Goal: Task Accomplishment & Management: Manage account settings

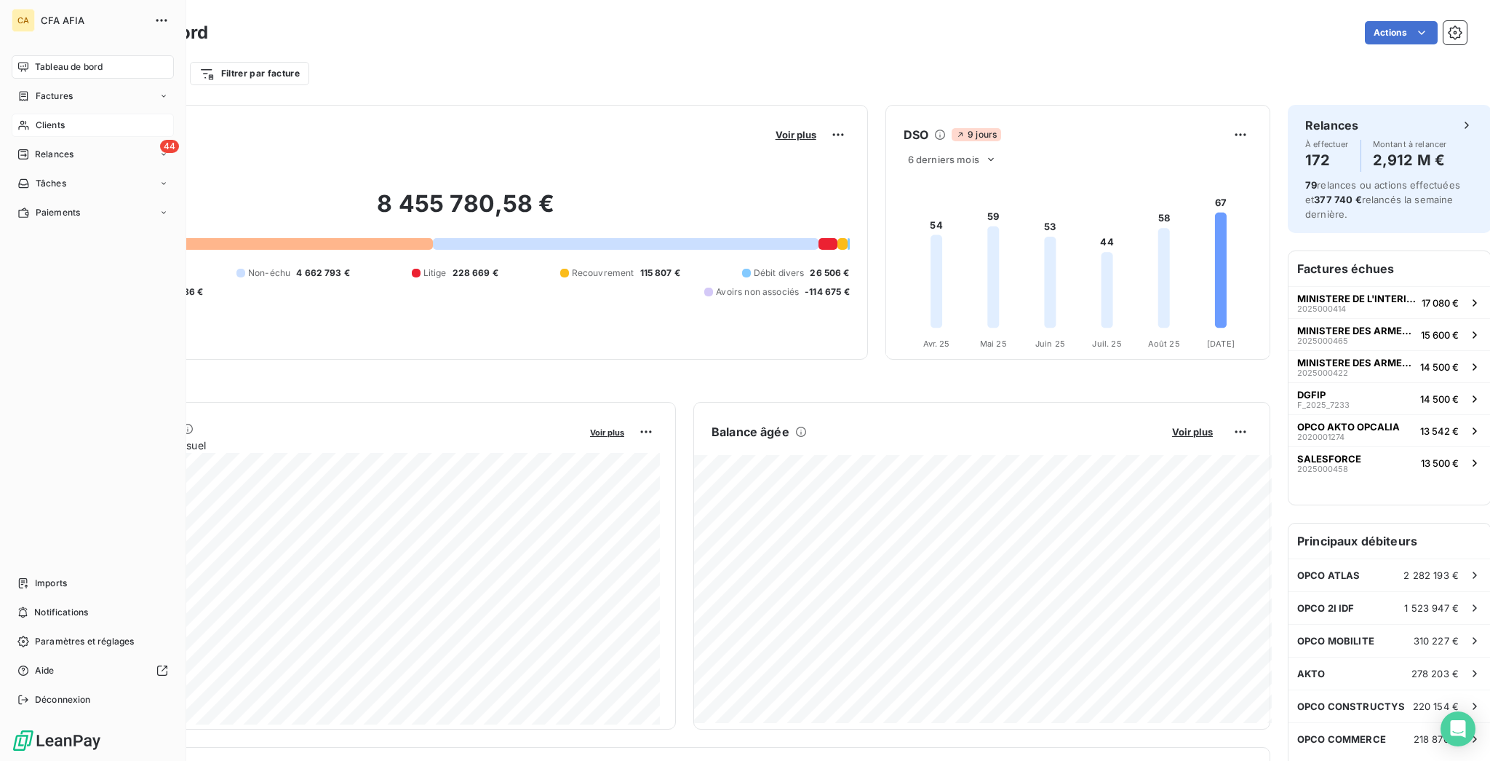
click at [25, 114] on div "Clients" at bounding box center [93, 125] width 162 height 23
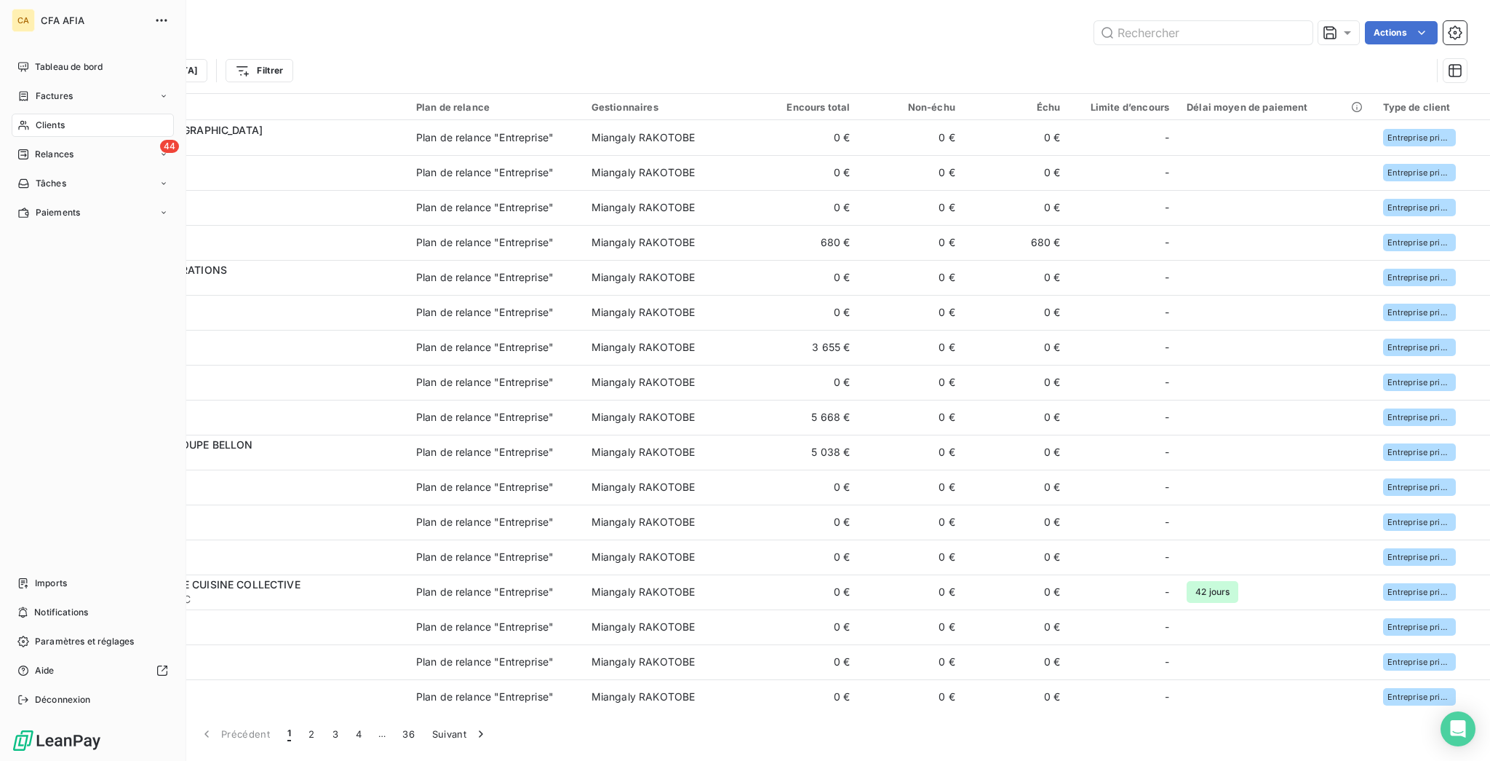
click at [21, 114] on div "Clients" at bounding box center [93, 125] width 162 height 23
click at [47, 90] on span "Factures" at bounding box center [54, 96] width 37 height 13
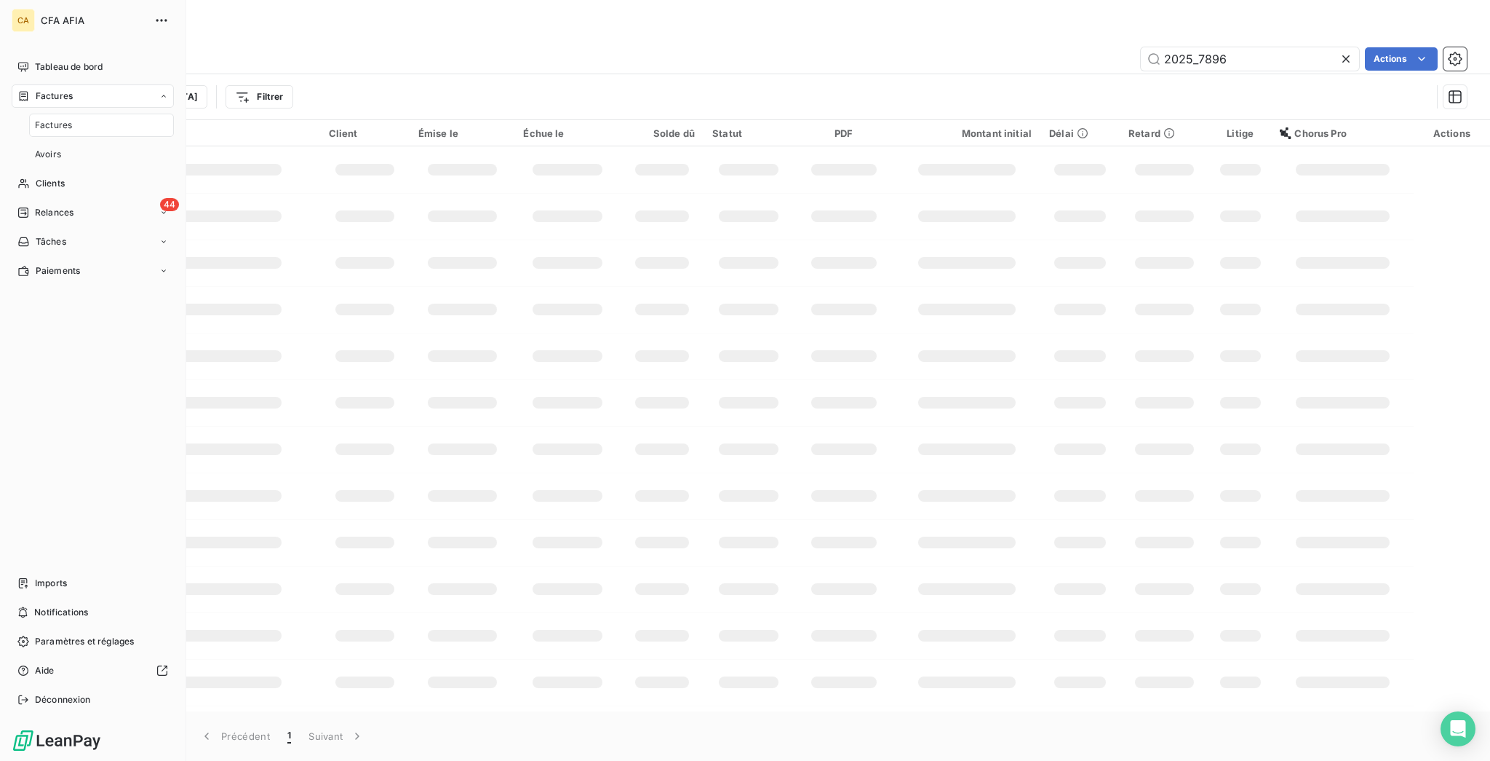
click at [44, 119] on span "Factures" at bounding box center [53, 125] width 37 height 13
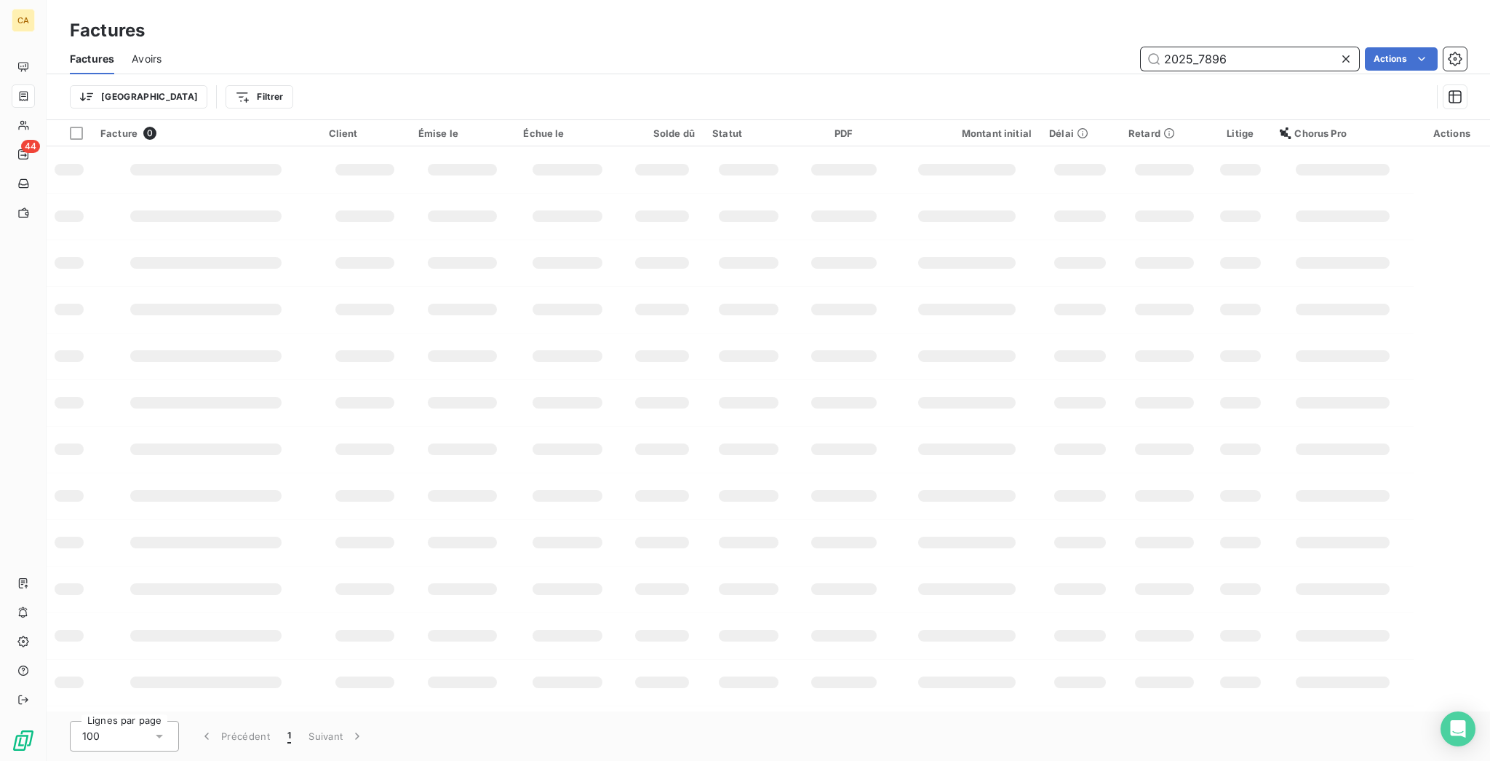
click at [1247, 49] on input "2025_7896" at bounding box center [1250, 58] width 218 height 23
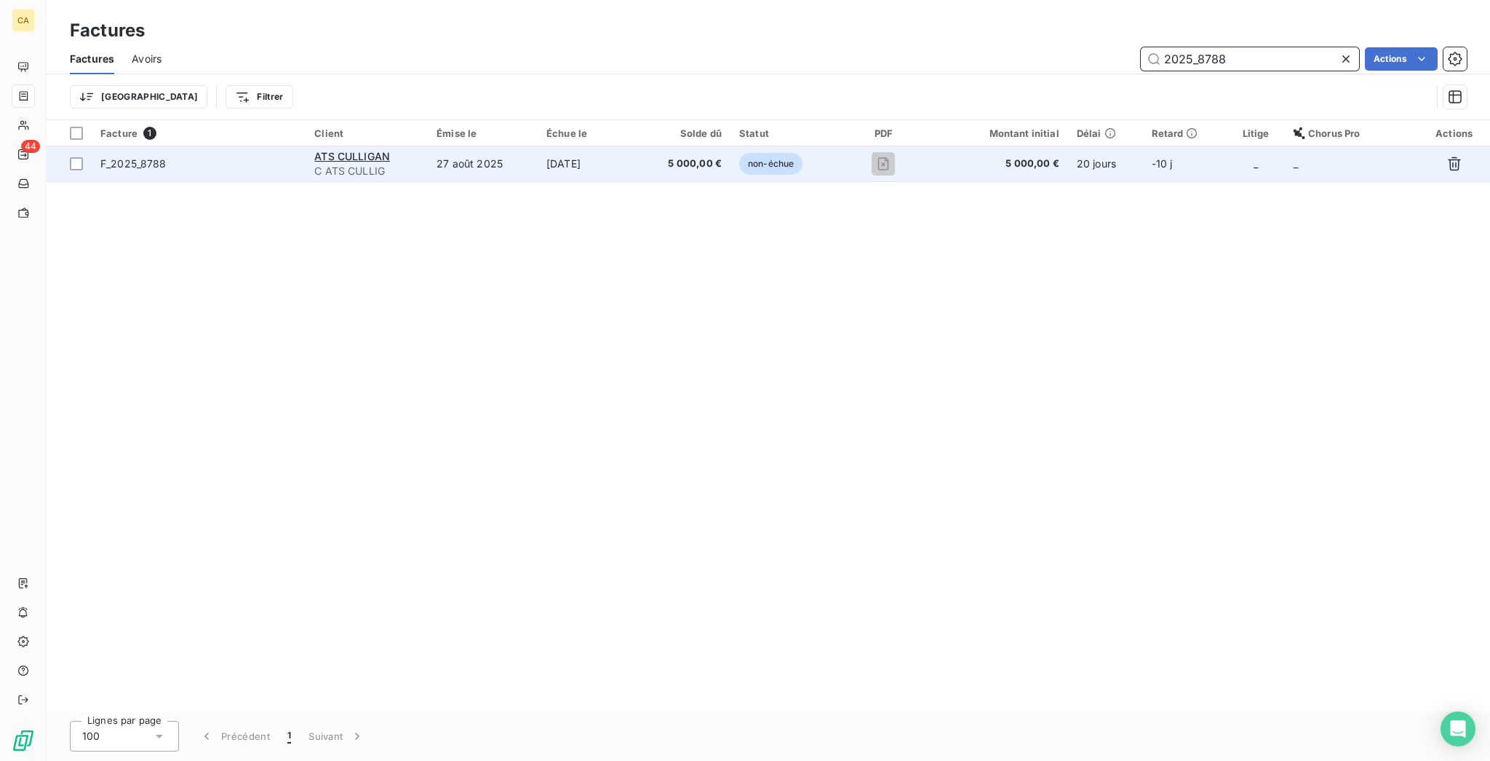
type input "2025_8788"
click at [428, 146] on td "ATS CULLIGAN C ATS CULLIG" at bounding box center [367, 163] width 122 height 35
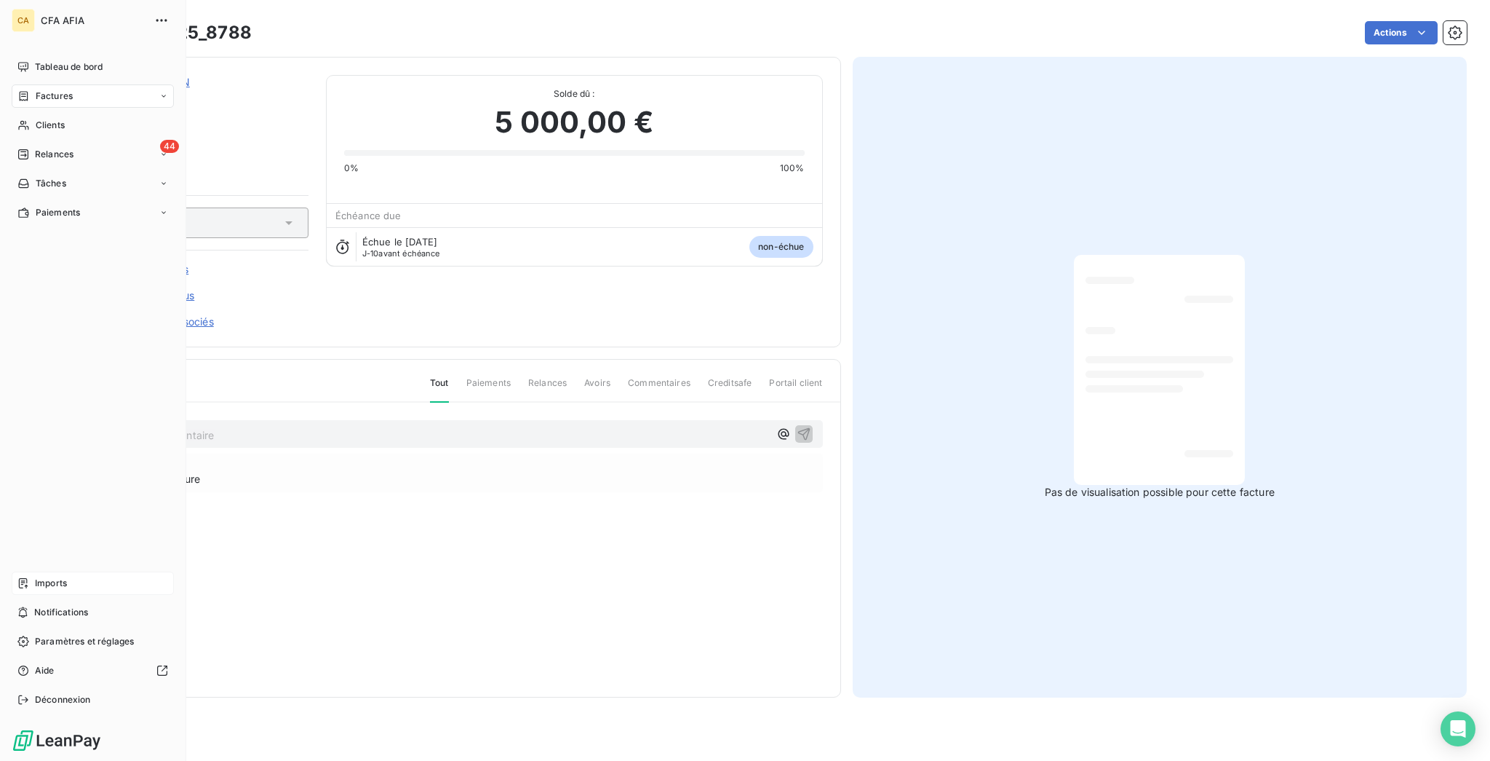
click at [35, 589] on span "Imports" at bounding box center [51, 582] width 32 height 13
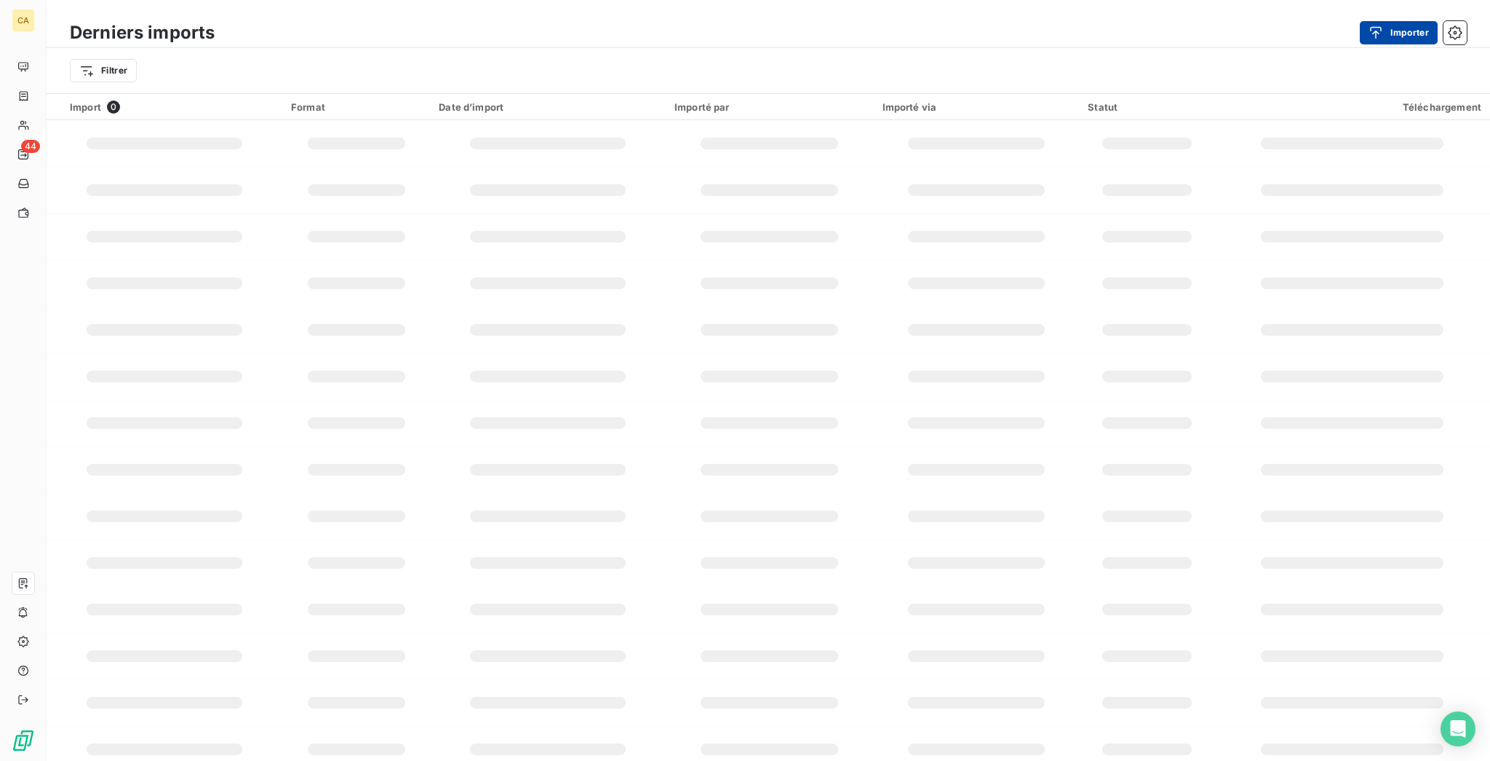
click at [1392, 33] on button "Importer" at bounding box center [1399, 32] width 78 height 23
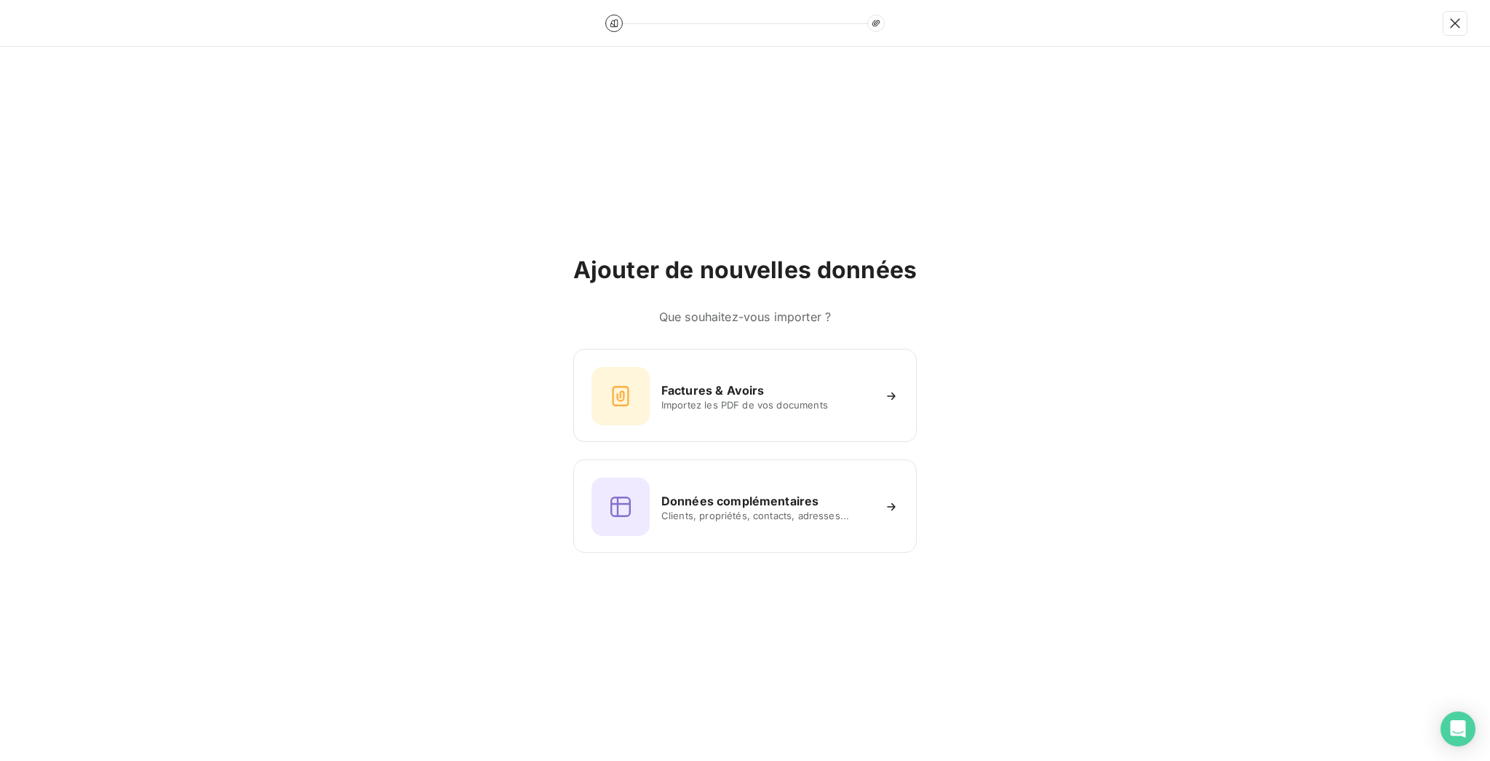
click at [660, 426] on div "Factures & Avoirs Importez les PDF de vos documents Données complémentaires Cli…" at bounding box center [745, 451] width 344 height 204
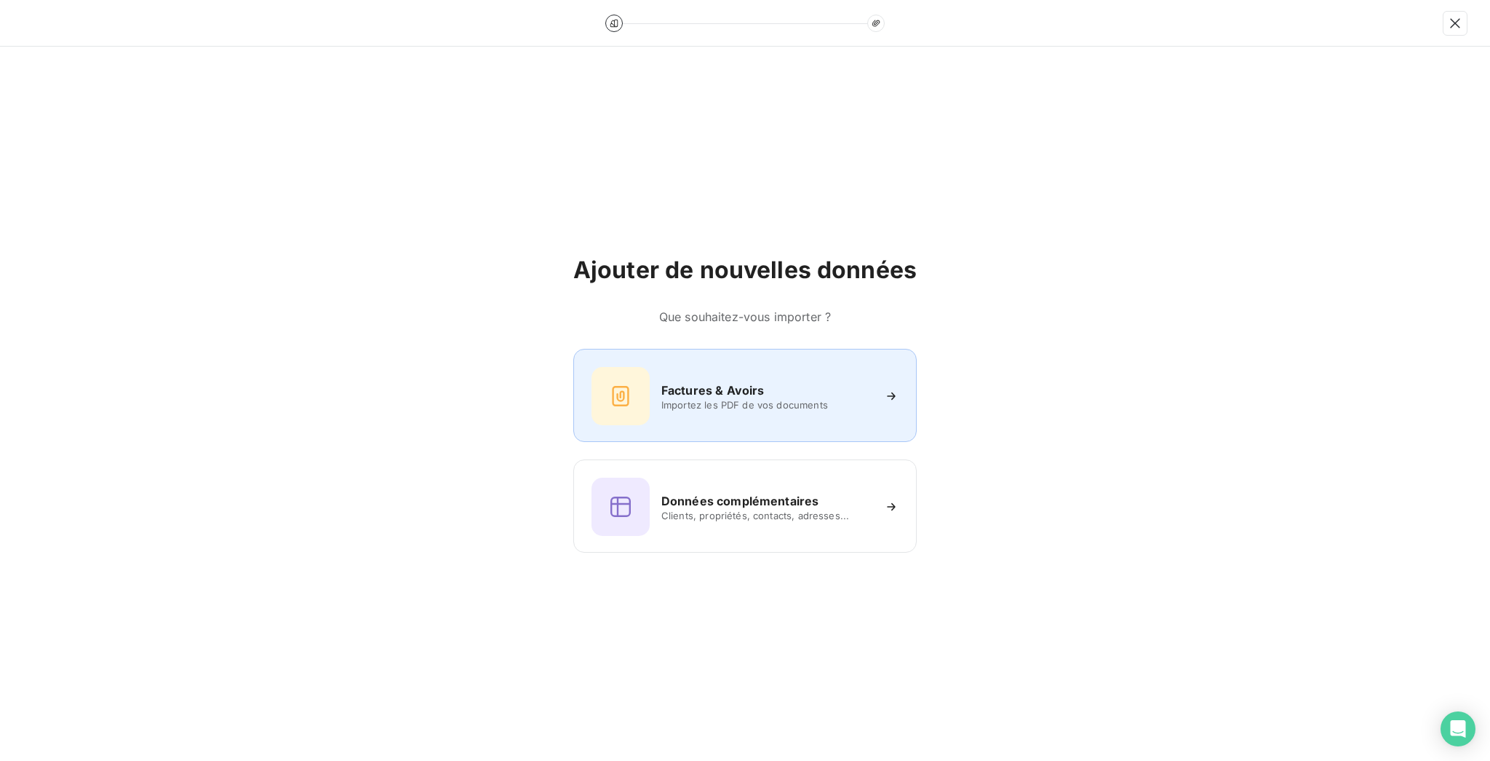
click at [670, 384] on h6 "Factures & Avoirs" at bounding box center [713, 389] width 103 height 17
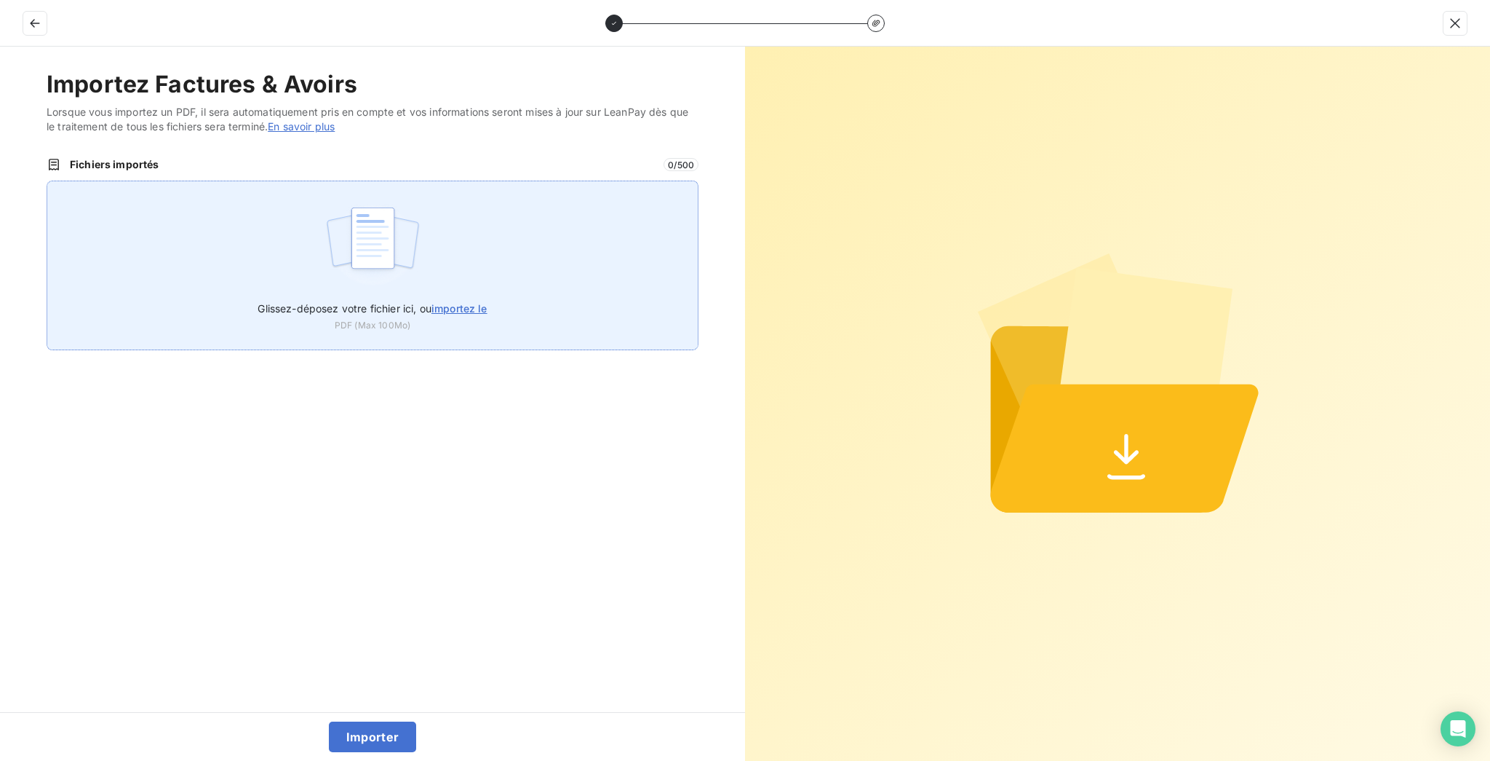
click at [617, 212] on div "Glissez-déposez votre fichier ici, ou importez le PDF (Max 100Mo)" at bounding box center [373, 265] width 652 height 170
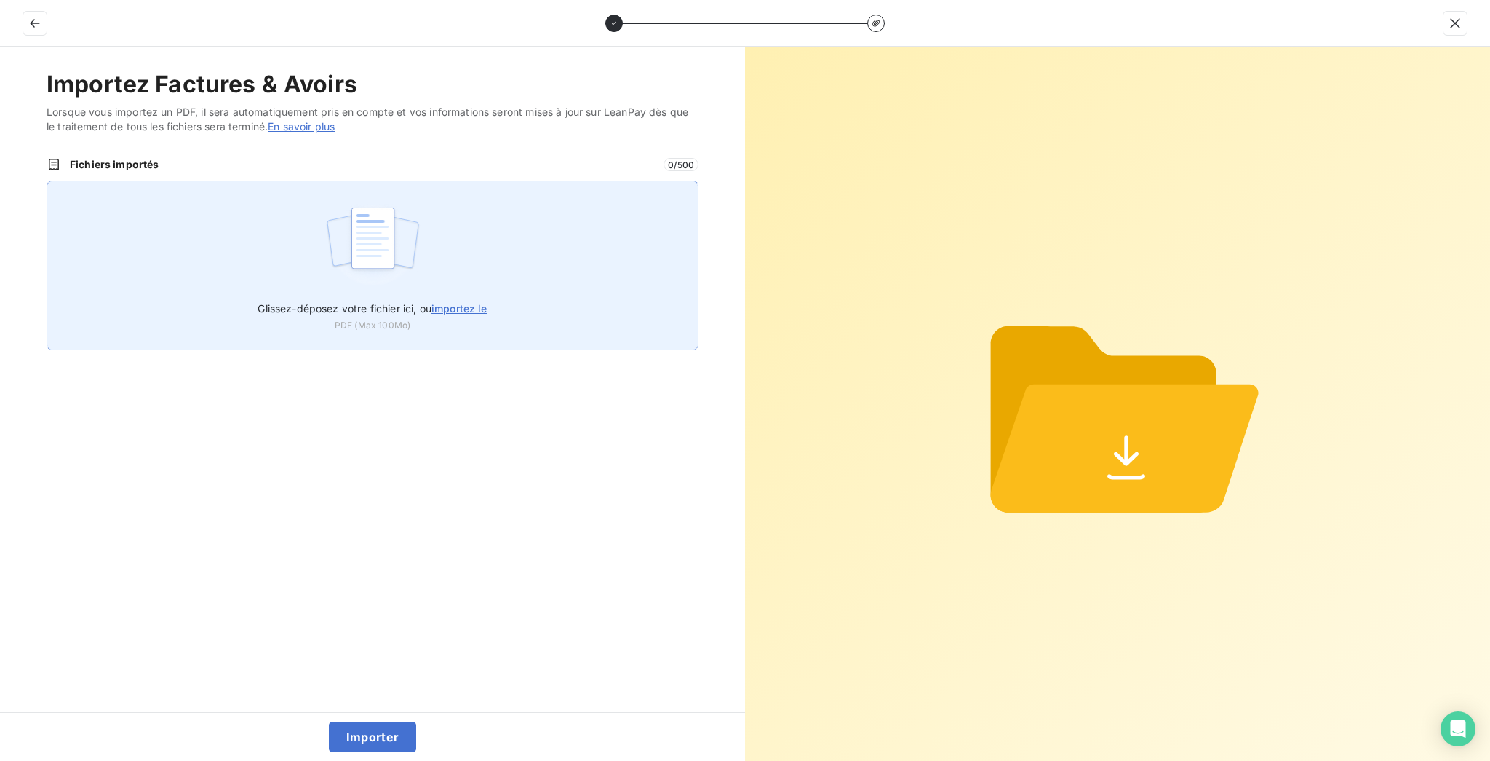
type input "C:\fakepath\F_2025_8788.pdf"
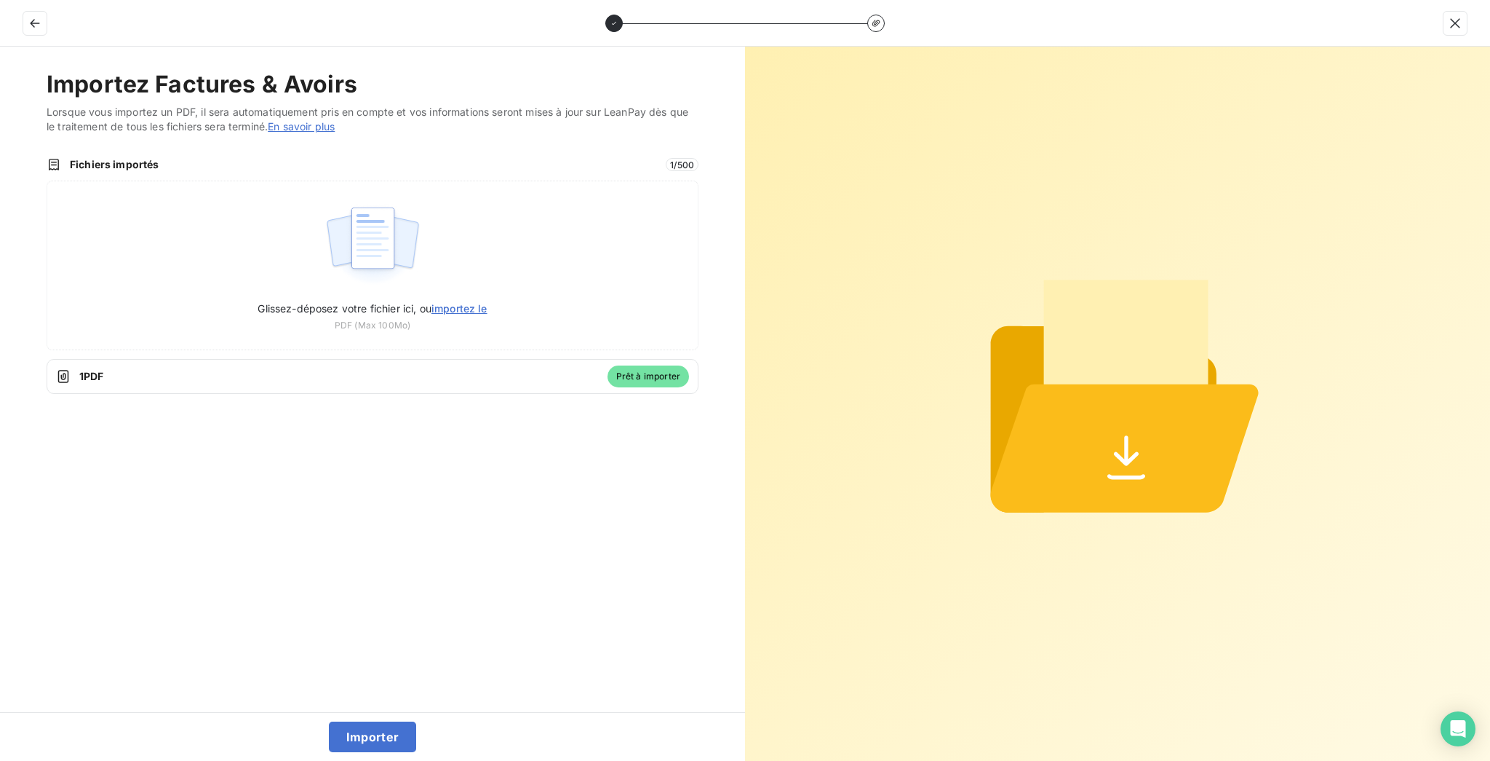
click at [357, 760] on div "Importer" at bounding box center [372, 736] width 745 height 49
click at [360, 747] on button "Importer" at bounding box center [373, 736] width 88 height 31
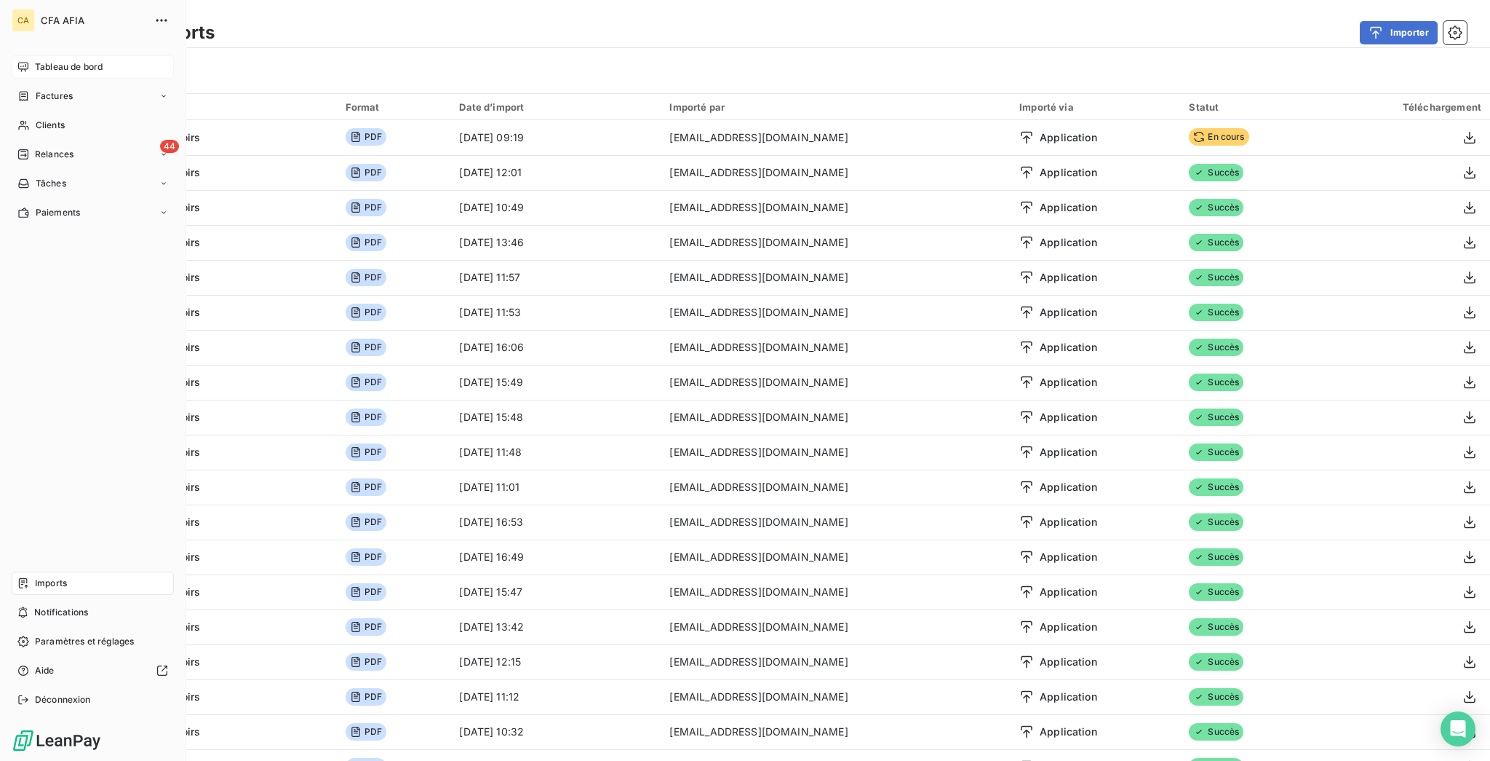
click at [55, 60] on span "Tableau de bord" at bounding box center [69, 66] width 68 height 13
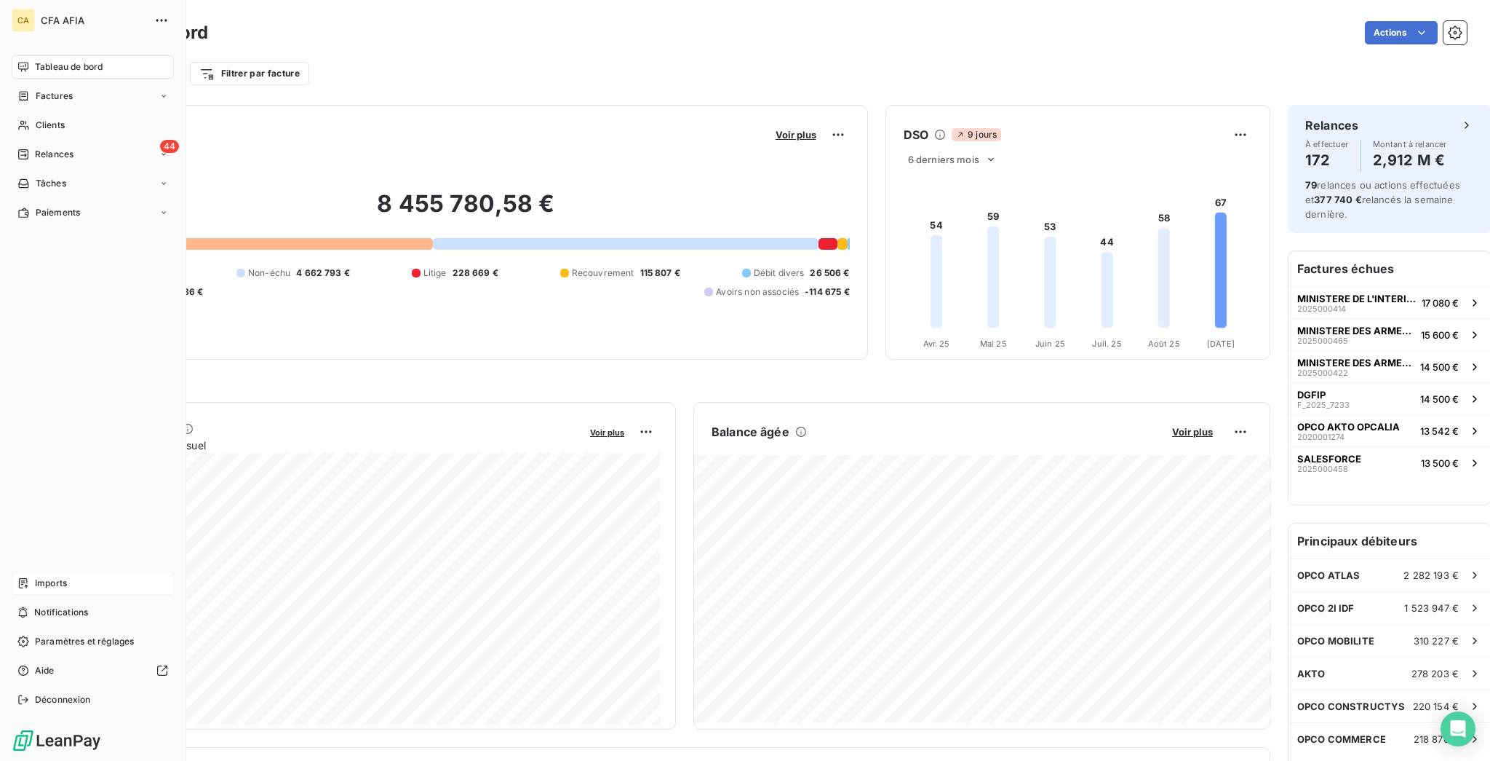
click at [35, 589] on span "Imports" at bounding box center [51, 582] width 32 height 13
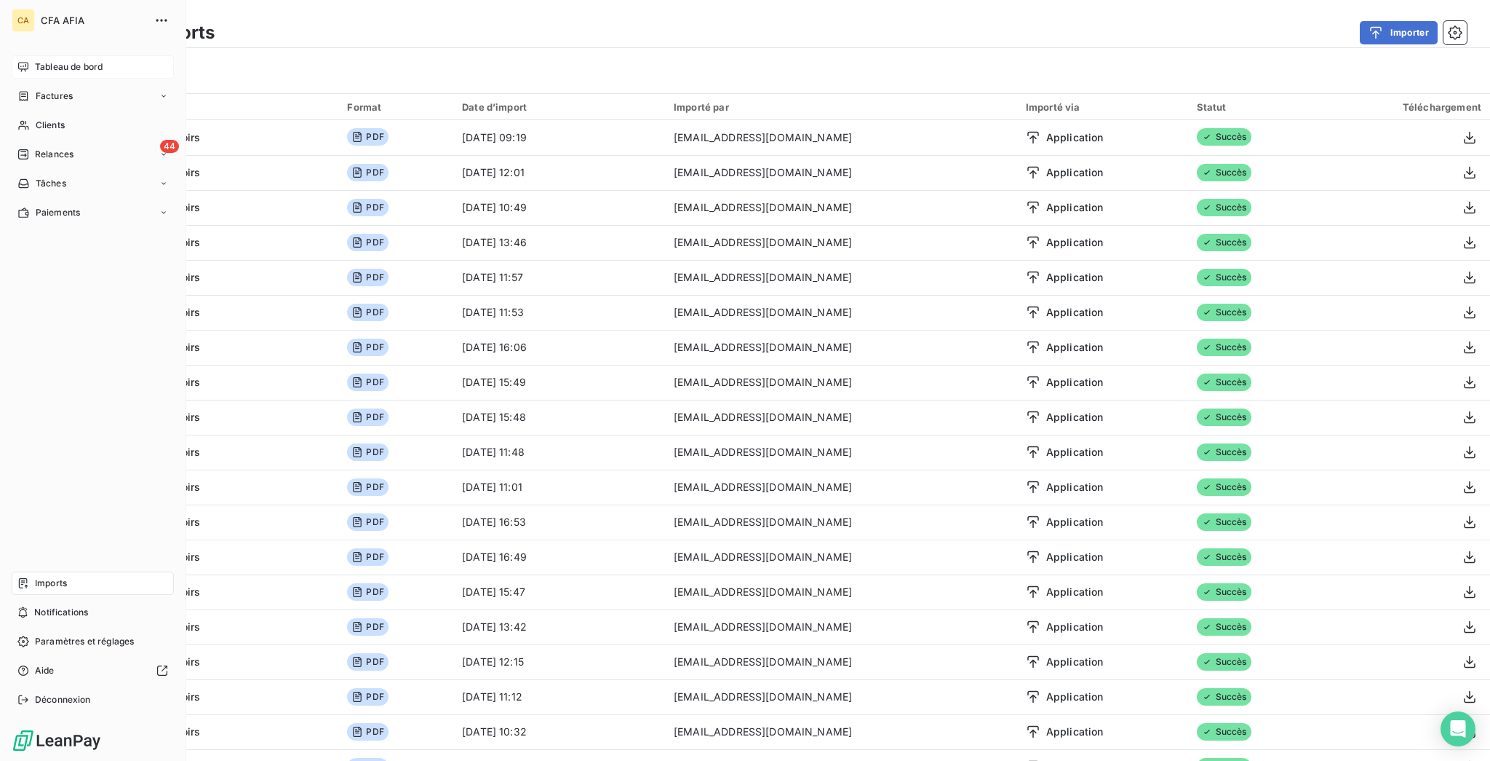
click at [28, 55] on div "Tableau de bord" at bounding box center [93, 66] width 162 height 23
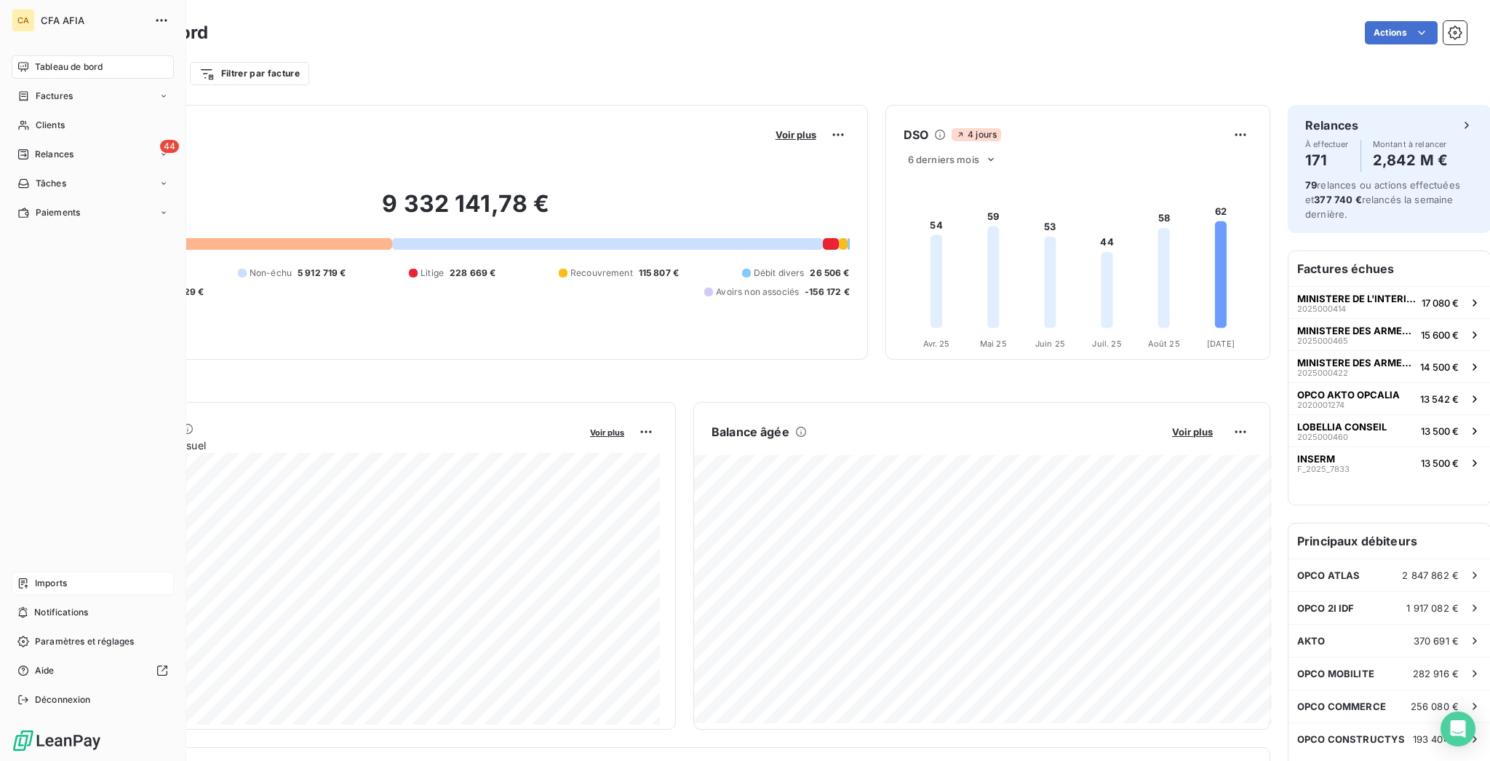
click at [32, 595] on div "Imports" at bounding box center [93, 582] width 162 height 23
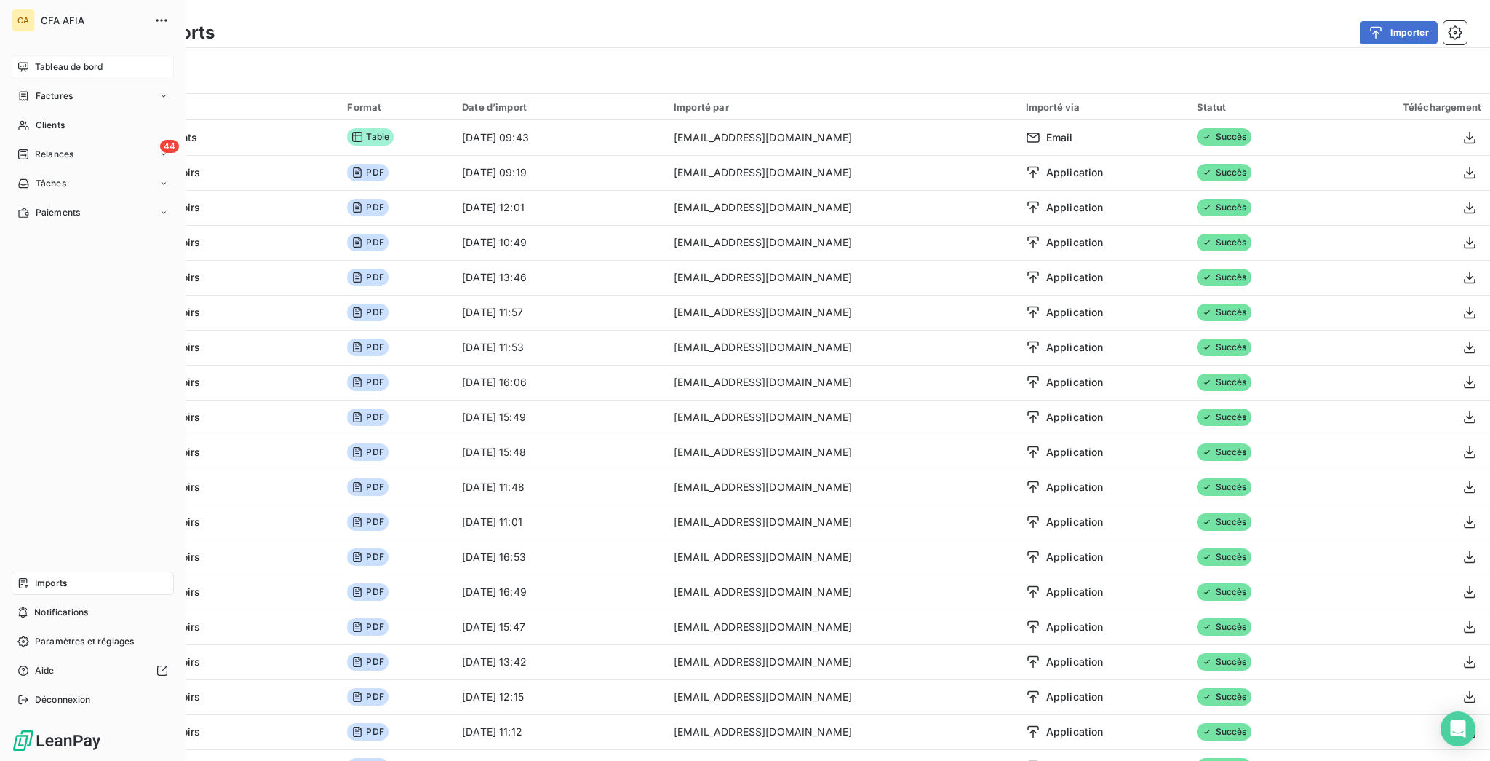
click at [37, 60] on span "Tableau de bord" at bounding box center [69, 66] width 68 height 13
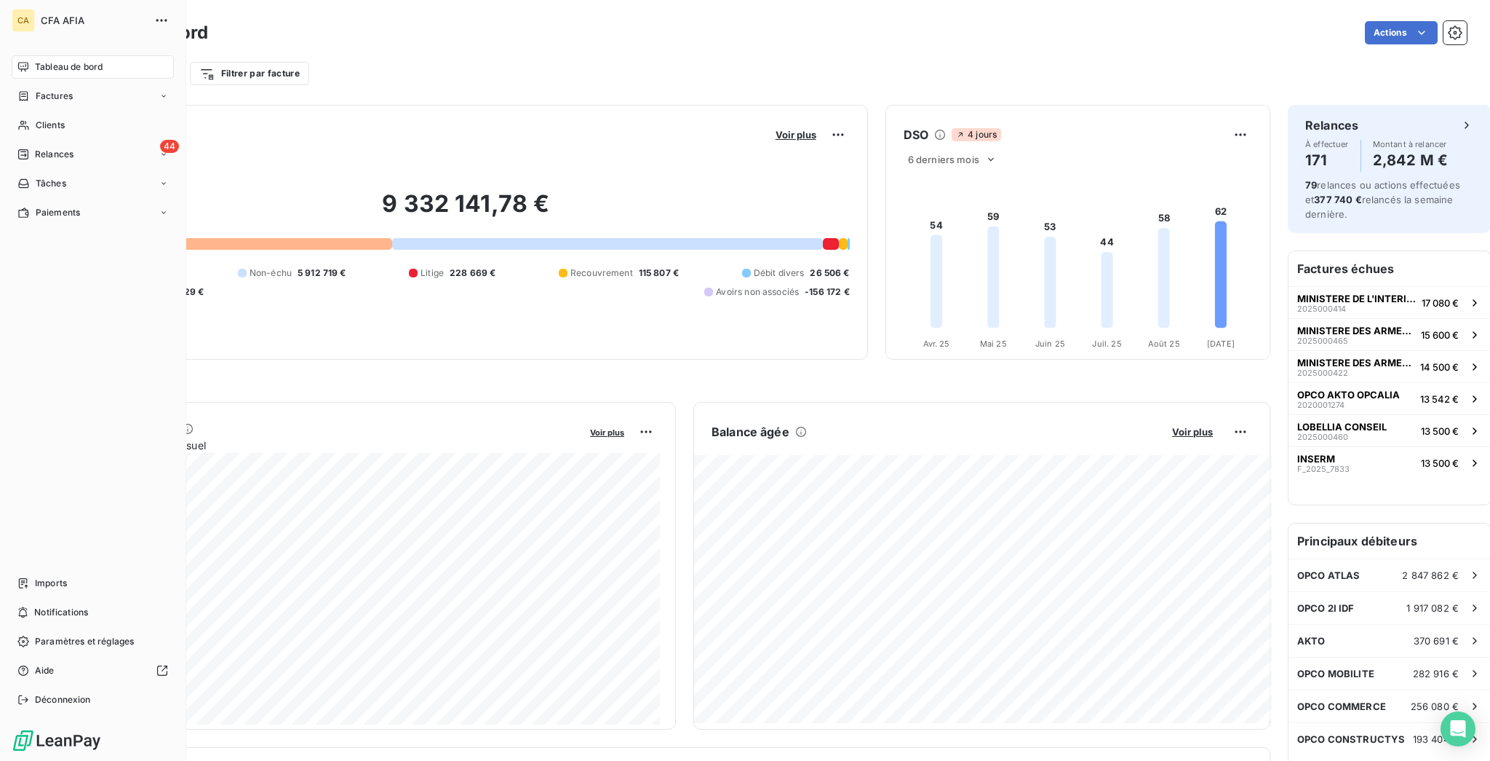
click at [36, 88] on nav "Tableau de bord Factures Clients 44 Relances Tâches Paiements" at bounding box center [93, 139] width 162 height 169
click at [53, 119] on span "Clients" at bounding box center [50, 125] width 29 height 13
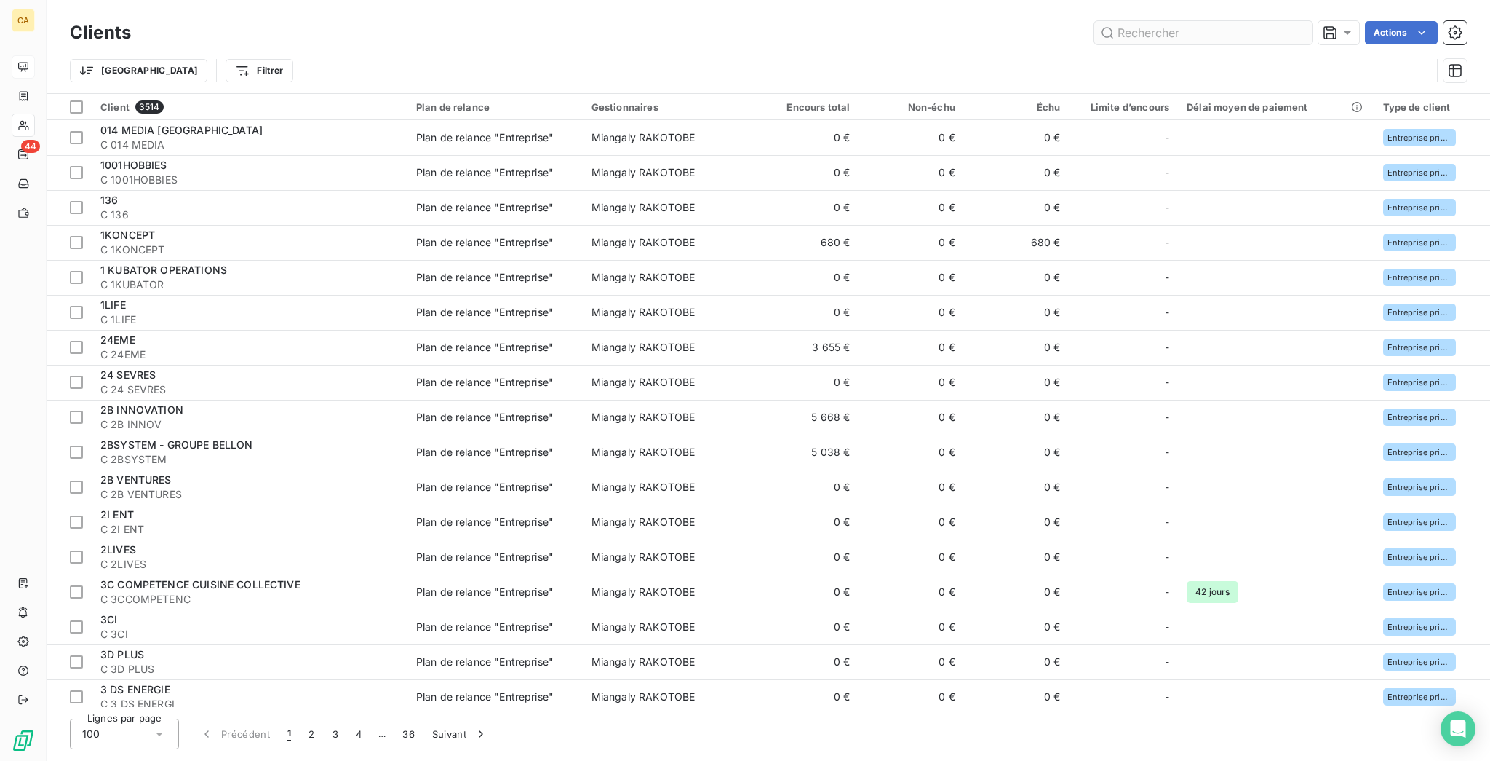
click at [1207, 31] on input "text" at bounding box center [1204, 32] width 218 height 23
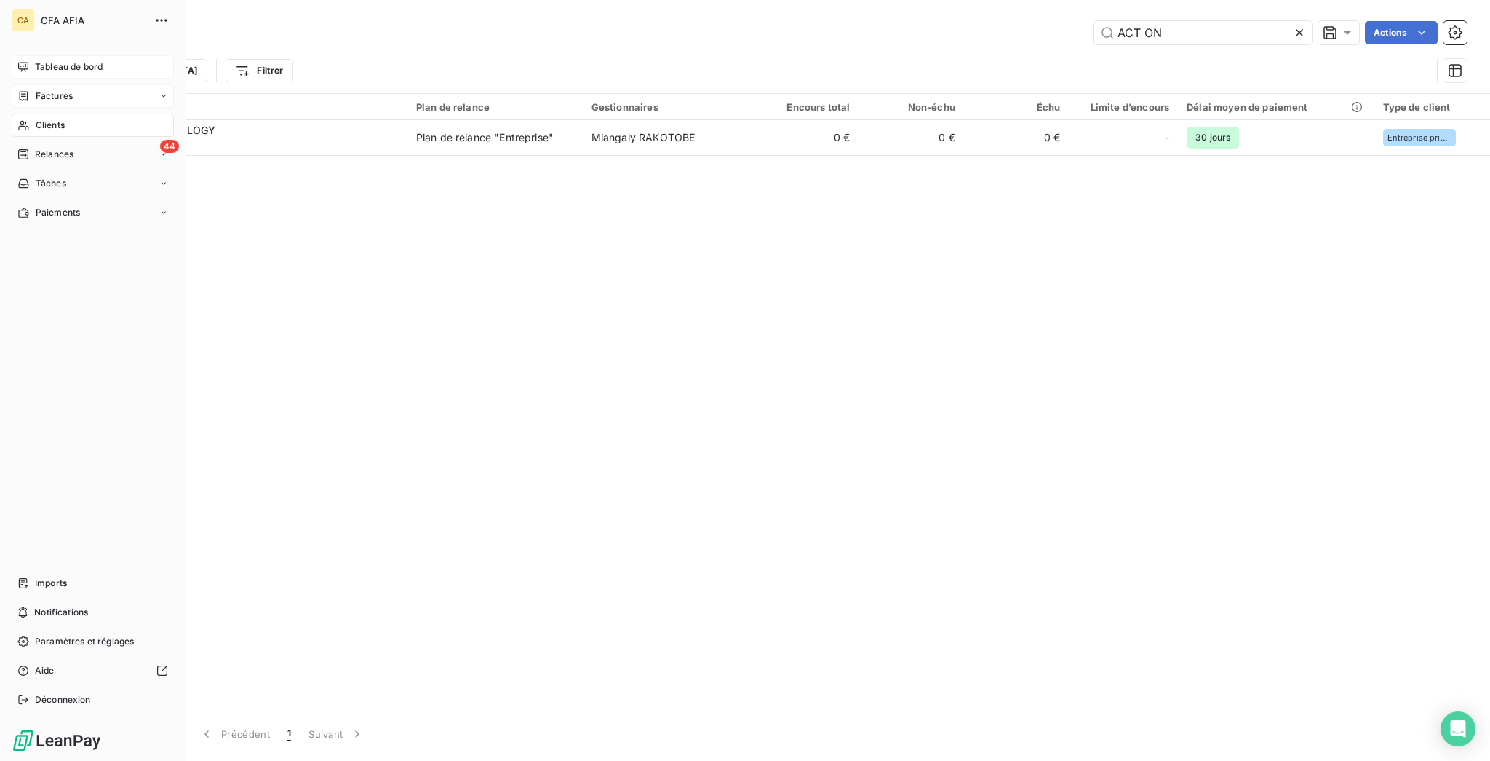
type input "ACT ON"
click at [37, 90] on span "Factures" at bounding box center [54, 96] width 37 height 13
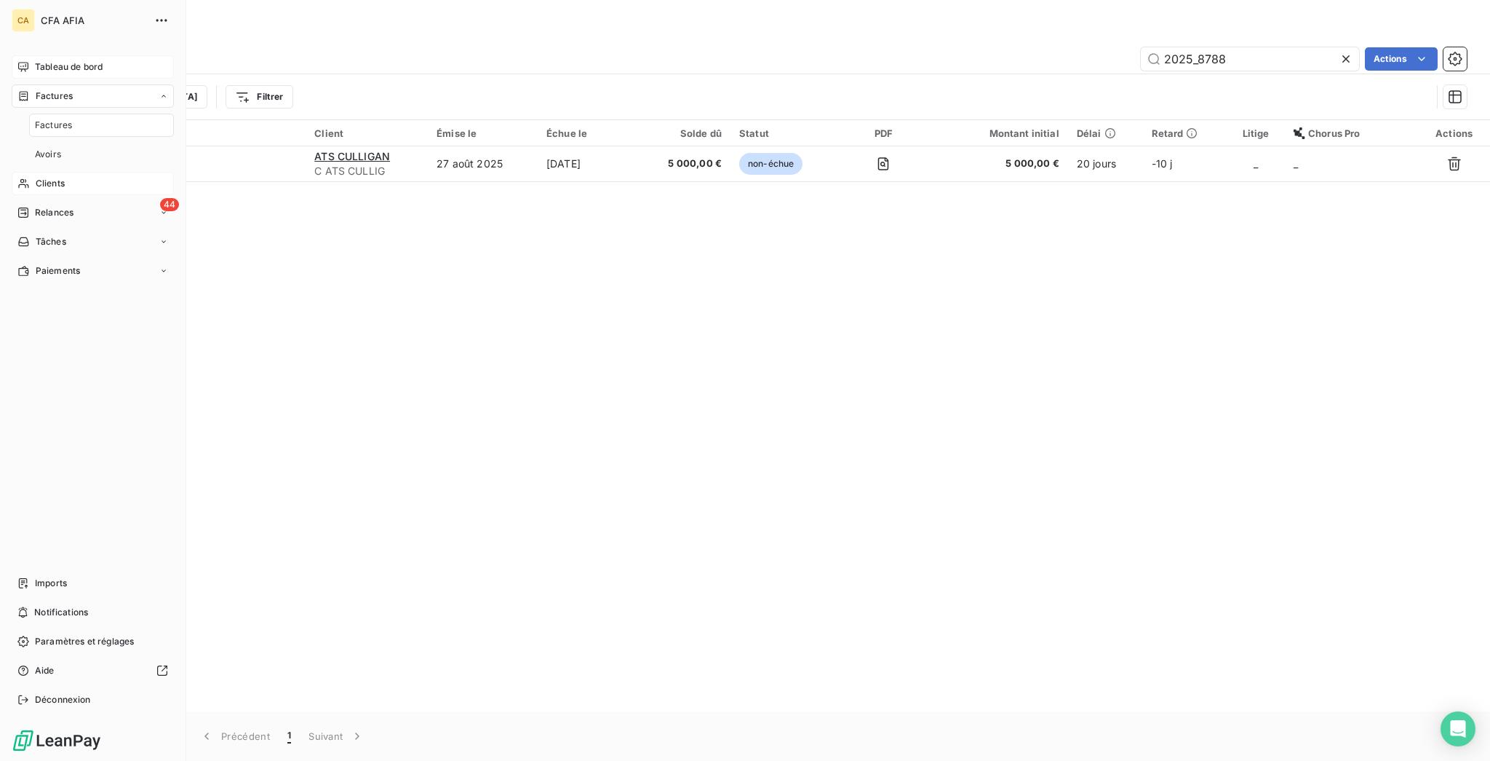
click at [44, 119] on span "Factures" at bounding box center [53, 125] width 37 height 13
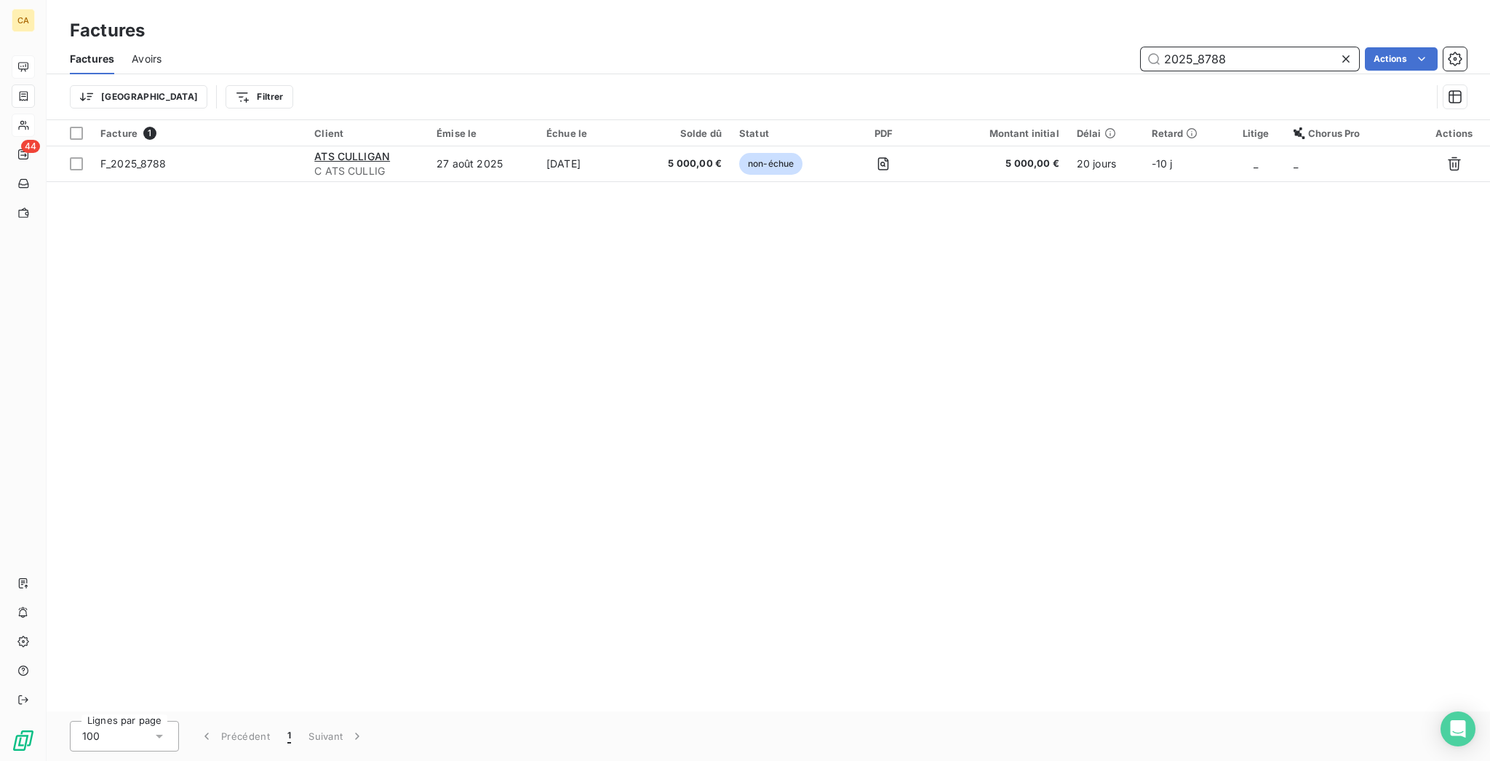
drag, startPoint x: 1205, startPoint y: 48, endPoint x: 1423, endPoint y: 1, distance: 223.2
click at [1342, 56] on div "2025_8788" at bounding box center [1250, 58] width 218 height 23
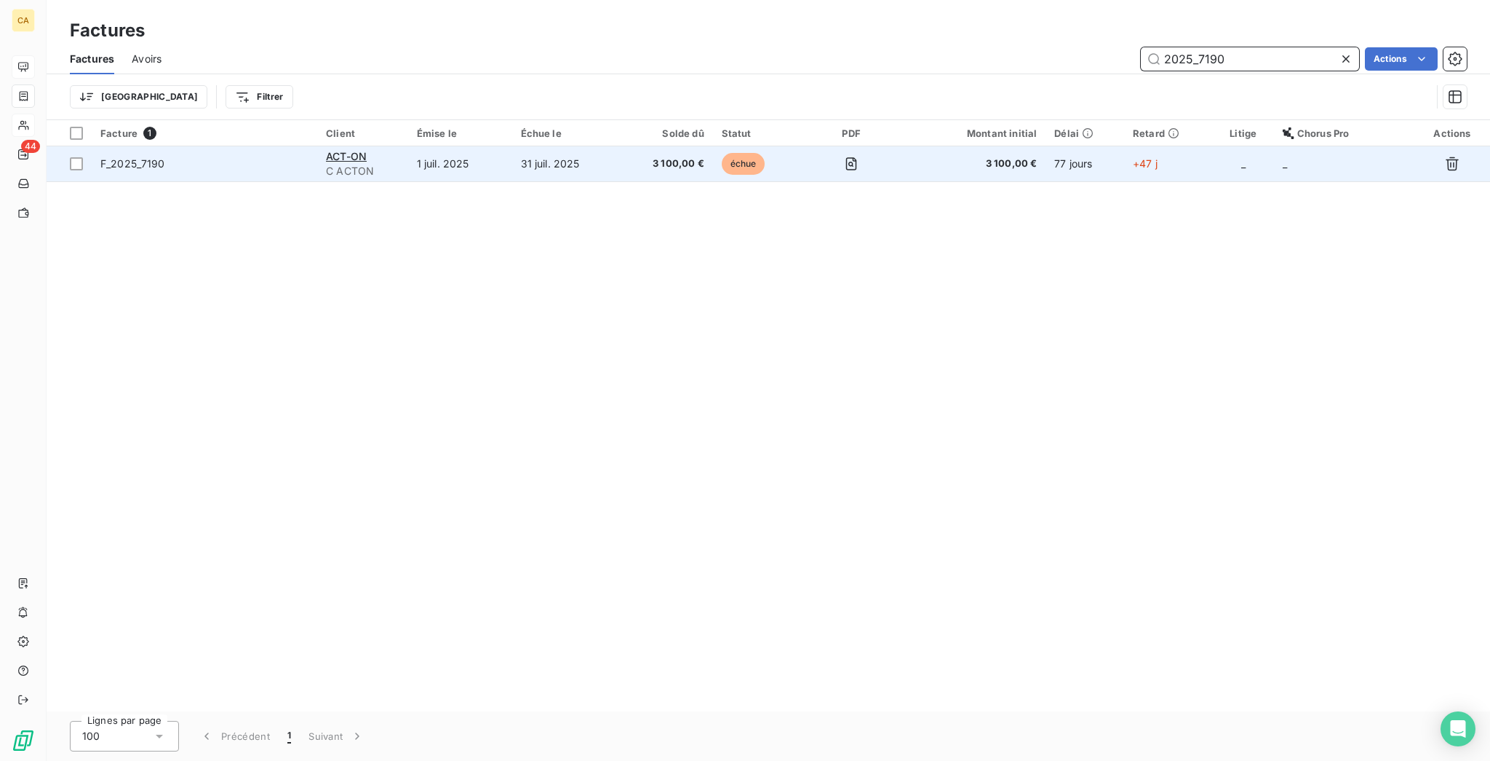
type input "2025_7190"
click at [450, 146] on td "1 juil. 2025" at bounding box center [460, 163] width 104 height 35
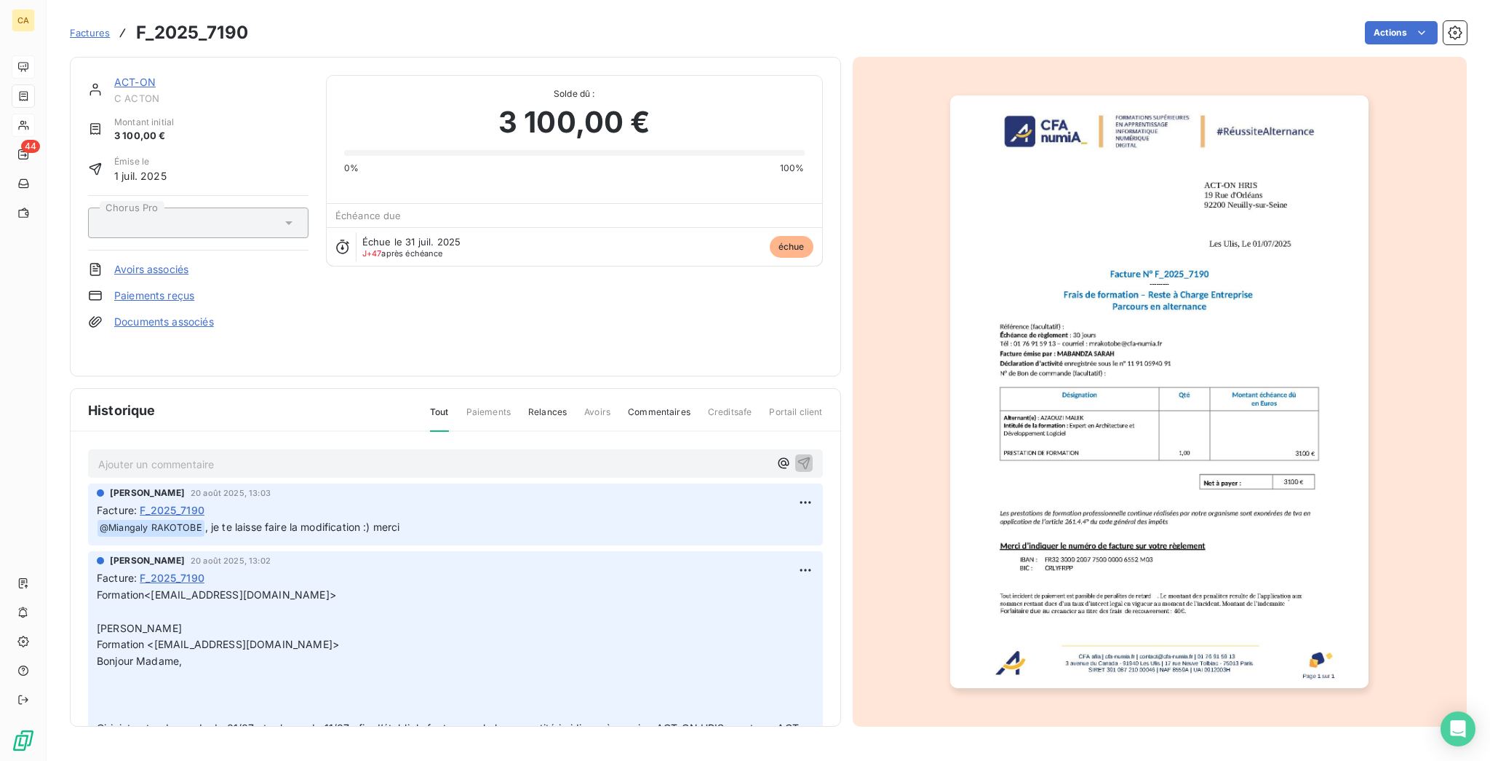
click at [380, 455] on p "Ajouter un commentaire ﻿" at bounding box center [433, 464] width 671 height 18
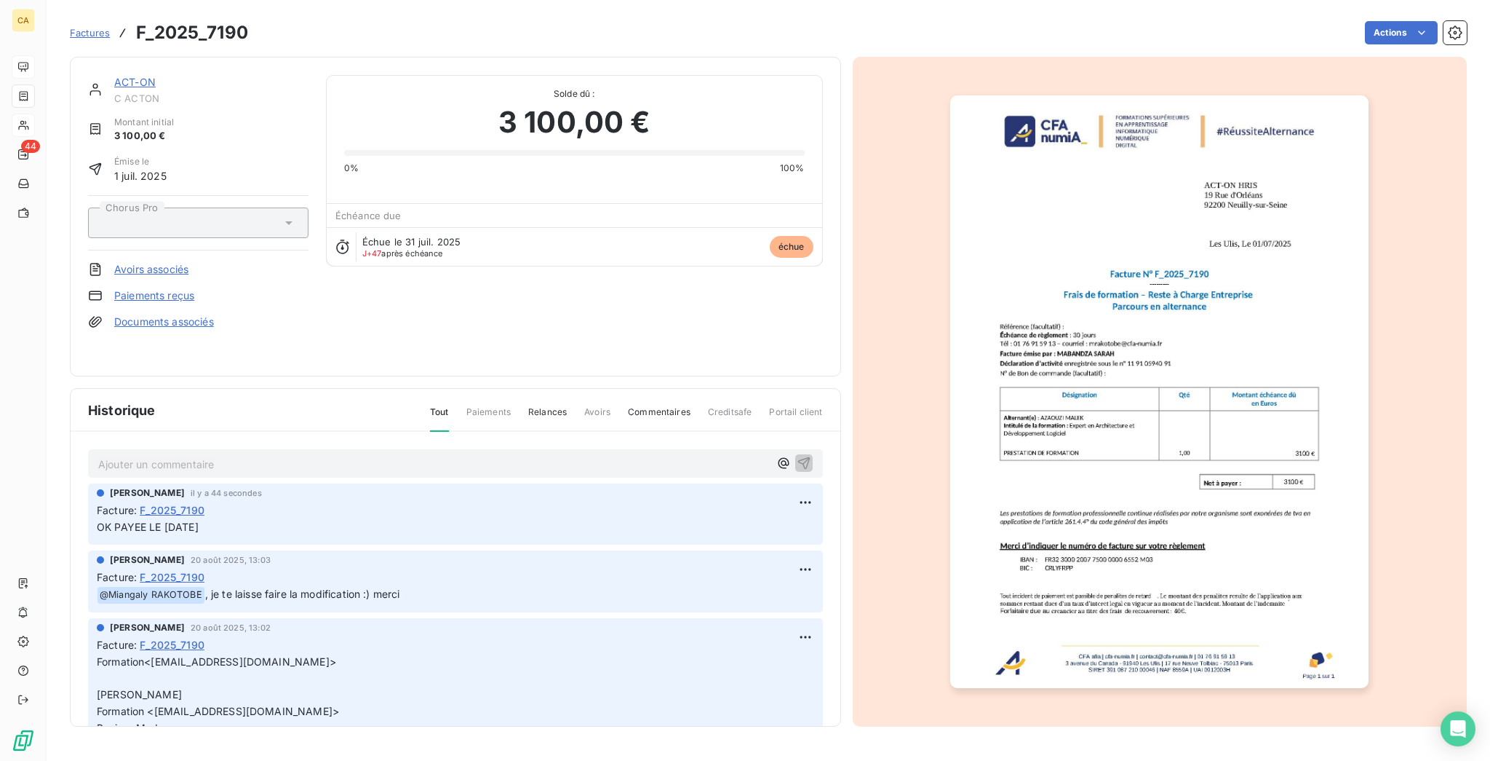
click at [1206, 573] on img "button" at bounding box center [1159, 391] width 418 height 592
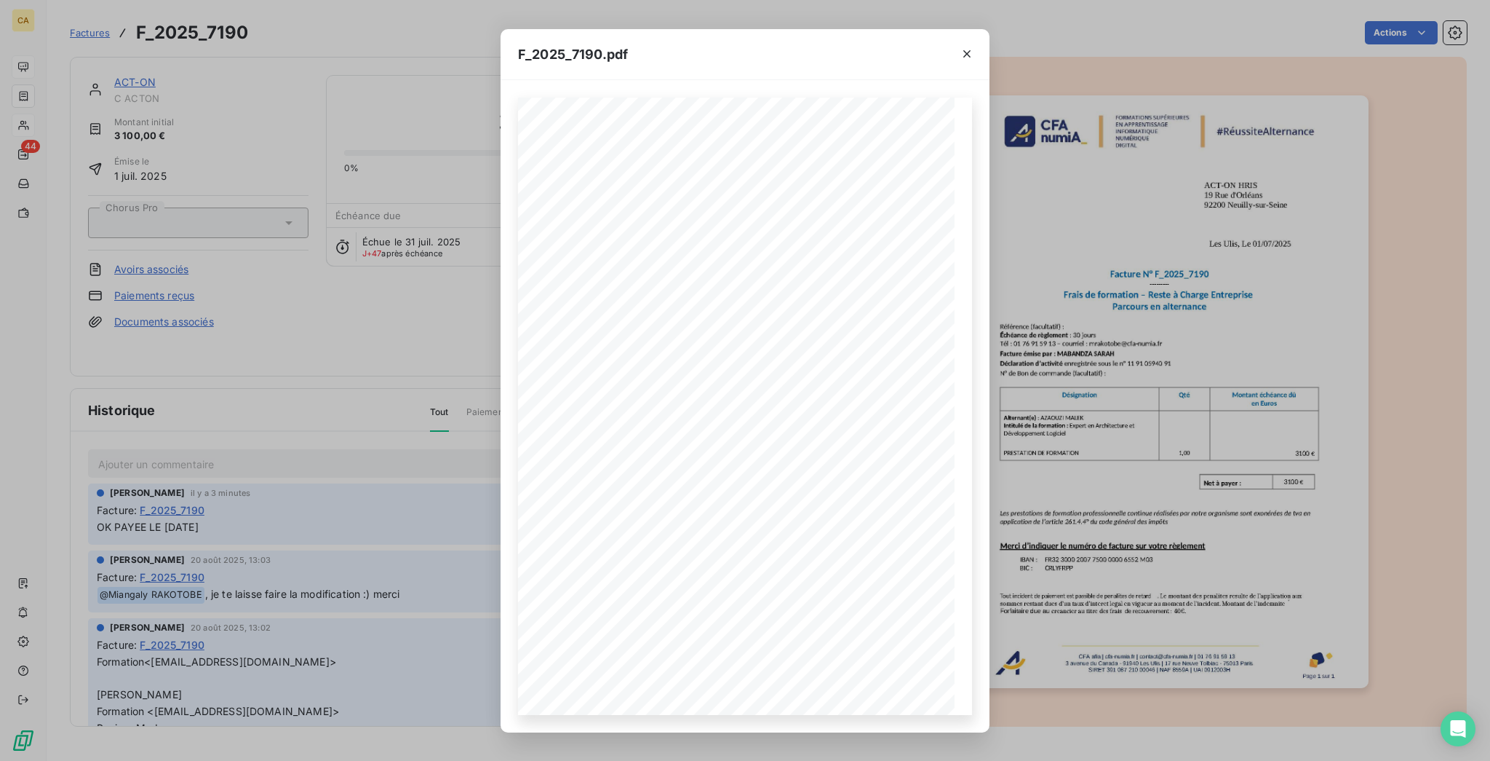
click at [49, 95] on div "F_2025_7190.pdf CFA afia | [DOMAIN_NAME] | [EMAIL_ADDRESS][DOMAIN_NAME] | 01 76…" at bounding box center [745, 380] width 1490 height 761
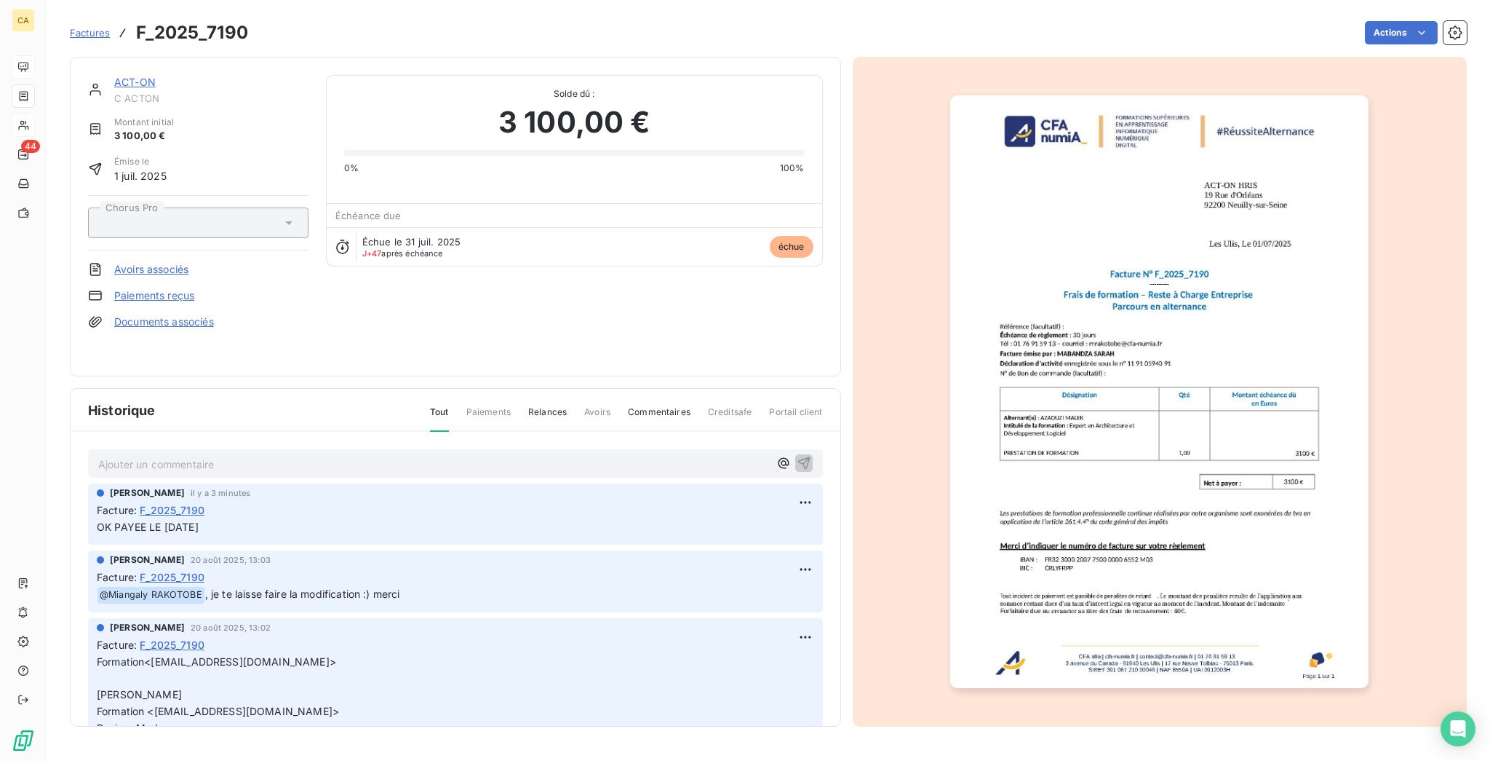
click at [93, 63] on div "ACT-ON [PERSON_NAME] Montant initial 3 100,00 € Émise le [DATE] Chorus Pro Avoi…" at bounding box center [455, 216] width 771 height 319
click at [94, 63] on div "ACT-ON [PERSON_NAME] Montant initial 3 100,00 € Émise le [DATE] Chorus Pro Avoi…" at bounding box center [455, 216] width 771 height 319
click at [114, 76] on link "ACT-ON" at bounding box center [134, 82] width 41 height 12
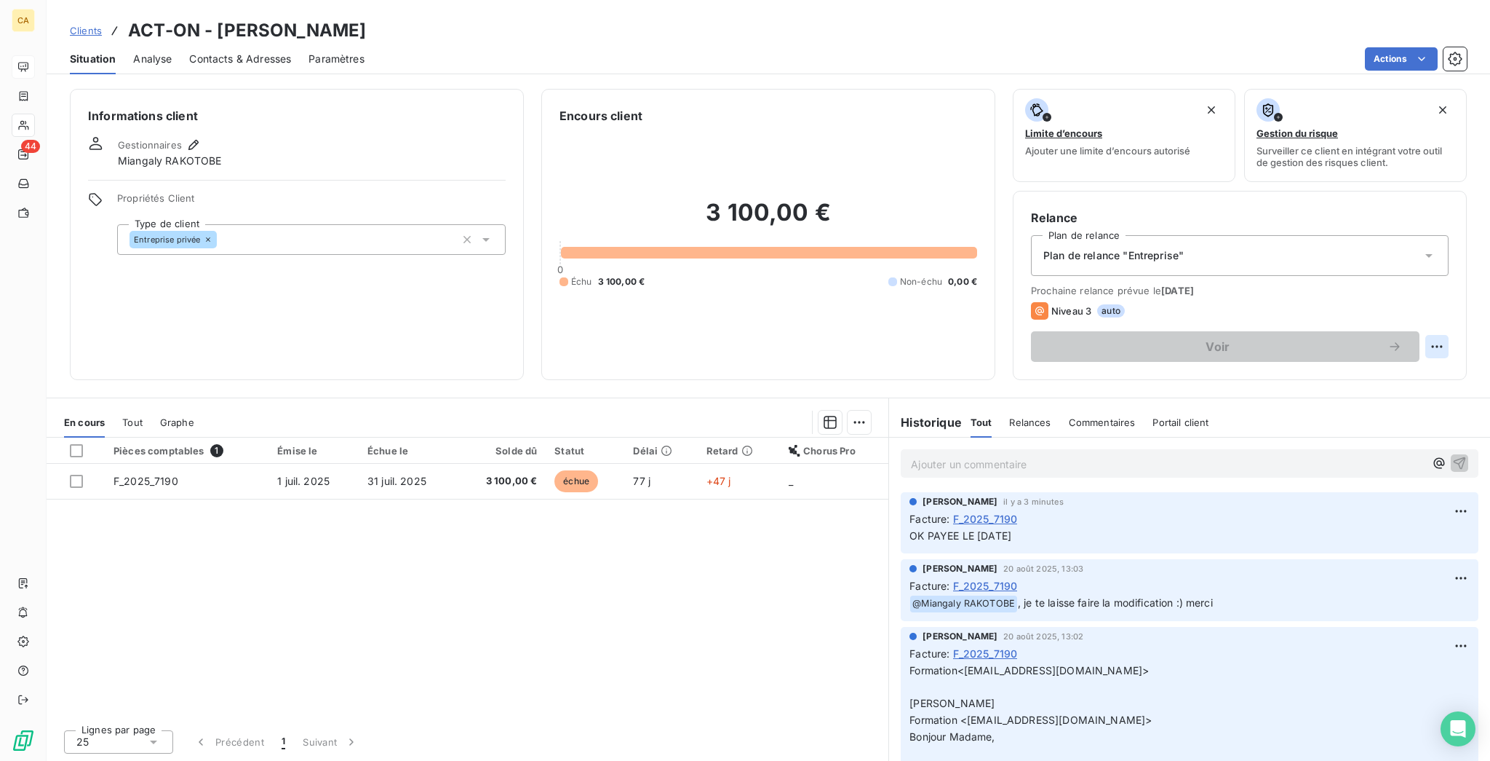
click at [1437, 288] on html "CA 44 Clients ACT-ON - [PERSON_NAME] Situation Analyse Contacts & Adresses Para…" at bounding box center [745, 380] width 1490 height 761
click at [1405, 312] on div "Replanifier cette action" at bounding box center [1393, 317] width 130 height 23
select select "8"
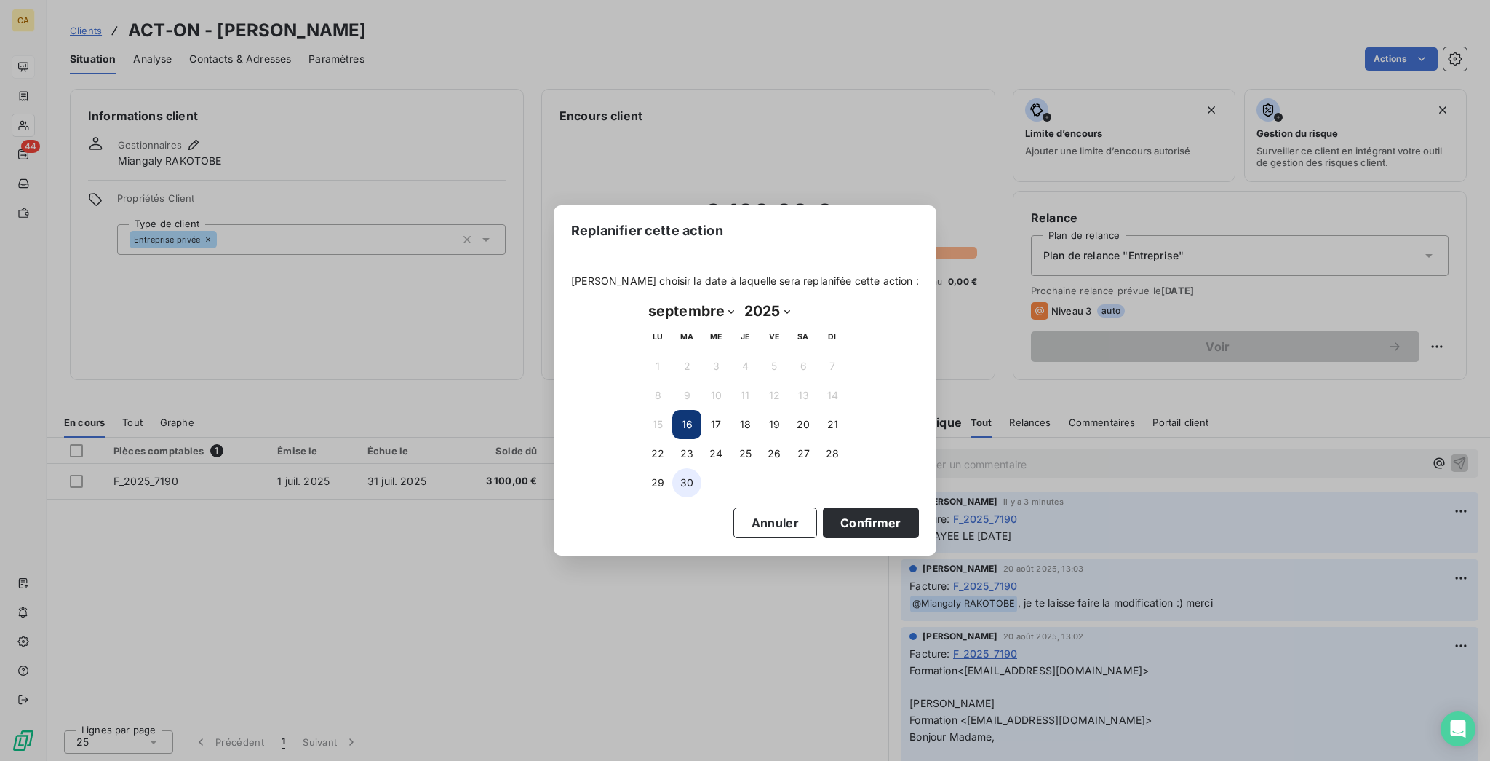
click at [679, 482] on button "30" at bounding box center [686, 482] width 29 height 29
click at [825, 509] on button "Confirmer" at bounding box center [871, 522] width 96 height 31
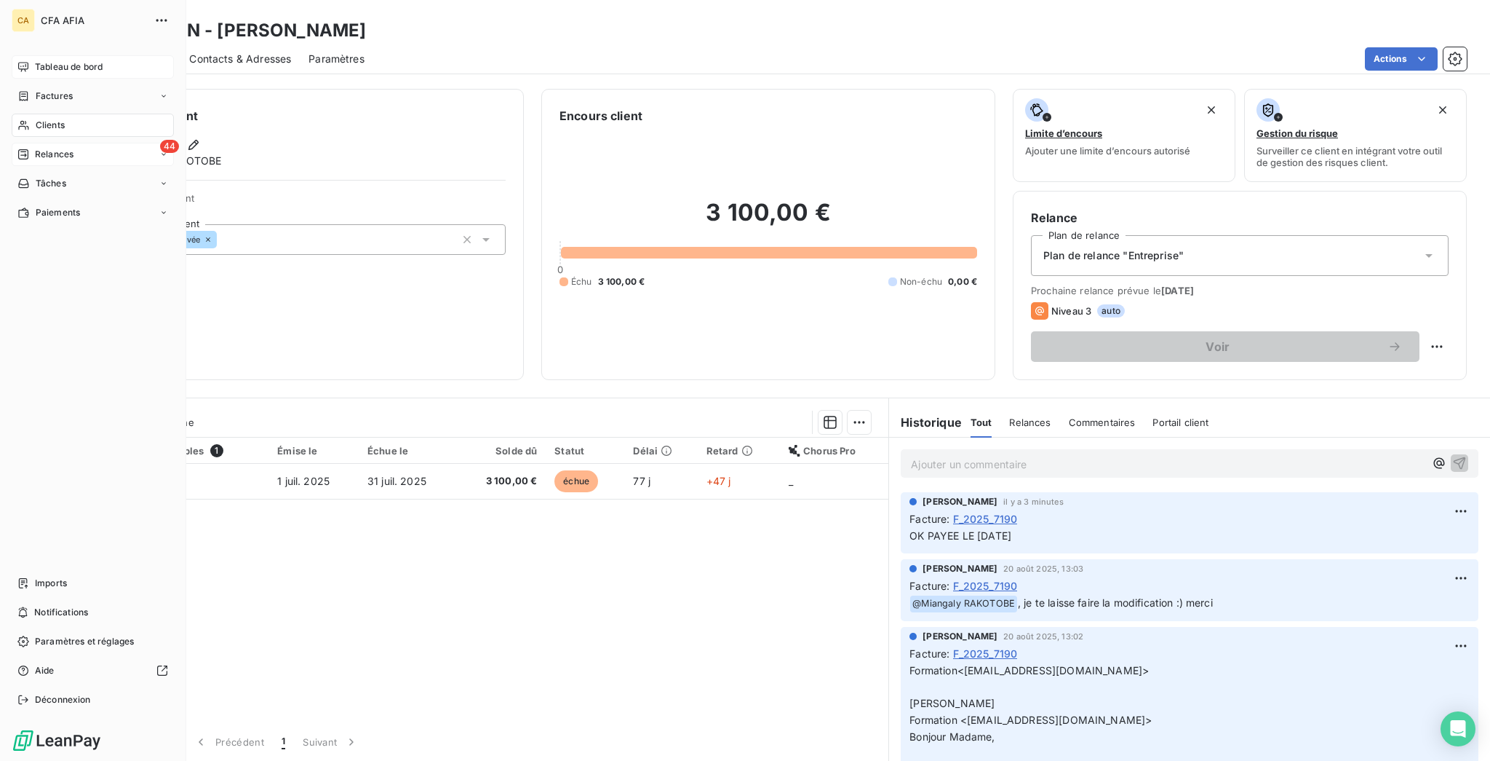
click at [44, 148] on span "Relances" at bounding box center [54, 154] width 39 height 13
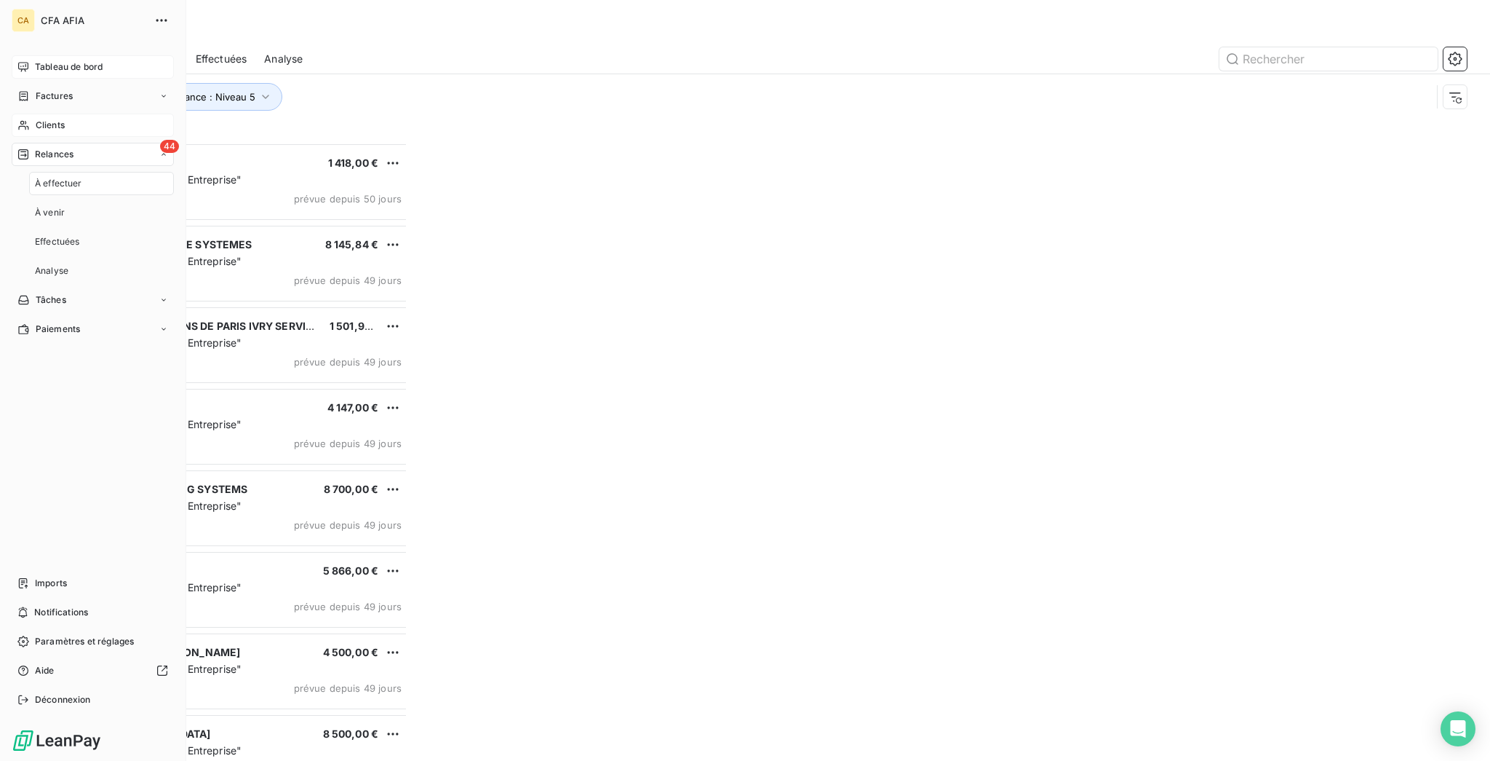
scroll to position [622, 330]
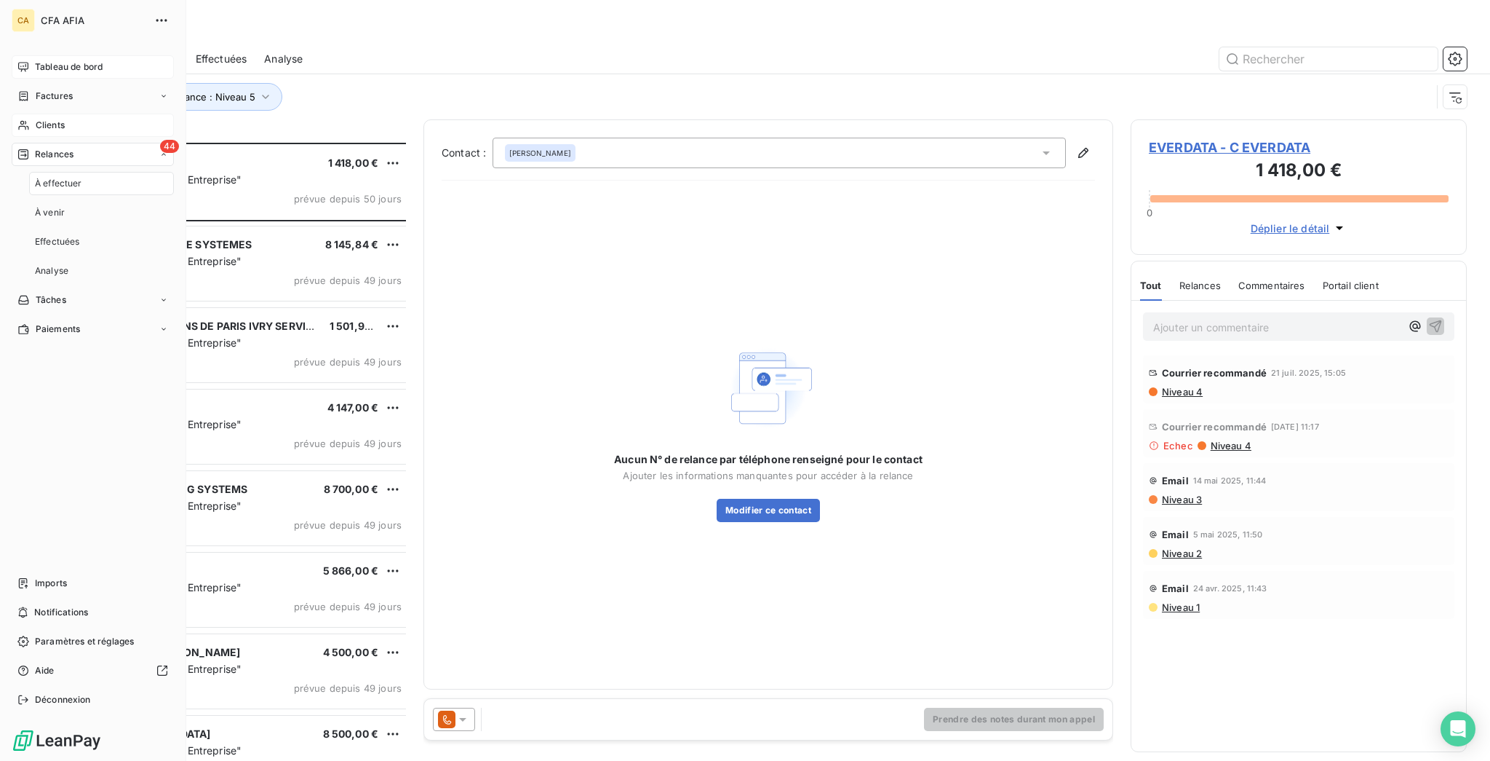
click at [43, 119] on span "Clients" at bounding box center [50, 125] width 29 height 13
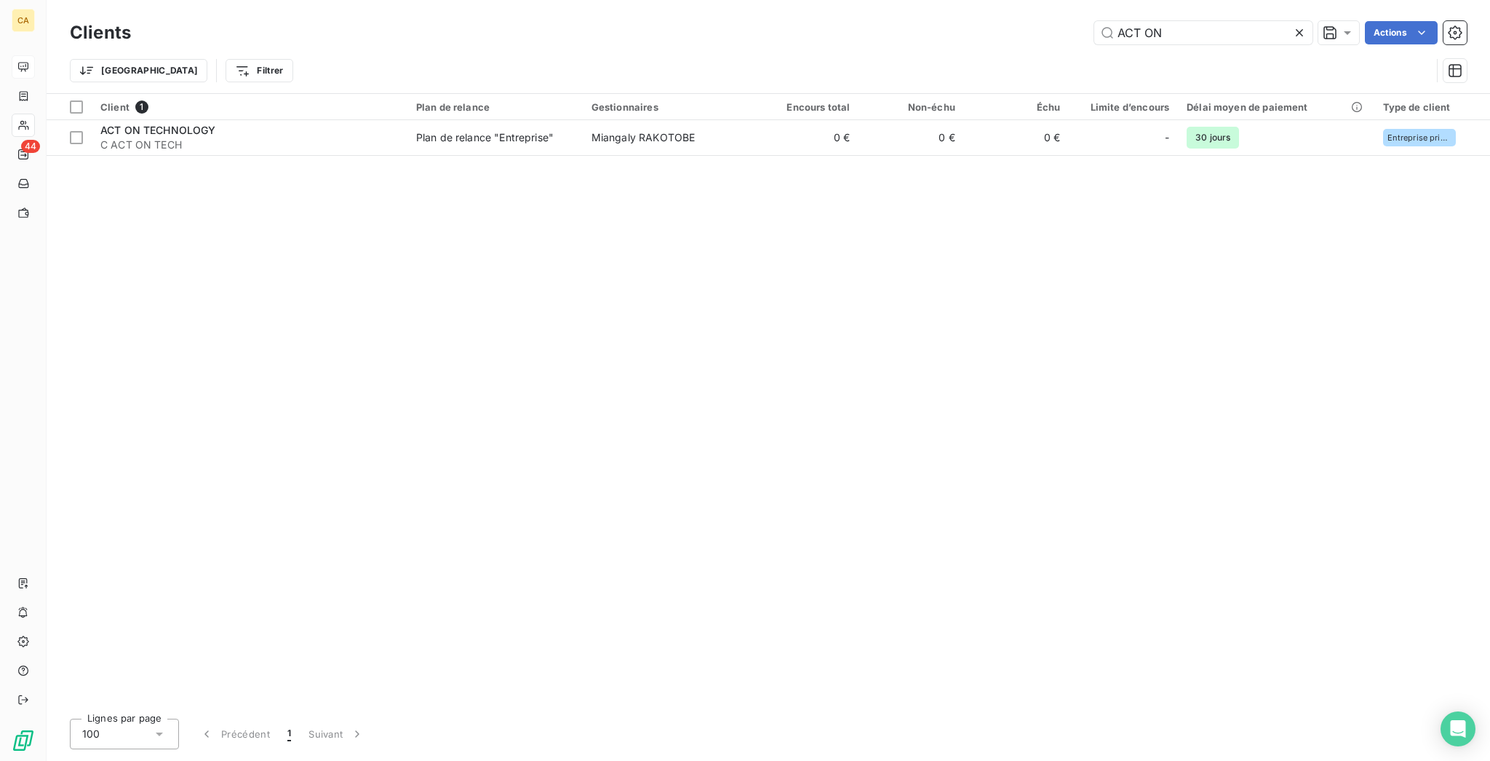
click at [1271, 31] on input "ACT ON" at bounding box center [1204, 32] width 218 height 23
drag, startPoint x: 1061, startPoint y: 37, endPoint x: 890, endPoint y: 37, distance: 171.0
click at [890, 37] on div "ACT ON Actions" at bounding box center [807, 32] width 1319 height 23
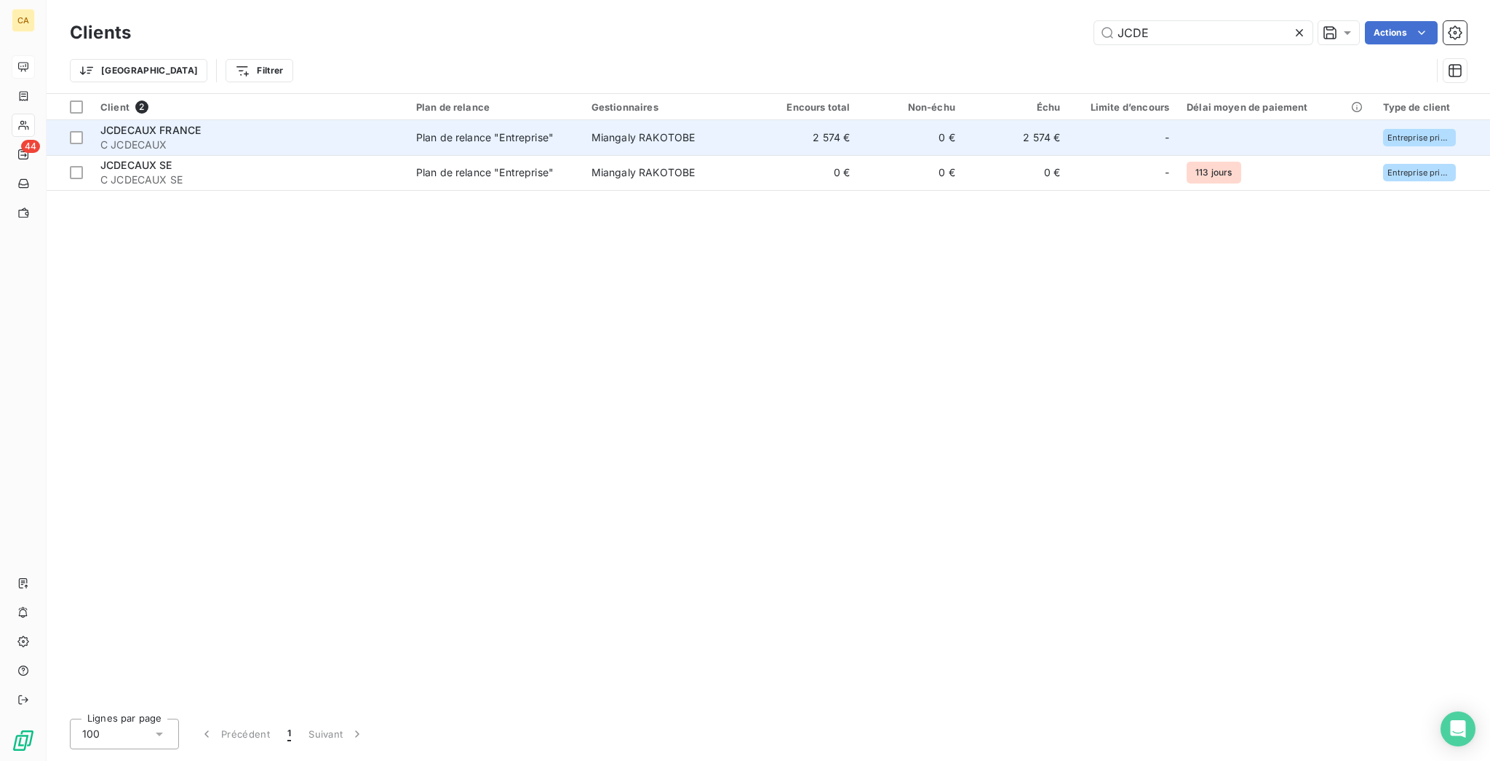
type input "JCDE"
click at [775, 120] on td "2 574 €" at bounding box center [807, 137] width 106 height 35
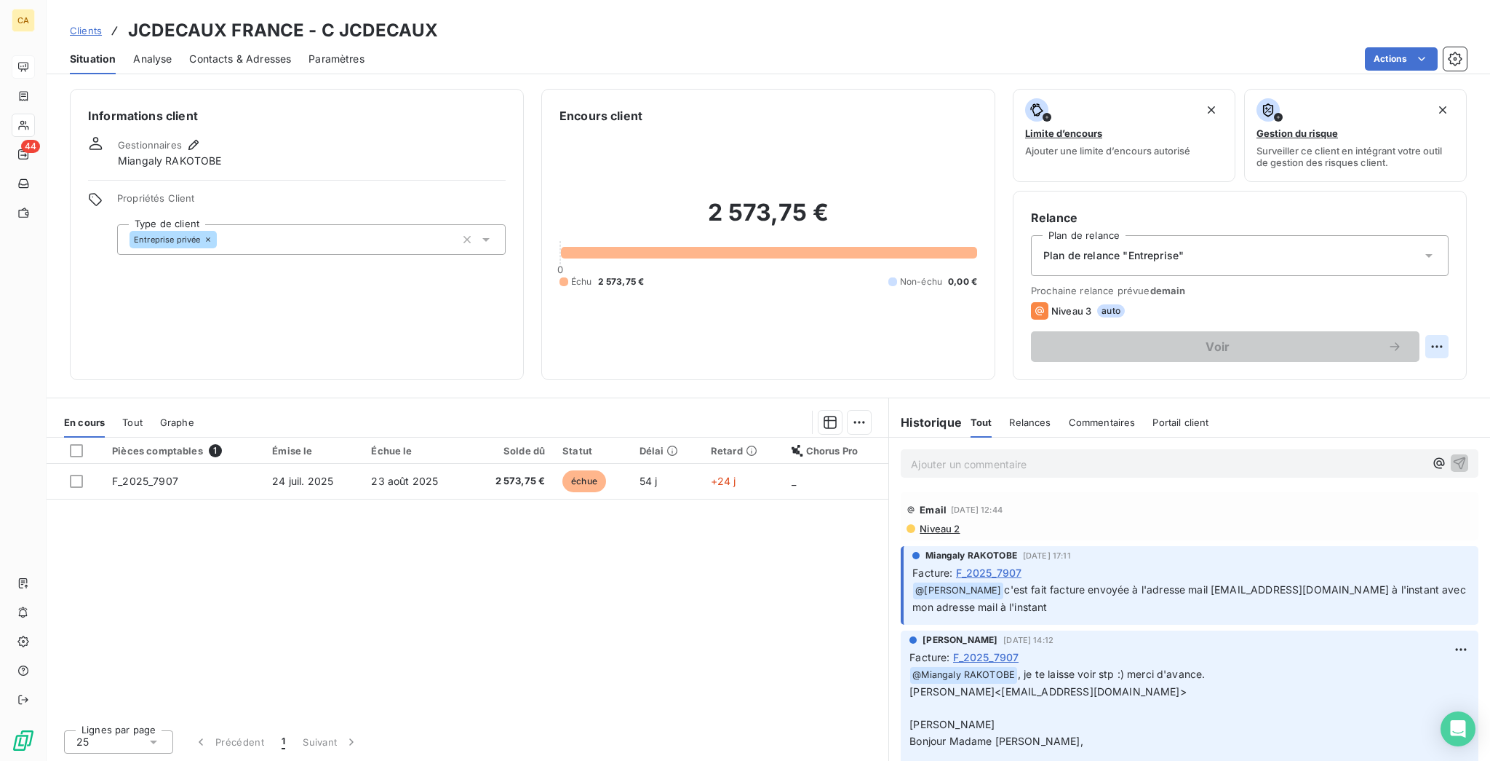
click at [1442, 282] on html "CA 44 Clients JCDECAUX FRANCE - C JCDECAUX Situation Analyse Contacts & Adresse…" at bounding box center [745, 380] width 1490 height 761
click at [1429, 330] on html "CA 44 Clients JCDECAUX FRANCE - C JCDECAUX Situation Analyse Contacts & Adresse…" at bounding box center [745, 380] width 1490 height 761
click at [1453, 282] on html "CA 44 Clients JCDECAUX FRANCE - C JCDECAUX Situation Analyse Contacts & Adresse…" at bounding box center [745, 380] width 1490 height 761
click at [1427, 315] on div "Replanifier cette action" at bounding box center [1393, 317] width 130 height 23
select select "8"
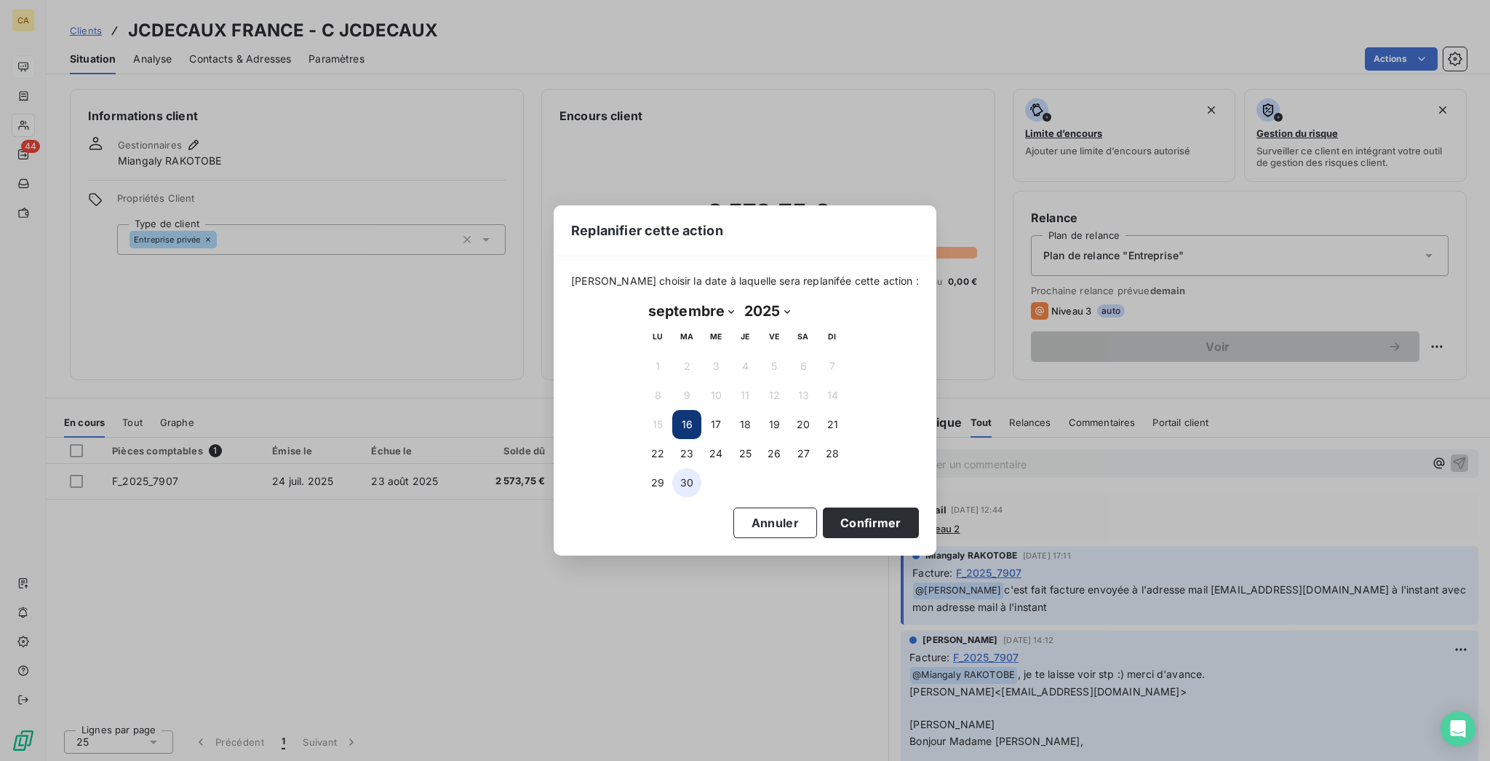
click at [675, 483] on button "30" at bounding box center [686, 482] width 29 height 29
click at [823, 507] on button "Confirmer" at bounding box center [871, 522] width 96 height 31
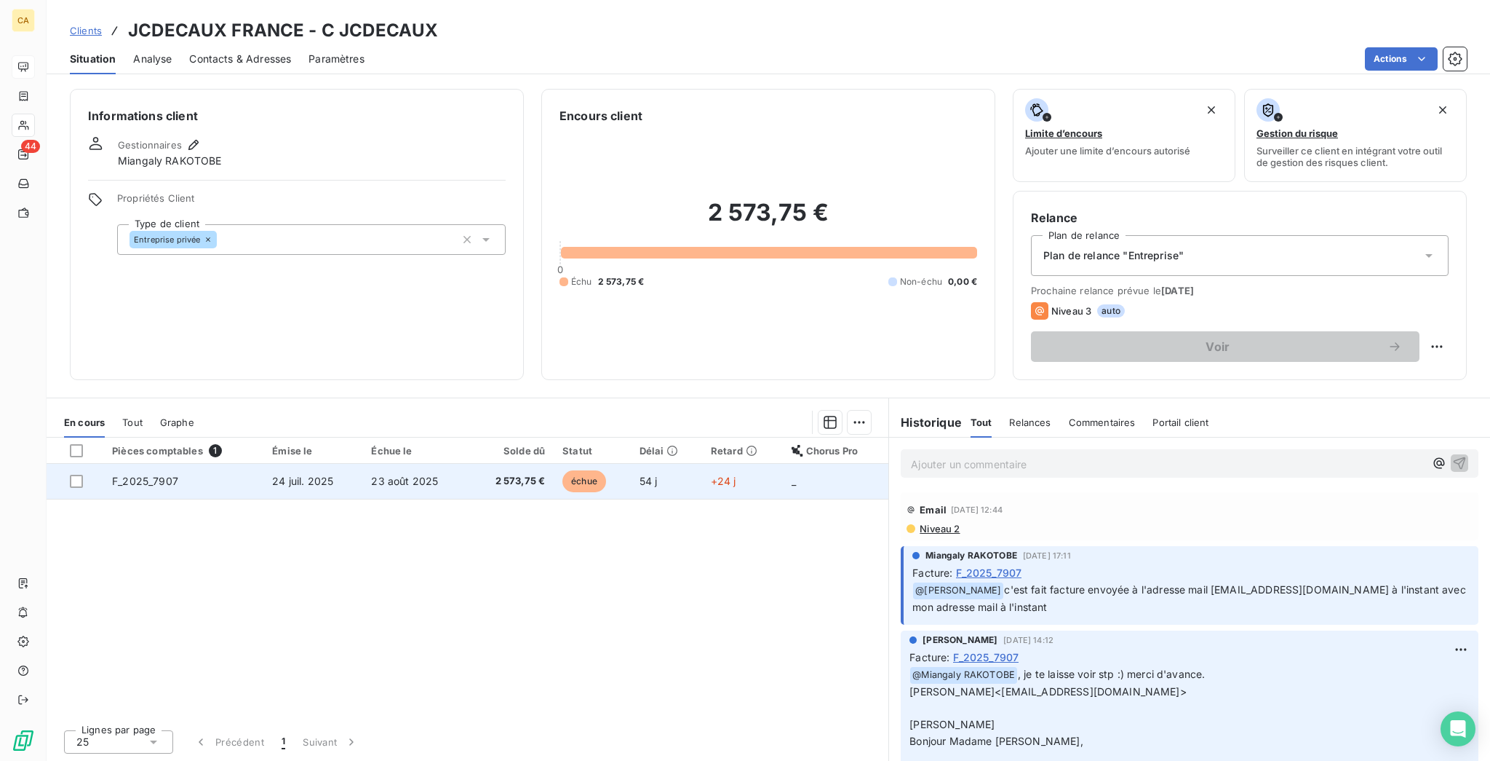
click at [496, 437] on div "Pièces comptables 1 Émise le Échue le Solde dû Statut Délai Retard Chorus Pro F…" at bounding box center [468, 577] width 842 height 280
click at [493, 464] on td "2 573,75 €" at bounding box center [511, 481] width 85 height 35
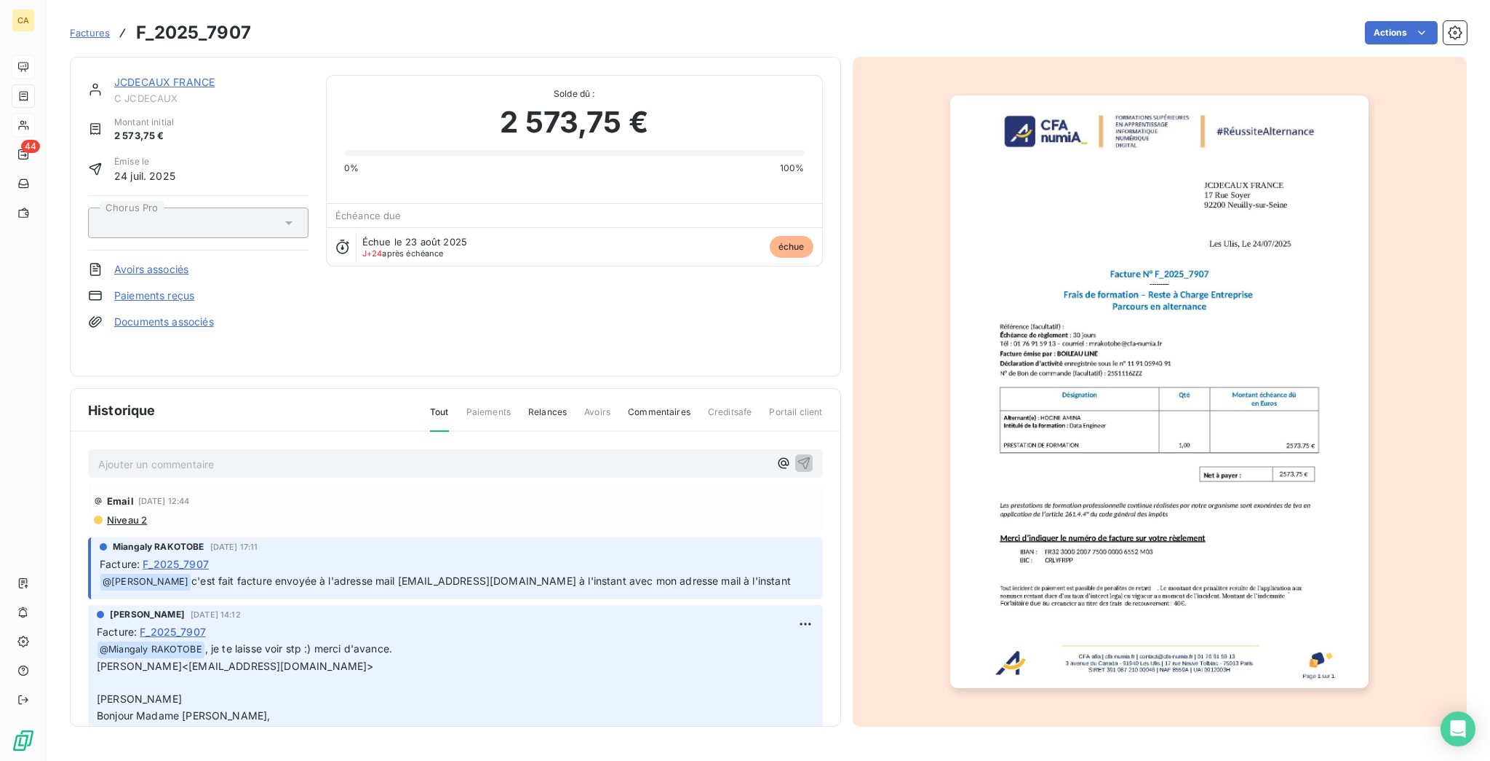
click at [159, 455] on p "Ajouter un commentaire ﻿" at bounding box center [433, 464] width 671 height 18
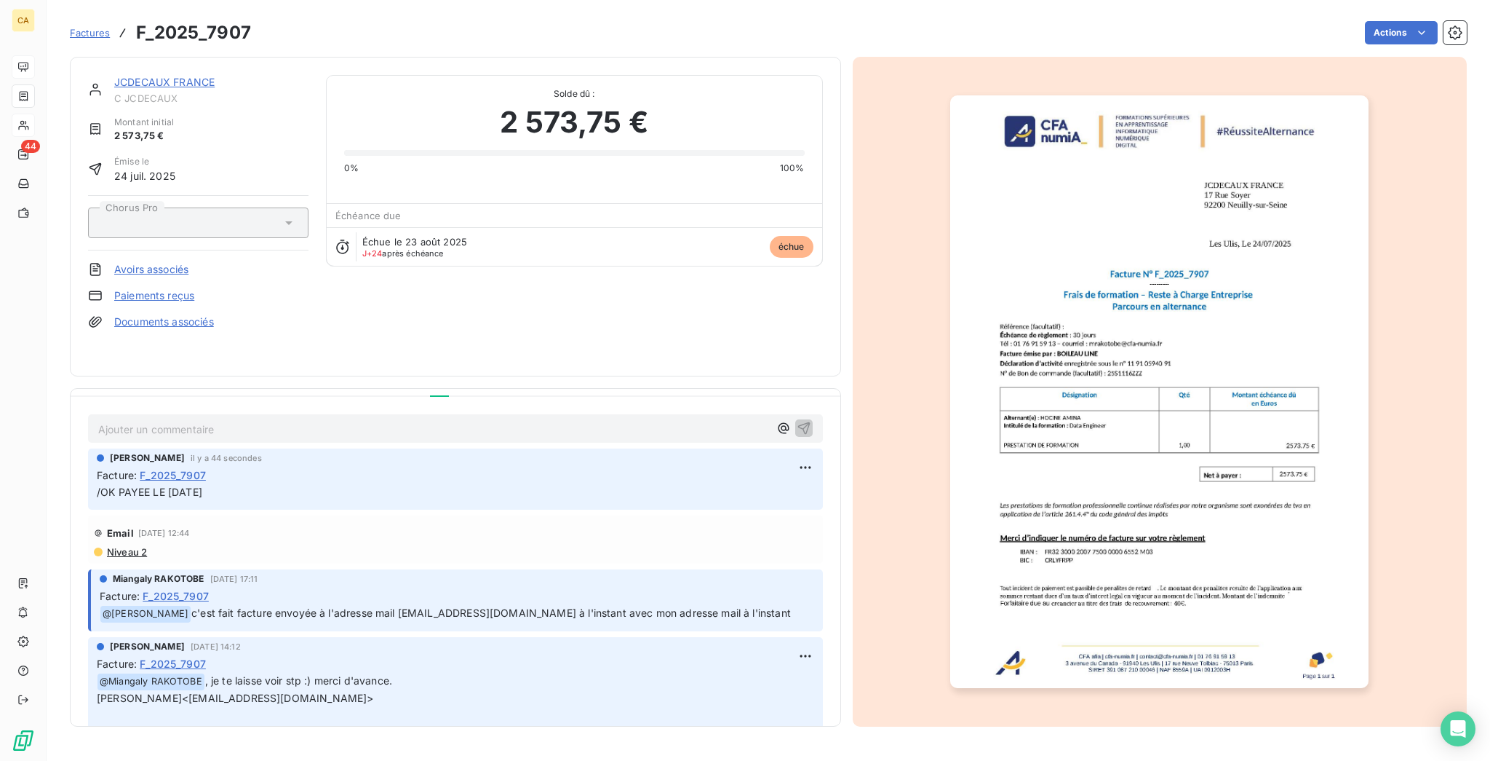
click at [1102, 347] on img "button" at bounding box center [1159, 391] width 418 height 592
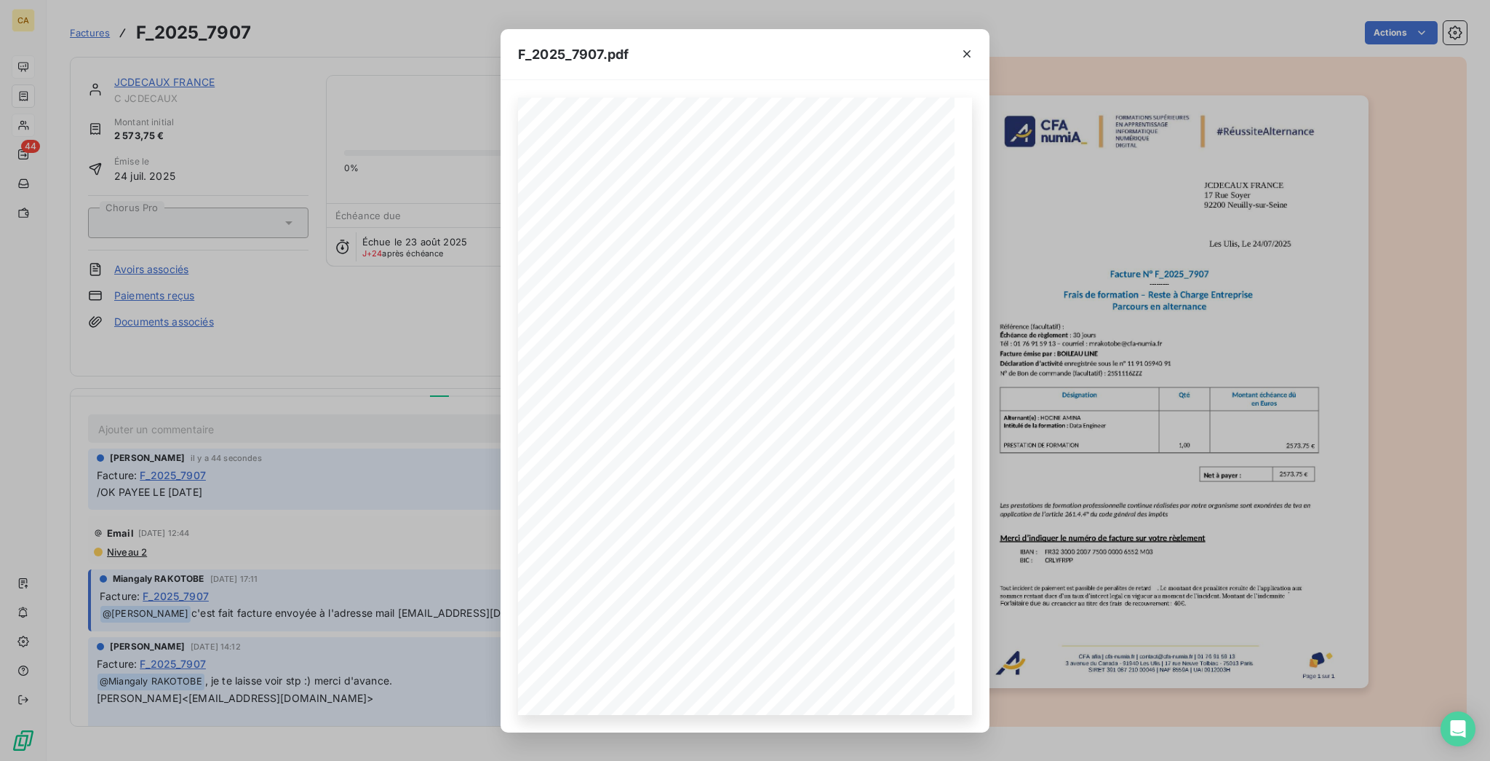
click at [413, 202] on div "F_2025_7907.pdf CFA afia | [DOMAIN_NAME] | [EMAIL_ADDRESS][DOMAIN_NAME] | 01 76…" at bounding box center [745, 380] width 1490 height 761
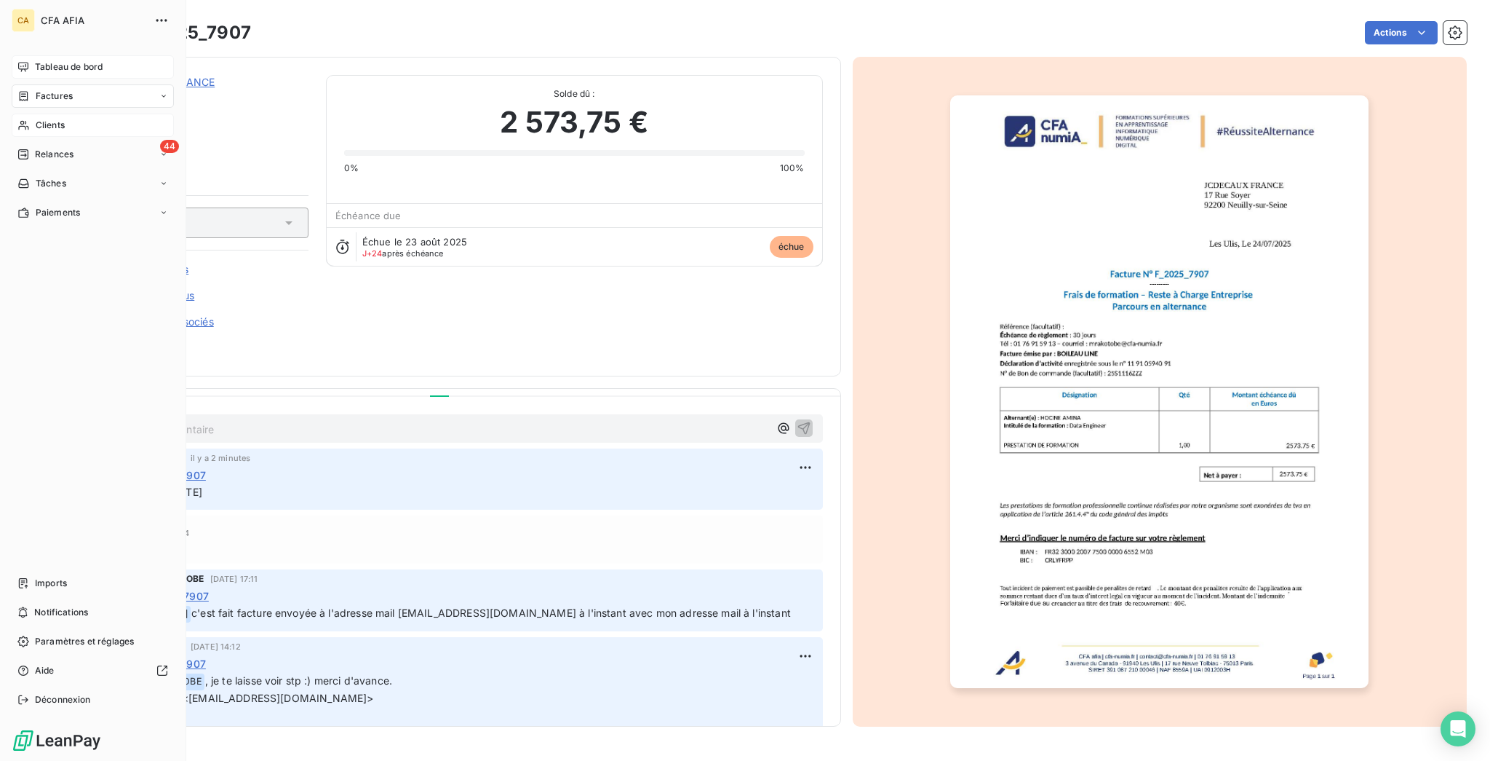
click at [36, 119] on span "Clients" at bounding box center [50, 125] width 29 height 13
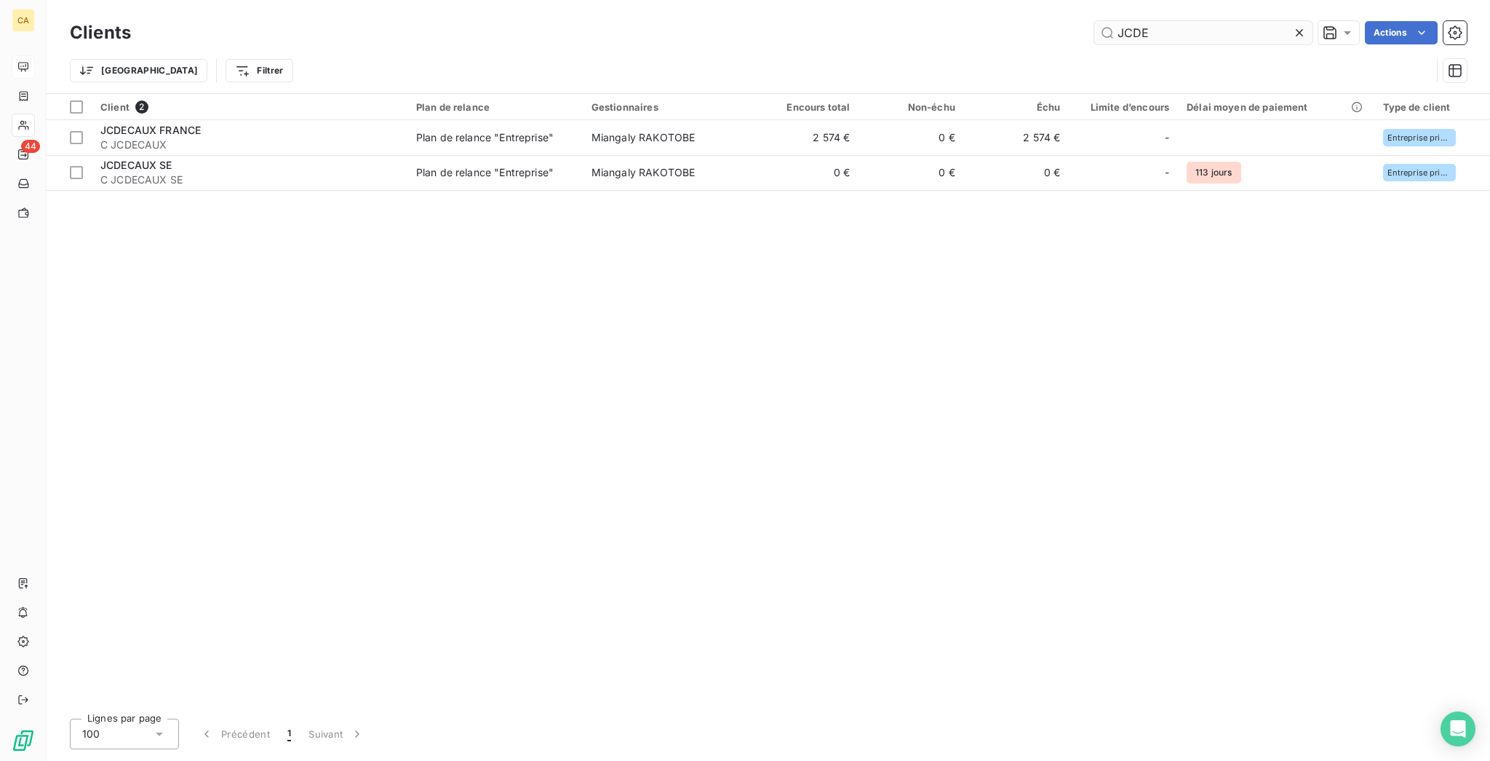
click at [1192, 39] on div "JCDE" at bounding box center [1204, 32] width 218 height 23
click at [1192, 36] on input "JCDE" at bounding box center [1204, 32] width 218 height 23
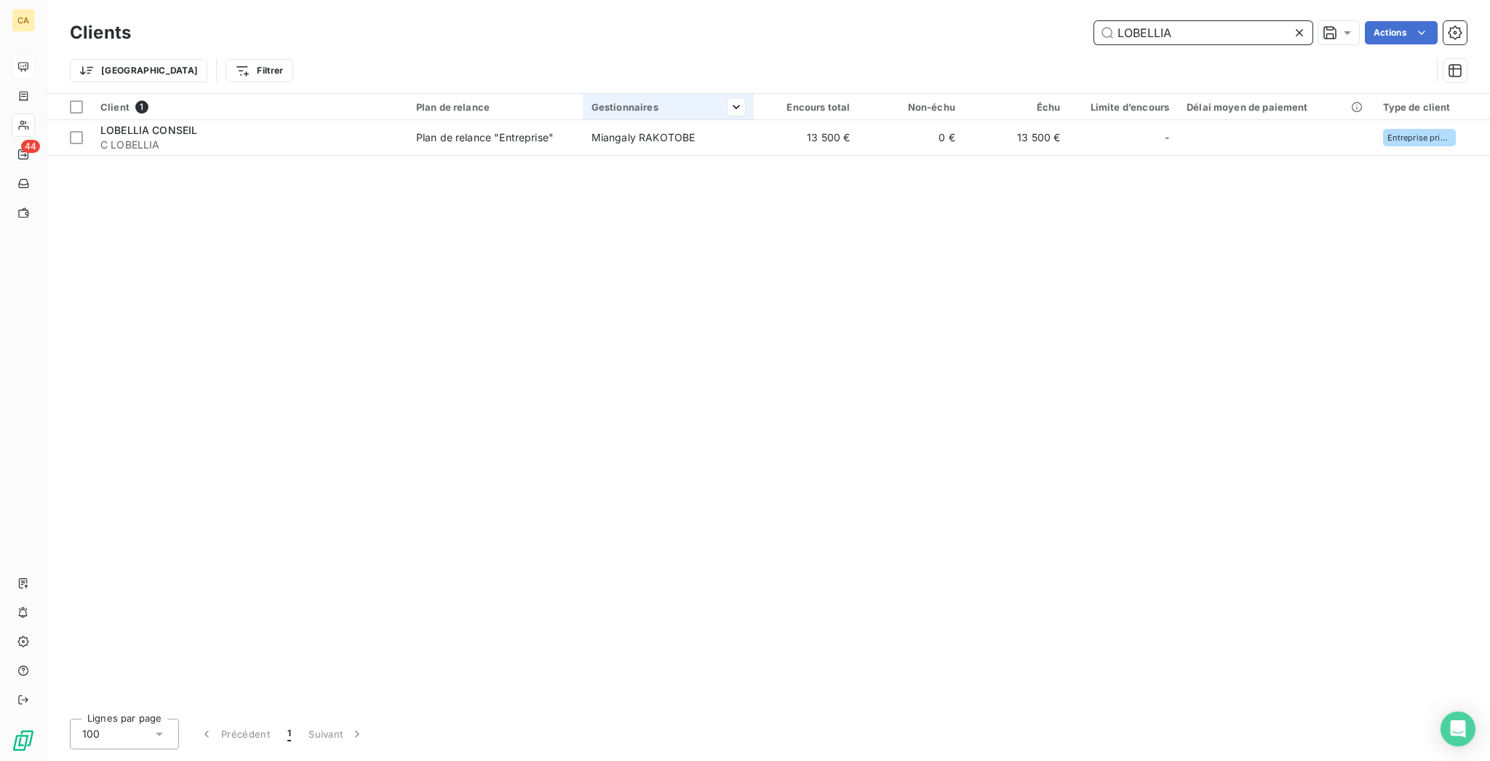
type input "LOBELLIA"
click at [584, 102] on th "Gestionnaires" at bounding box center [668, 107] width 171 height 26
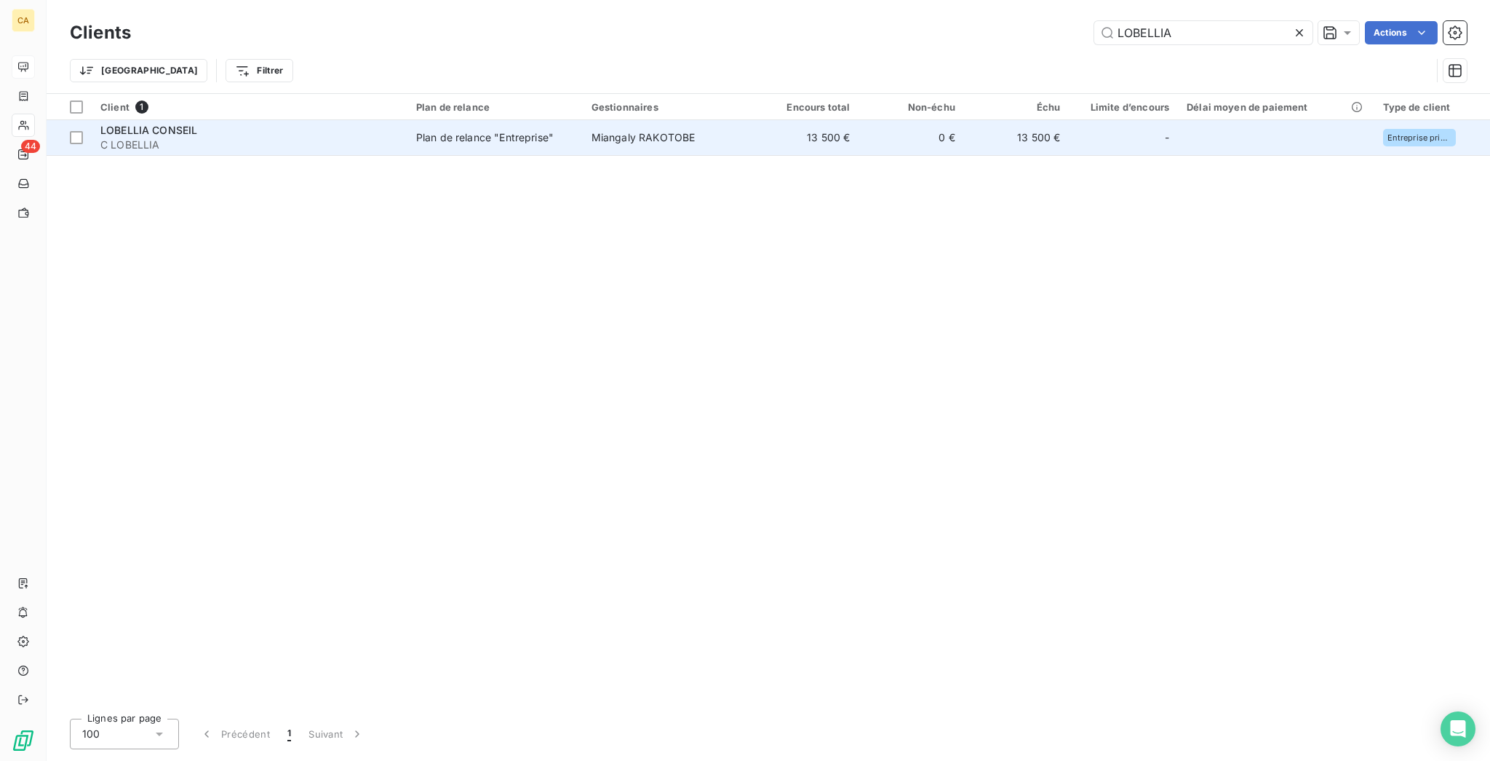
click at [584, 126] on td "Miangaly RAKOTOBE" at bounding box center [668, 137] width 171 height 35
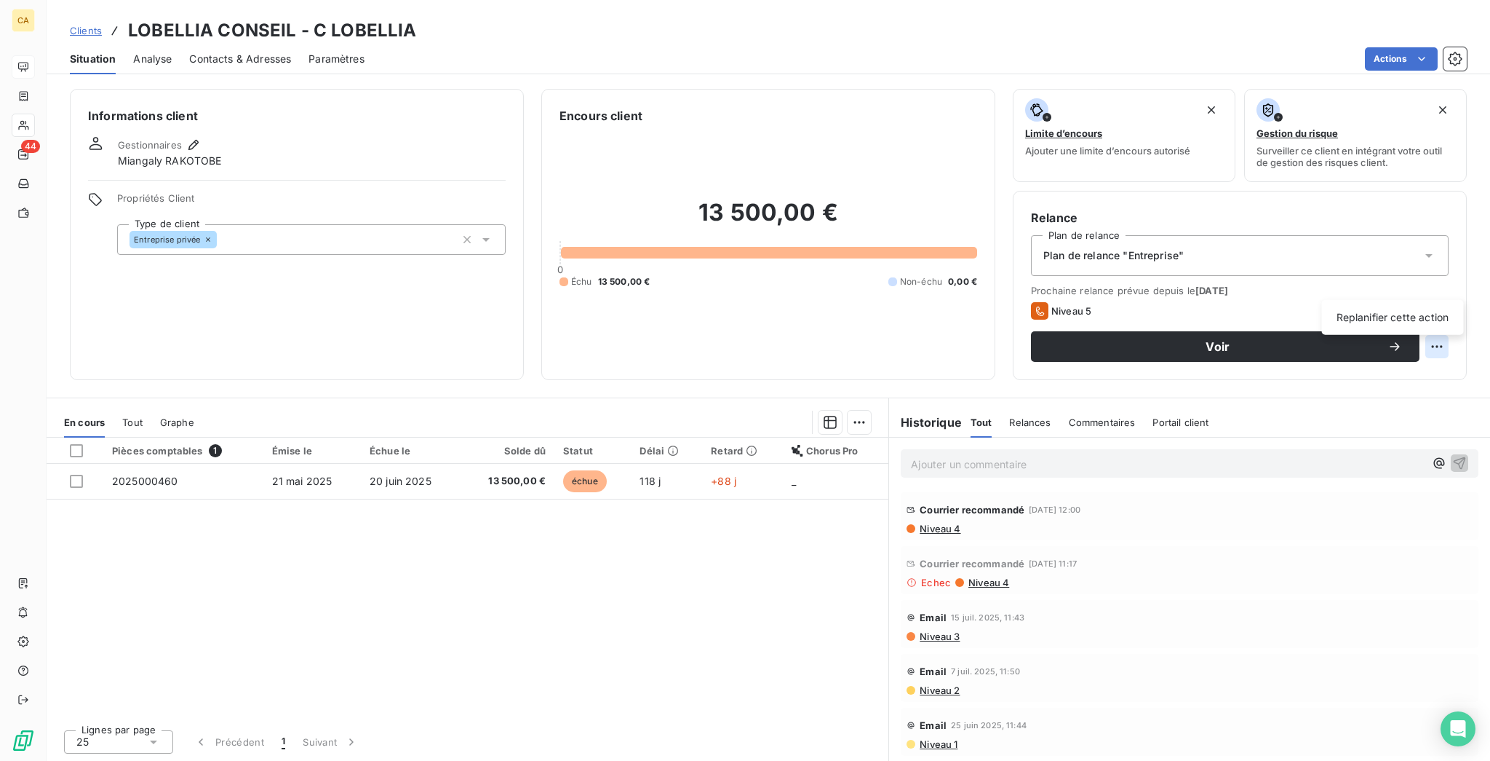
click at [1457, 277] on html "CA 44 Clients LOBELLIA CONSEIL - C LOBELLIA Situation Analyse Contacts & Adress…" at bounding box center [745, 380] width 1490 height 761
click at [1421, 317] on div "Replanifier cette action" at bounding box center [1393, 317] width 130 height 23
select select "8"
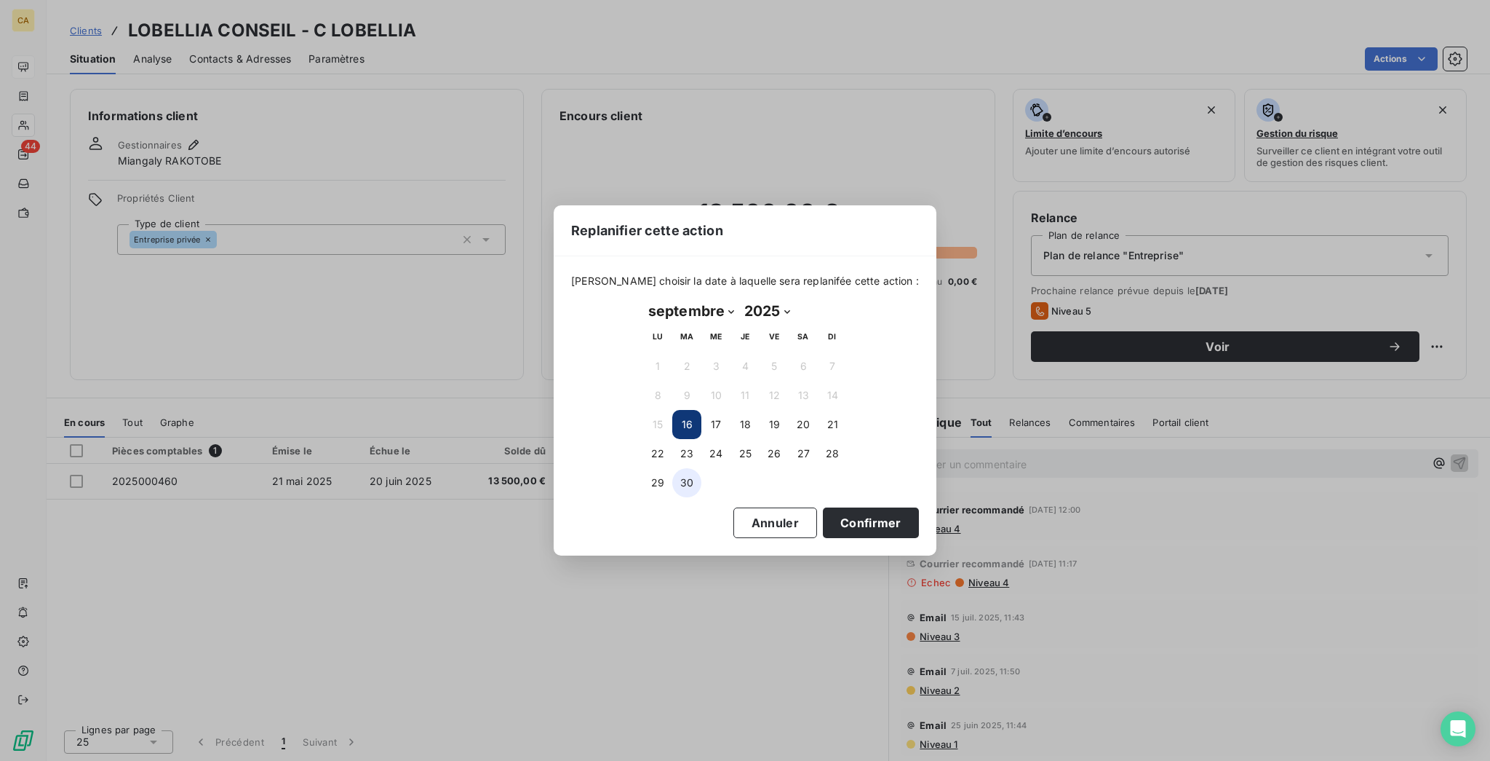
click at [688, 475] on button "30" at bounding box center [686, 482] width 29 height 29
click at [823, 513] on button "Confirmer" at bounding box center [871, 522] width 96 height 31
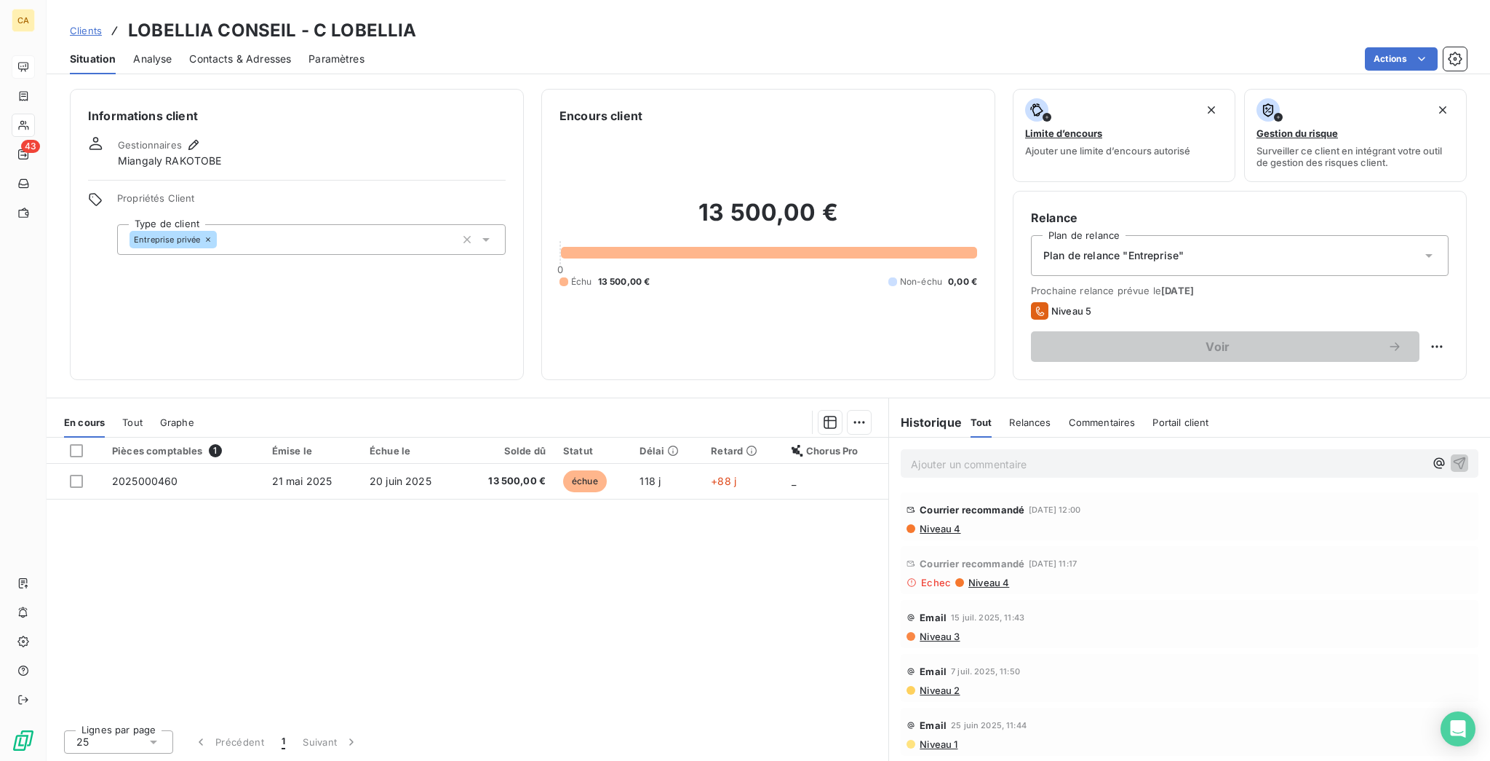
click at [401, 474] on span "20 juin 2025" at bounding box center [401, 480] width 62 height 12
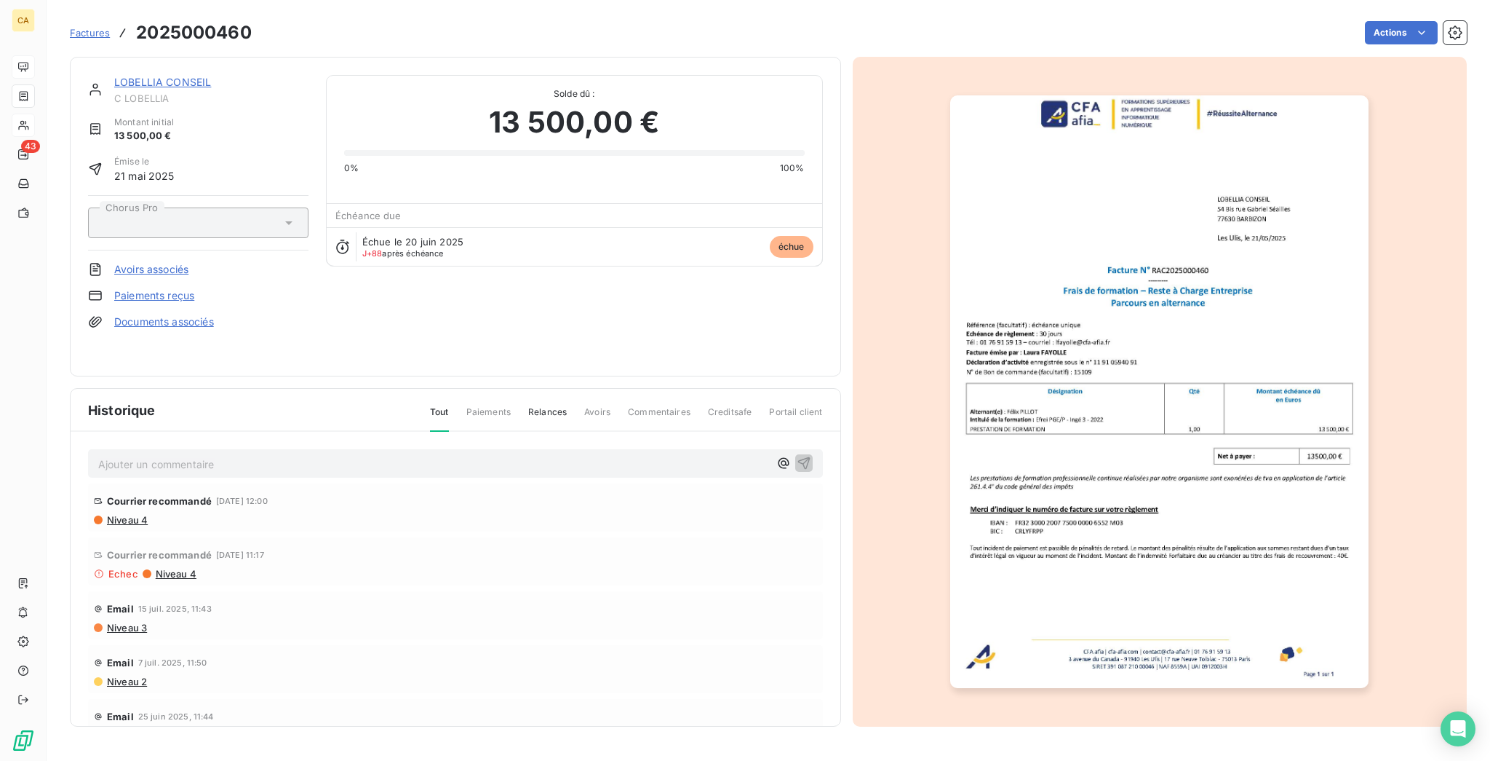
click at [187, 455] on p "Ajouter un commentaire ﻿" at bounding box center [433, 464] width 671 height 18
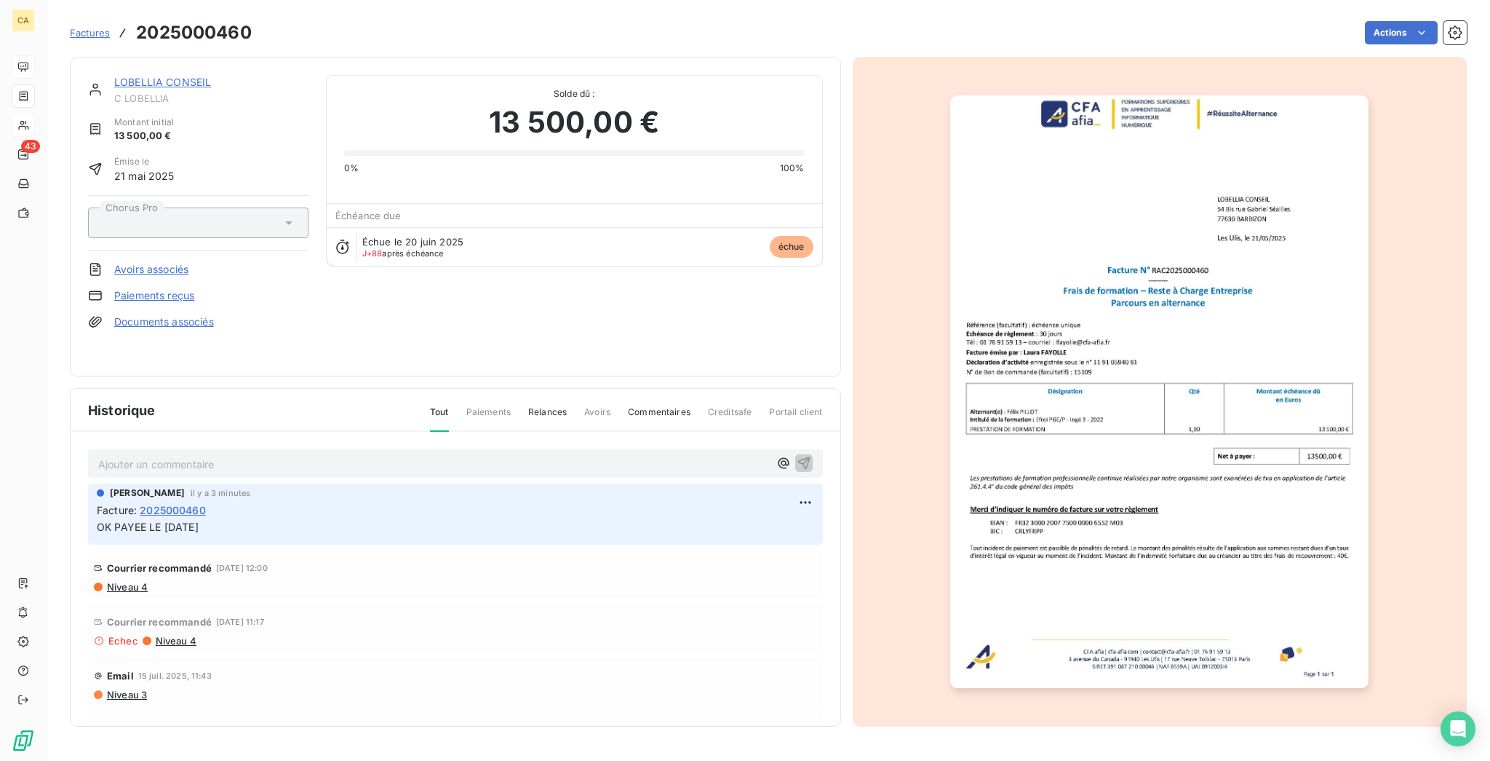
click at [138, 76] on link "LOBELLIA CONSEIL" at bounding box center [162, 82] width 97 height 12
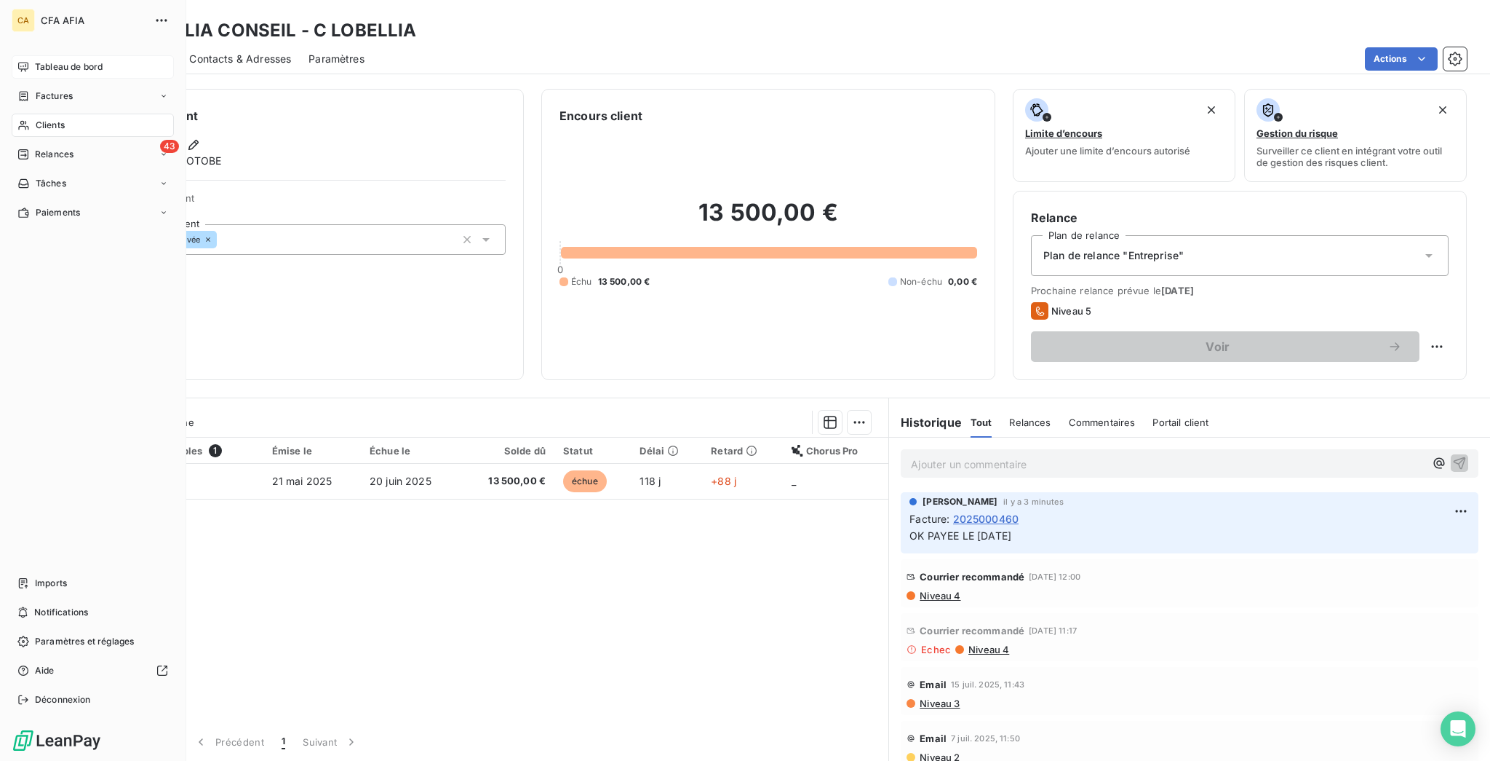
click at [44, 119] on span "Clients" at bounding box center [50, 125] width 29 height 13
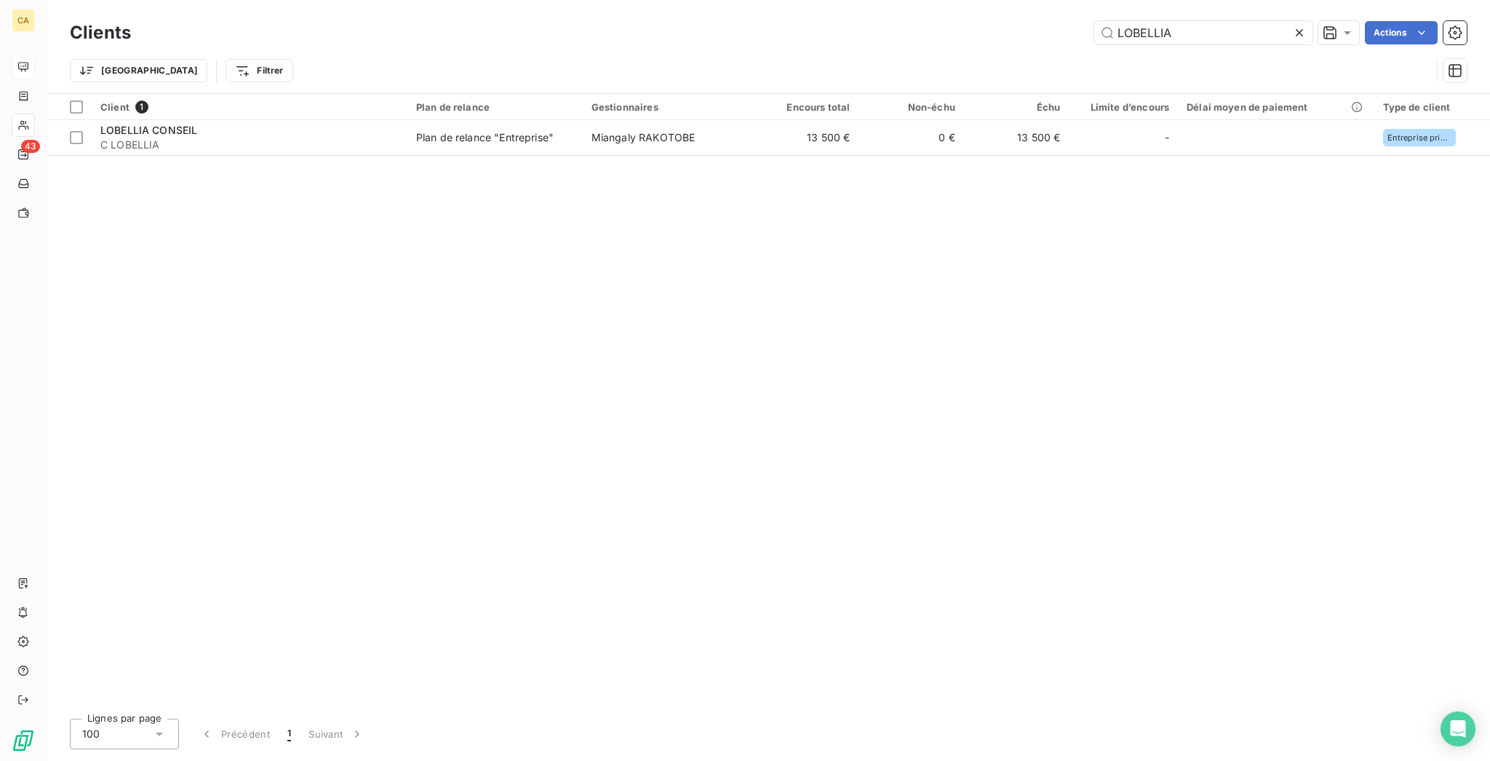
drag, startPoint x: 1211, startPoint y: 29, endPoint x: 1087, endPoint y: 28, distance: 123.7
click at [1087, 28] on div "LOBELLIA Actions" at bounding box center [807, 32] width 1319 height 23
type input "SINEL"
click at [966, 140] on div "Client 1 Plan de relance Gestionnaires Encours total Non-échu Échu Limite d’enc…" at bounding box center [769, 400] width 1444 height 613
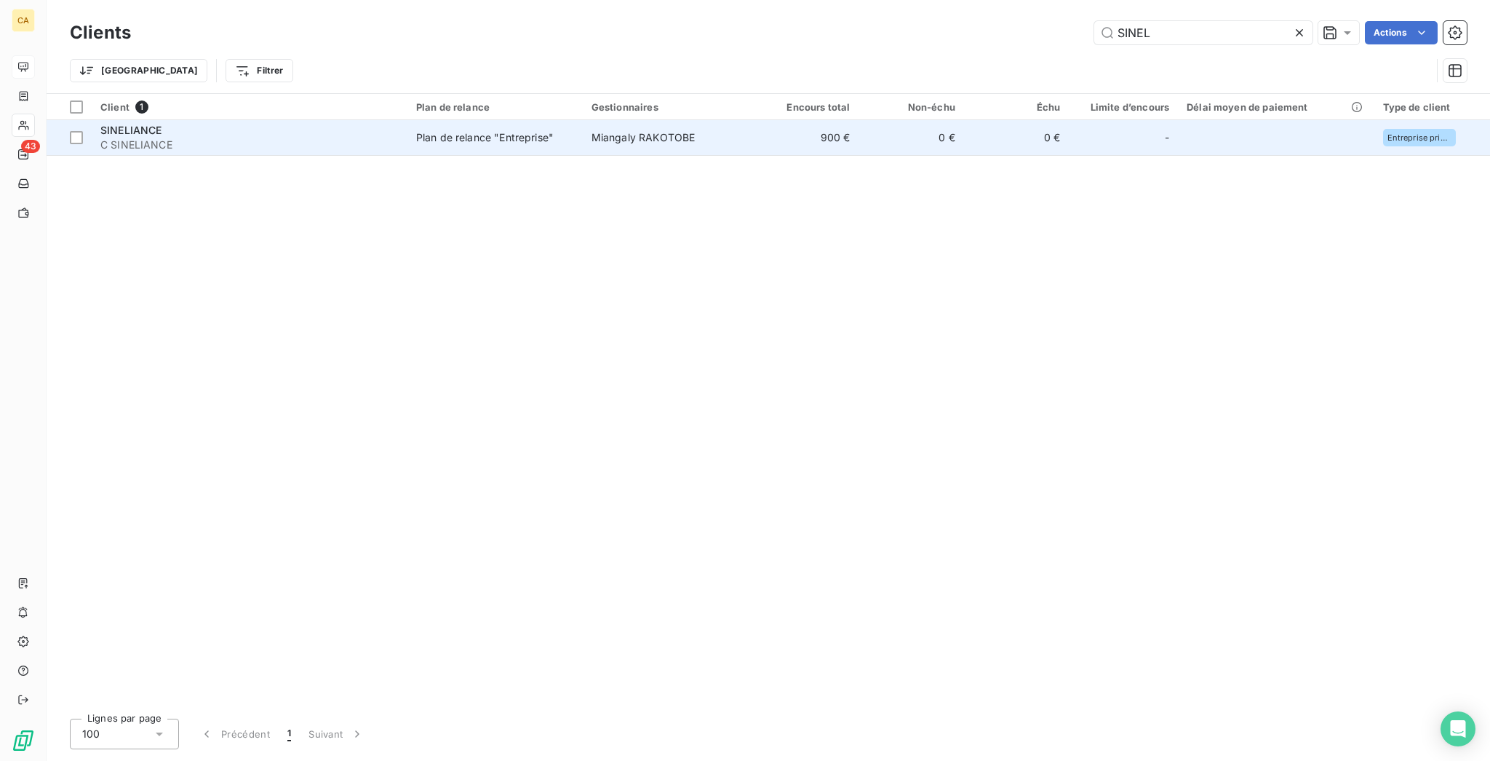
click at [969, 121] on td "0 €" at bounding box center [1017, 137] width 106 height 35
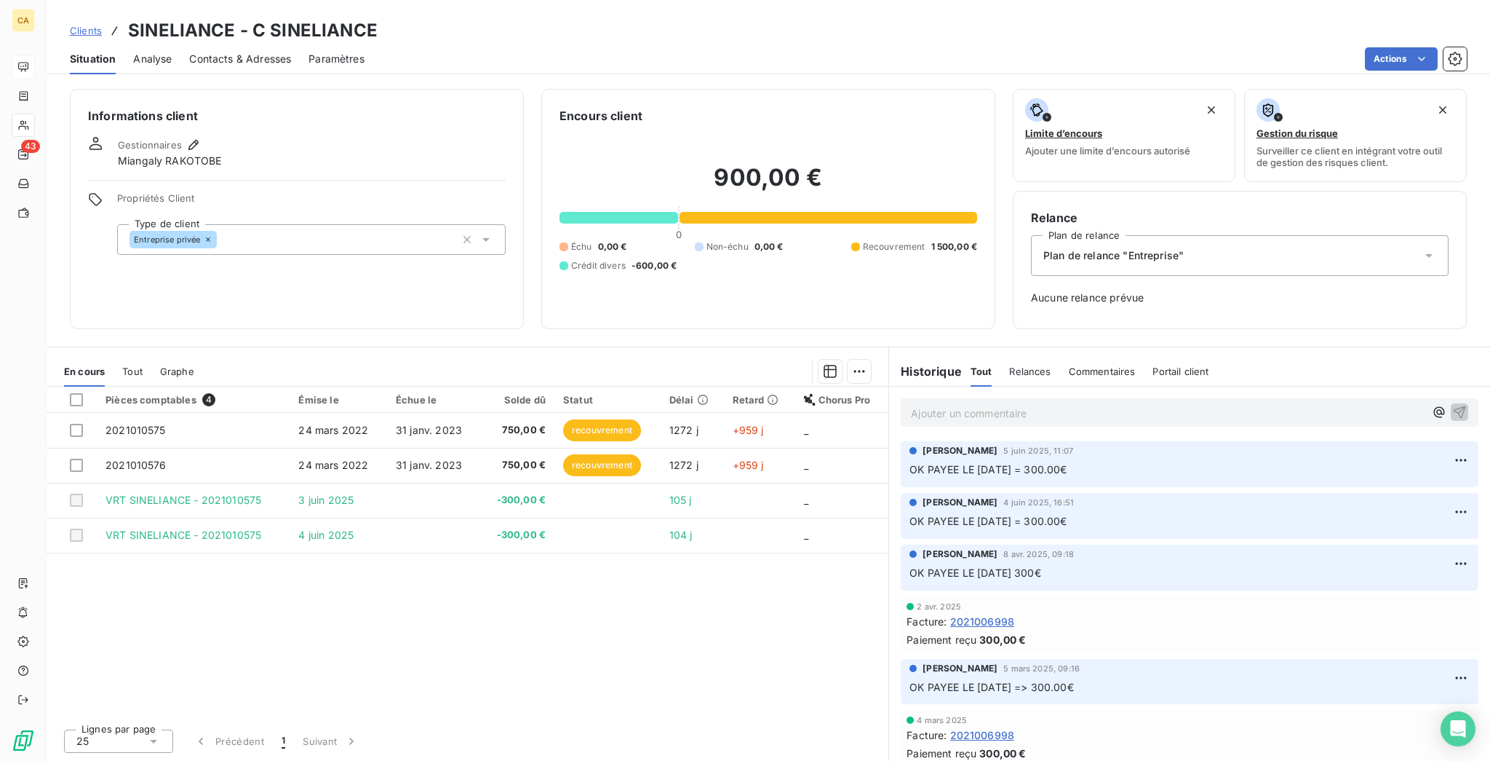
click at [934, 404] on p "Ajouter un commentaire ﻿" at bounding box center [1168, 413] width 514 height 18
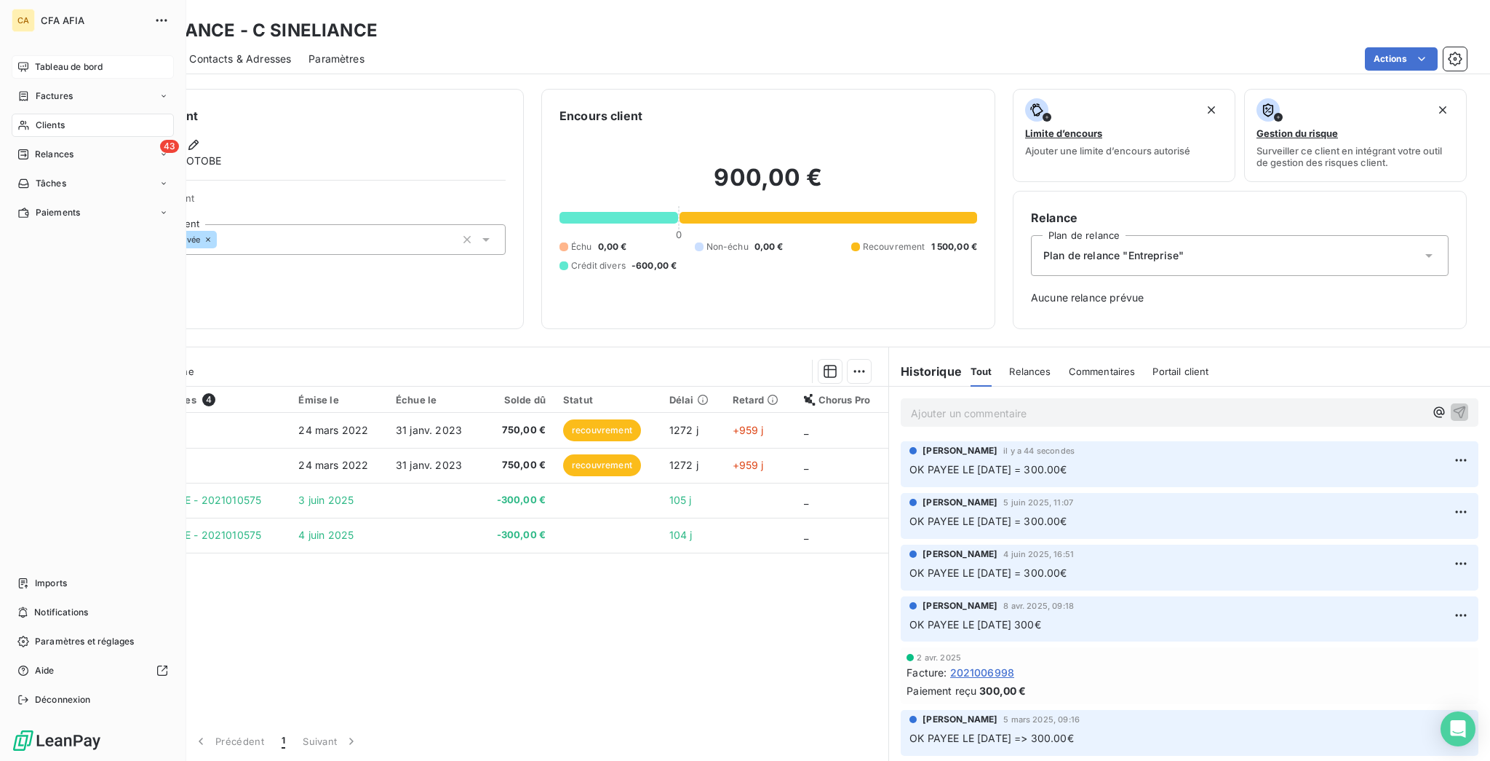
click at [25, 114] on div "Clients" at bounding box center [93, 125] width 162 height 23
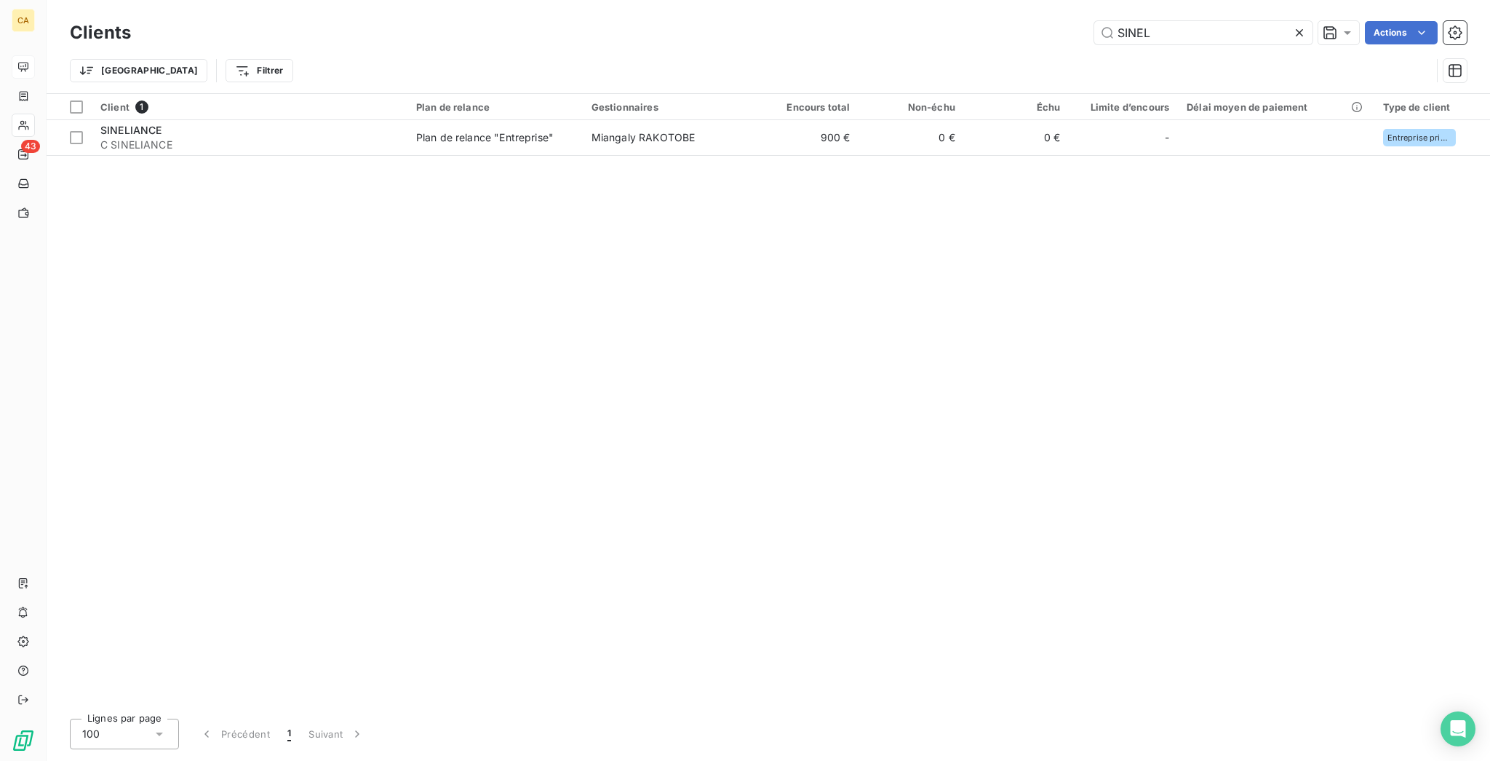
click at [981, 26] on div "SINEL Actions" at bounding box center [807, 32] width 1319 height 23
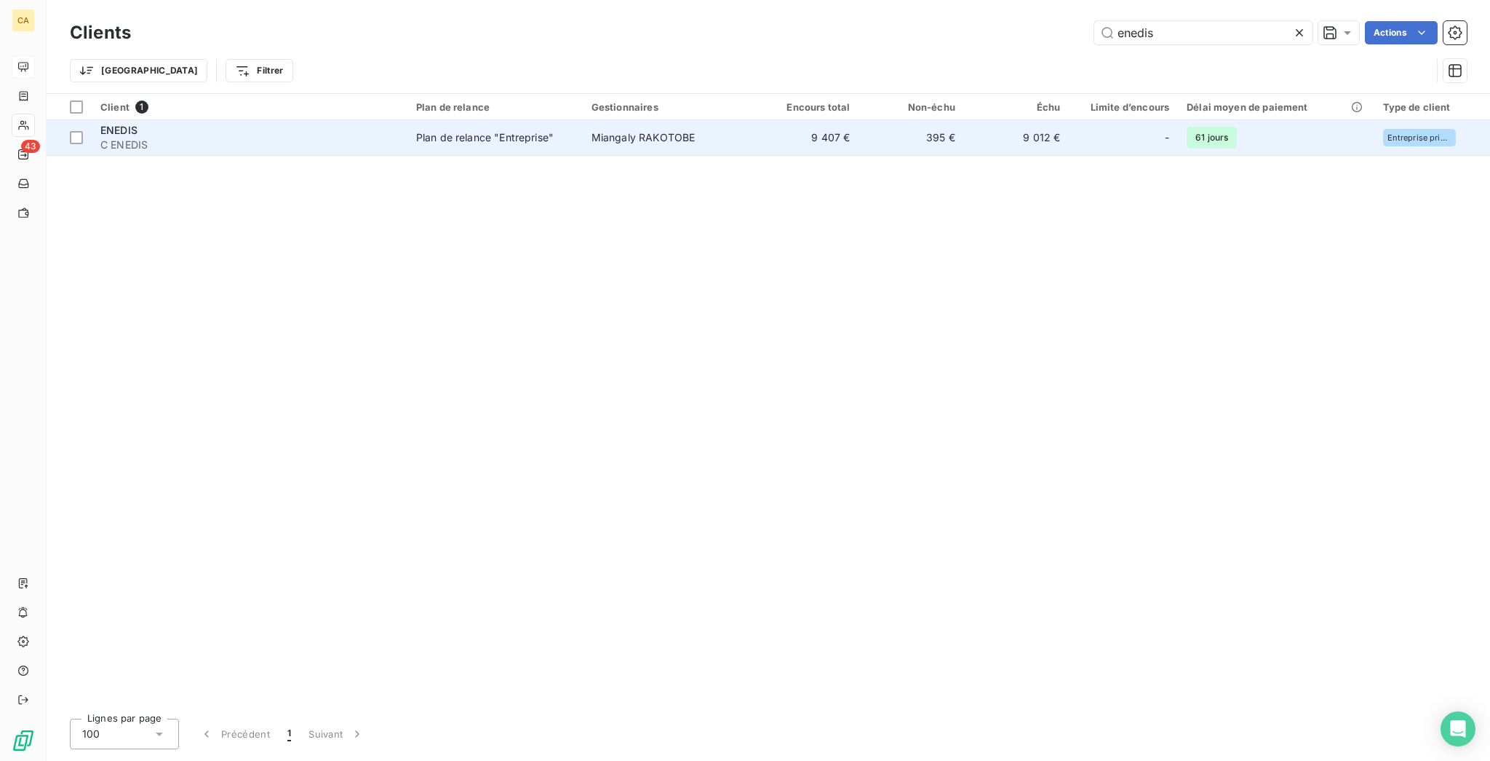
type input "enedis"
click at [891, 130] on td "395 €" at bounding box center [912, 137] width 106 height 35
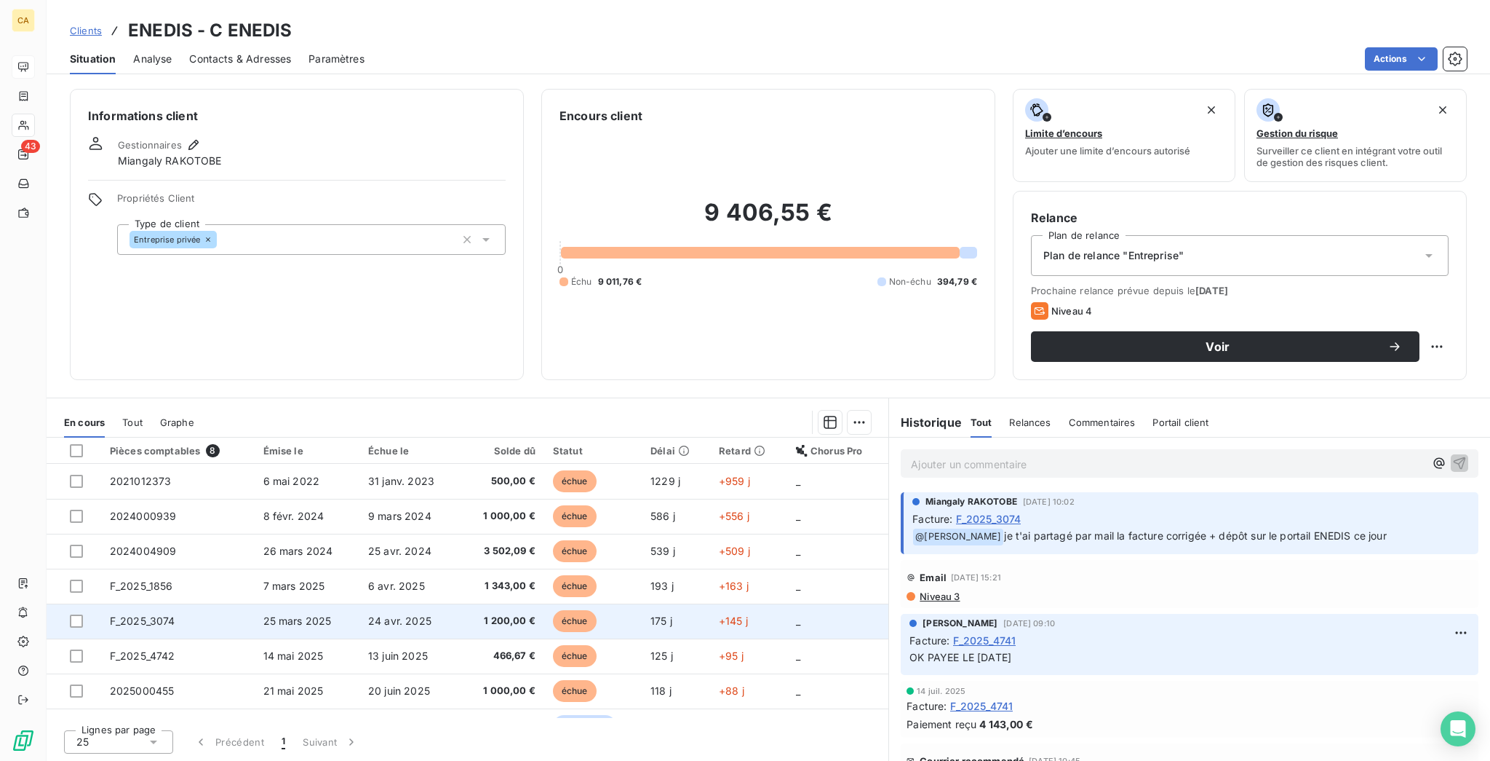
click at [516, 603] on td "1 200,00 €" at bounding box center [503, 620] width 84 height 35
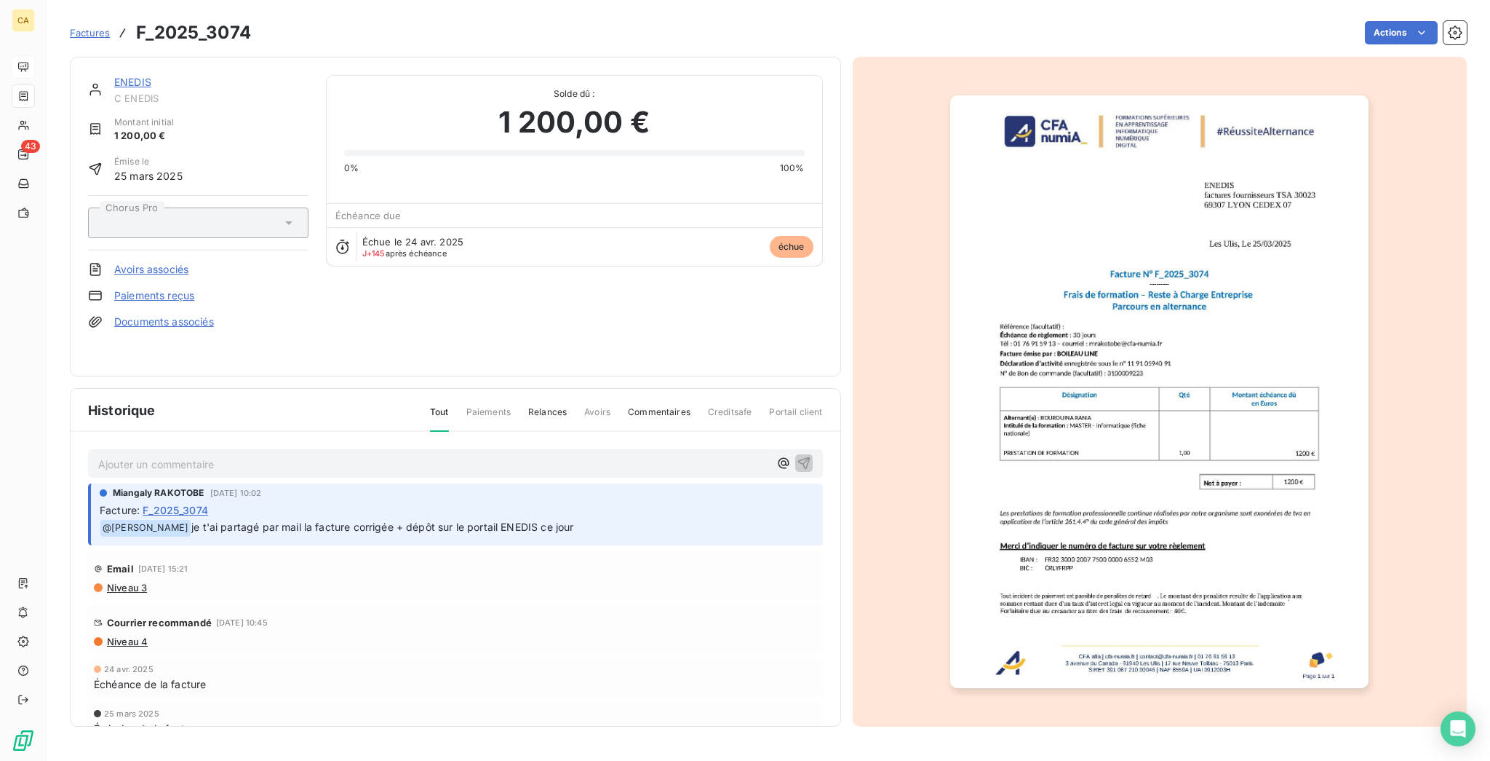
click at [326, 455] on p "Ajouter un commentaire ﻿" at bounding box center [433, 464] width 671 height 18
click at [333, 451] on div "Ajouter un commentaire ﻿" at bounding box center [455, 463] width 735 height 28
click at [333, 455] on p "Ajouter un commentaire ﻿" at bounding box center [433, 464] width 671 height 18
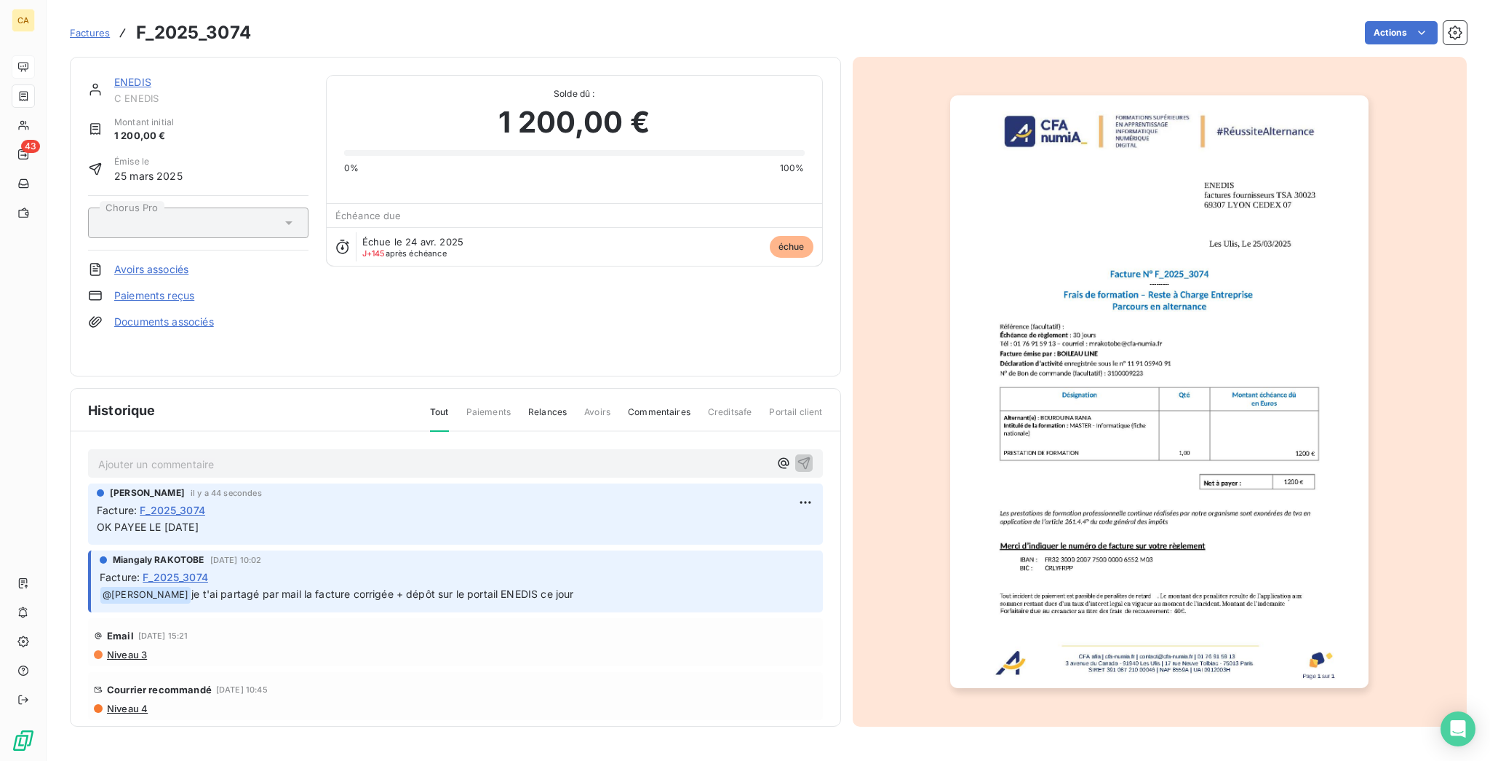
click at [1228, 481] on img "button" at bounding box center [1159, 391] width 418 height 592
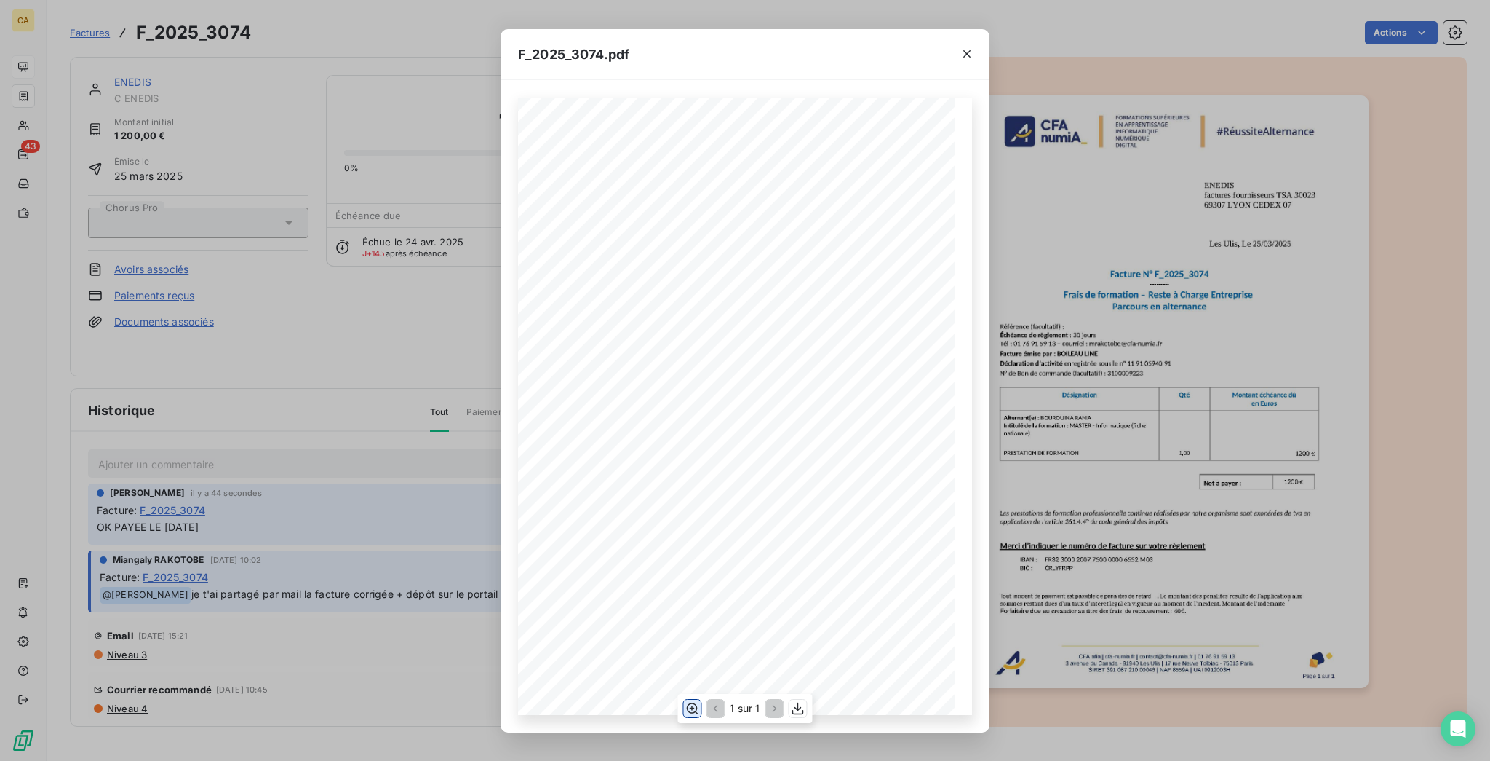
click at [701, 712] on button "button" at bounding box center [691, 707] width 17 height 17
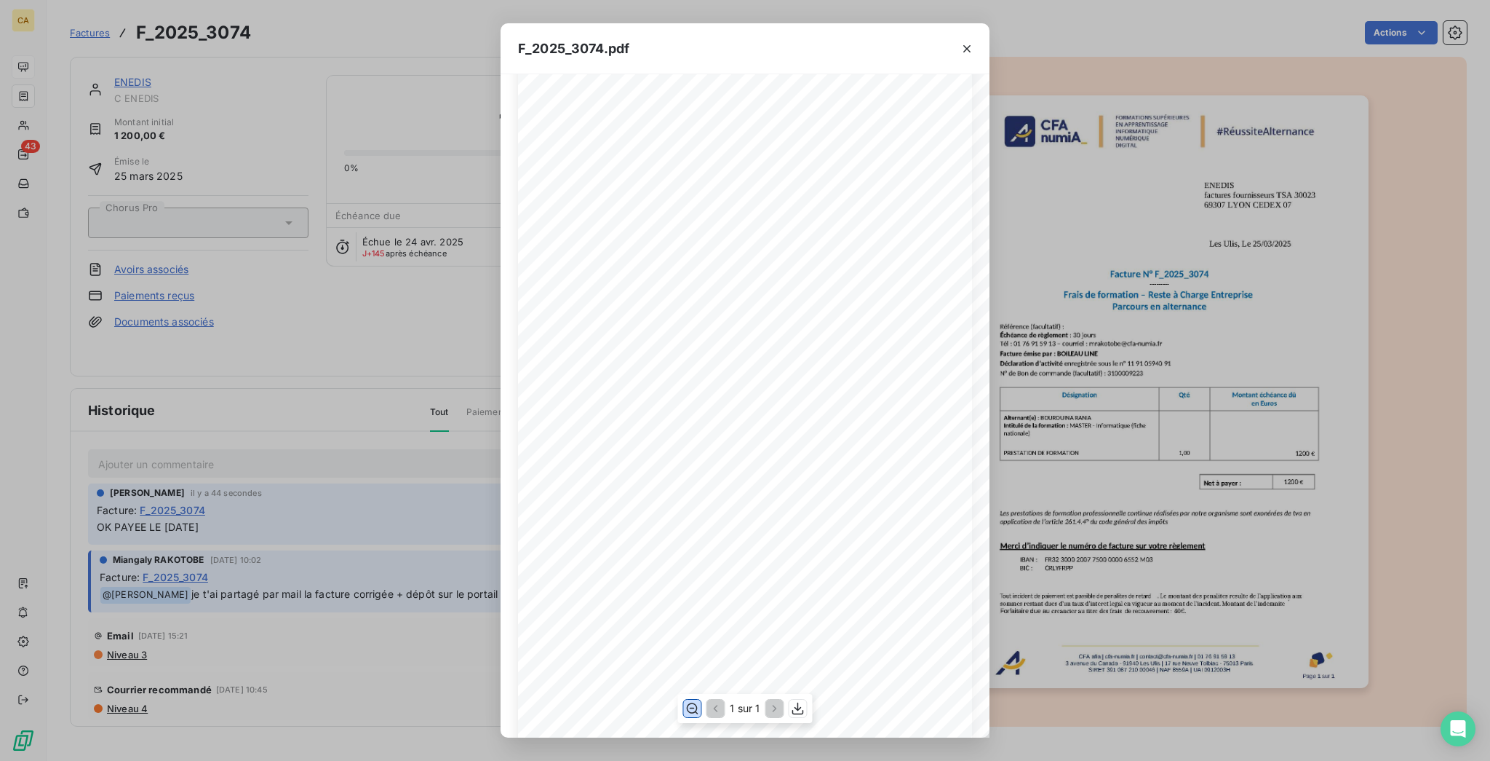
scroll to position [194, 0]
click at [283, 382] on div "F_2025_3074.pdf CFA afia | [DOMAIN_NAME] | [EMAIL_ADDRESS][DOMAIN_NAME] | 01 76…" at bounding box center [745, 380] width 1490 height 761
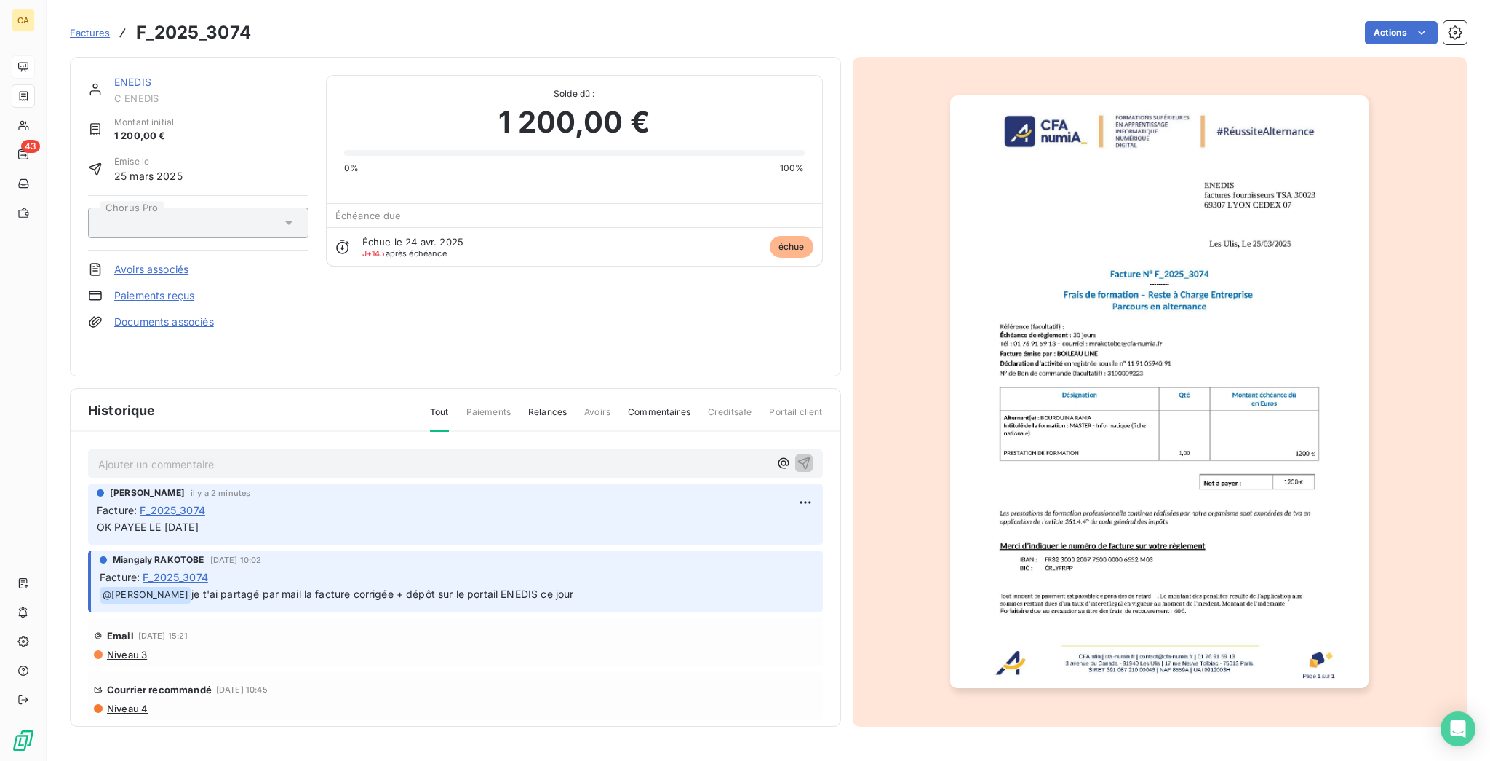
click at [114, 76] on link "ENEDIS" at bounding box center [132, 82] width 37 height 12
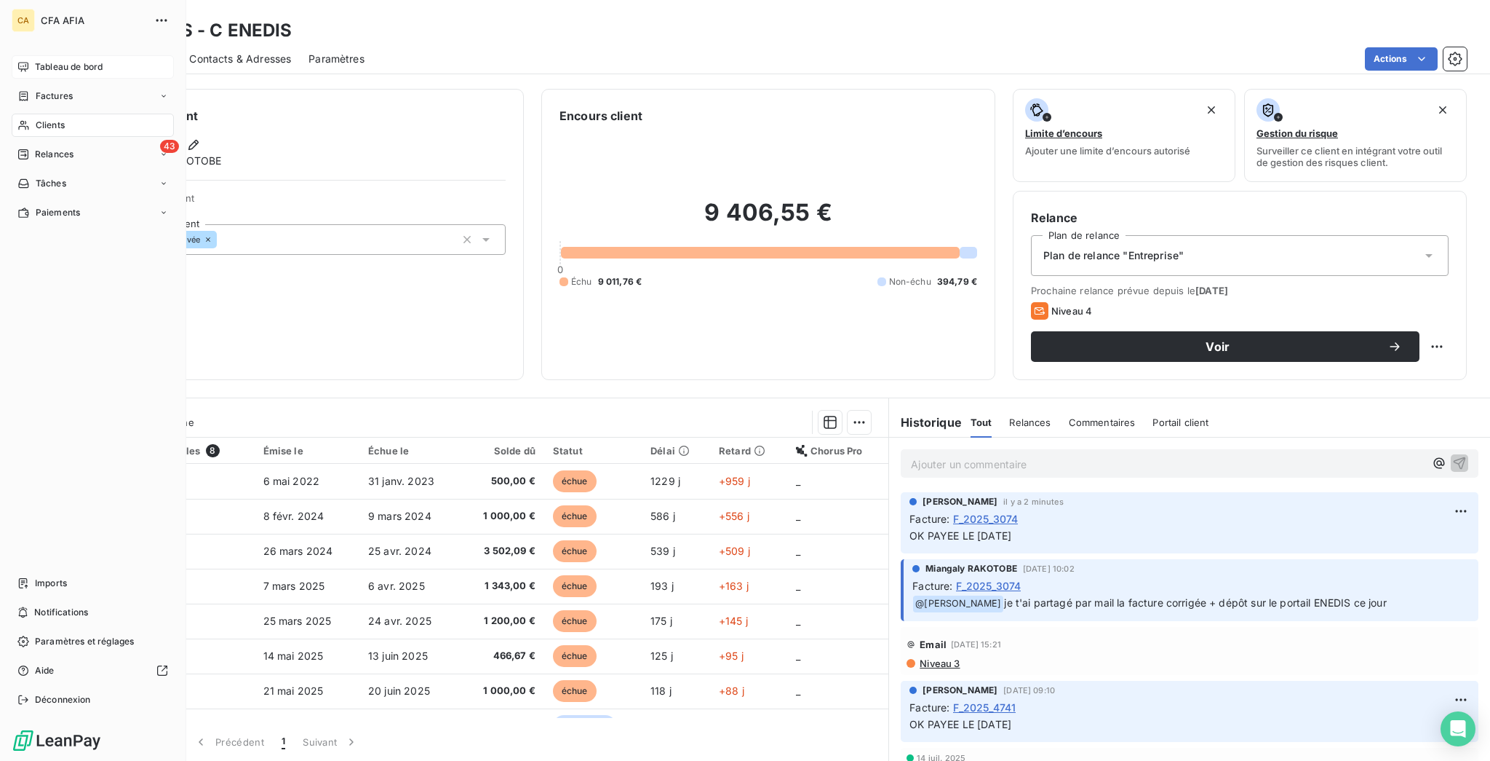
click at [17, 119] on icon at bounding box center [23, 125] width 12 height 12
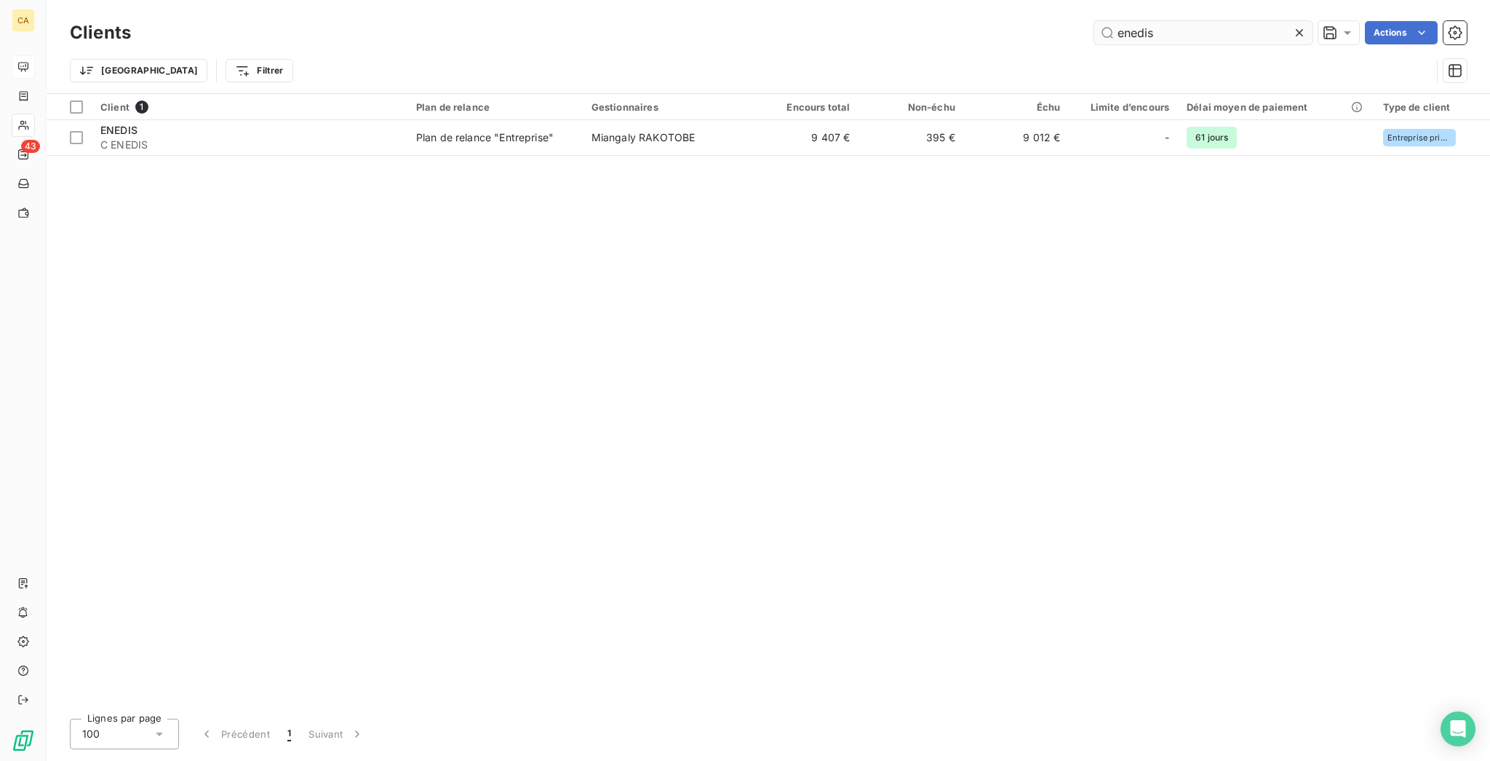
click at [1180, 22] on input "enedis" at bounding box center [1204, 32] width 218 height 23
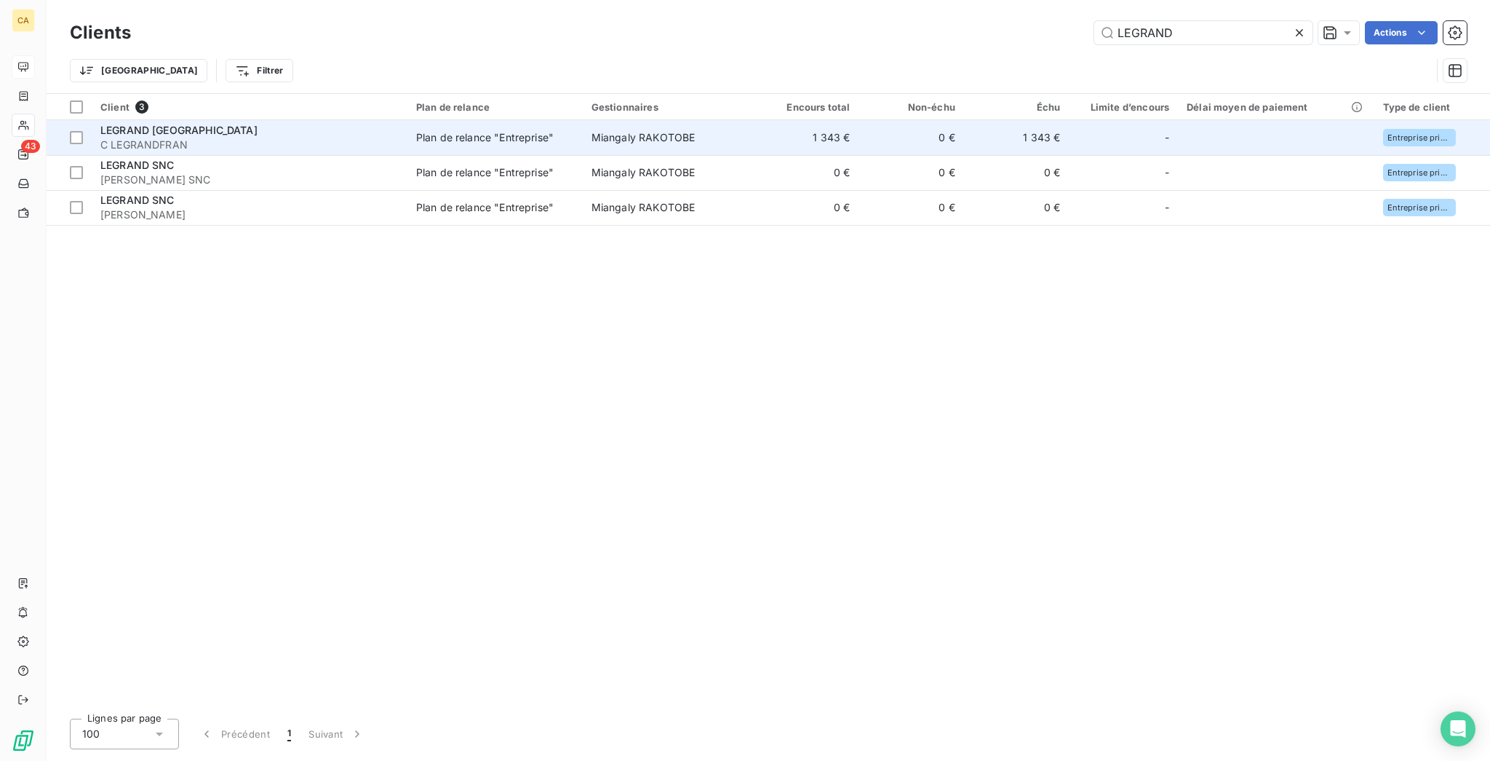
type input "LEGRAND"
click at [863, 132] on td "0 €" at bounding box center [912, 137] width 106 height 35
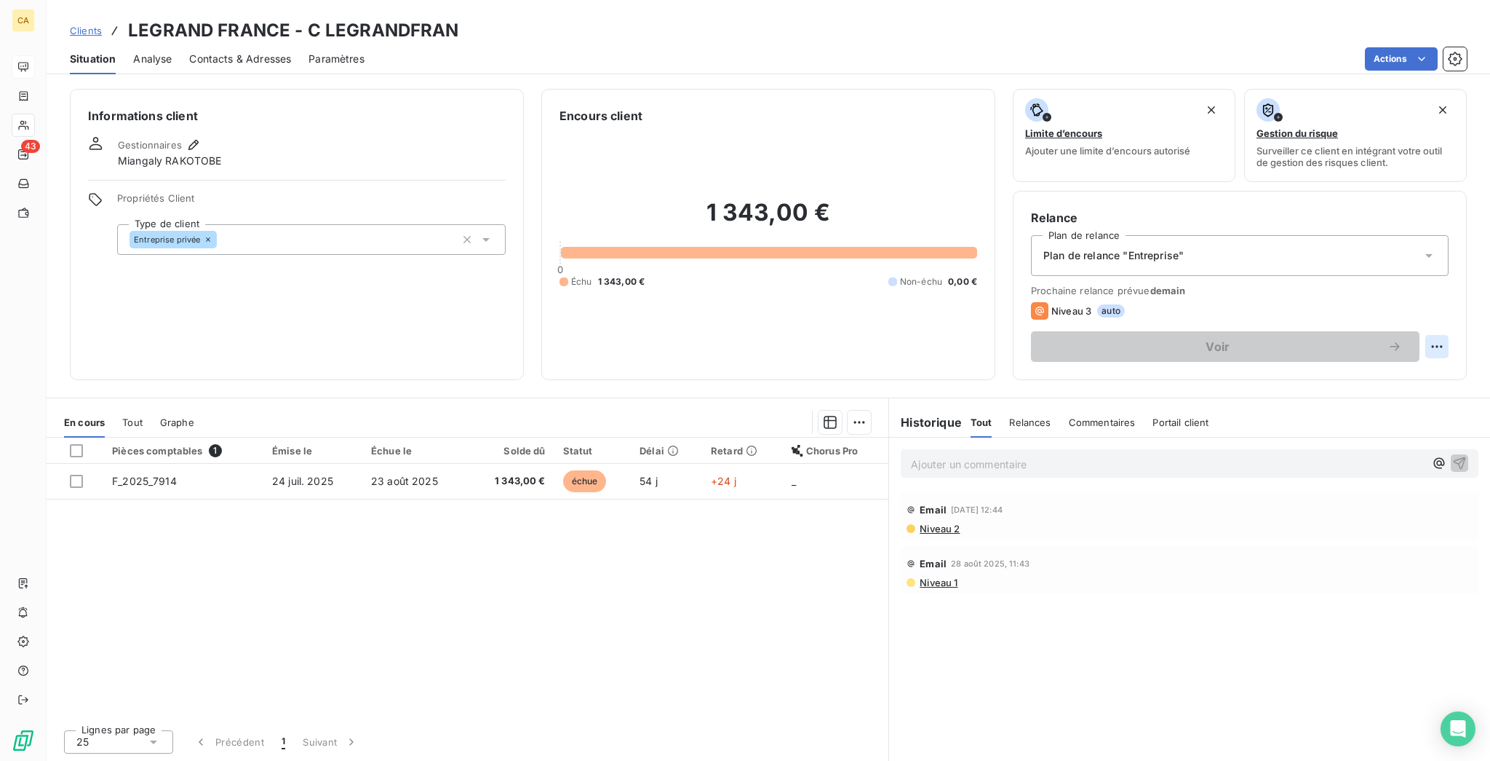
click at [1446, 284] on html "CA 43 Clients LEGRAND FRANCE - C LEGRANDFRAN Situation Analyse Contacts & Adres…" at bounding box center [745, 380] width 1490 height 761
click at [1430, 303] on div "Replanifier cette action" at bounding box center [1393, 317] width 142 height 35
click at [1415, 312] on div "Replanifier cette action" at bounding box center [1393, 317] width 130 height 23
select select "8"
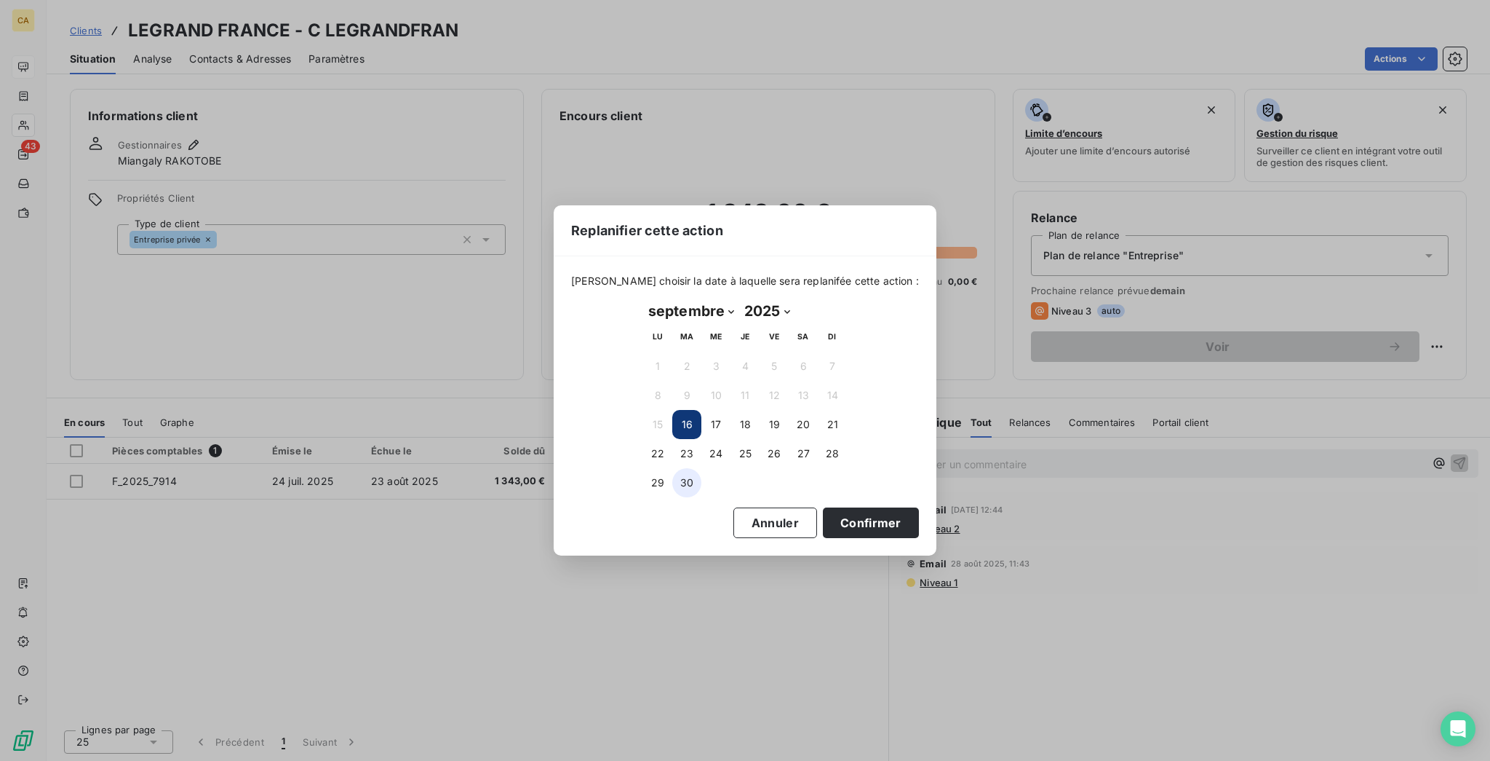
click at [688, 485] on button "30" at bounding box center [686, 482] width 29 height 29
click at [823, 515] on button "Confirmer" at bounding box center [871, 522] width 96 height 31
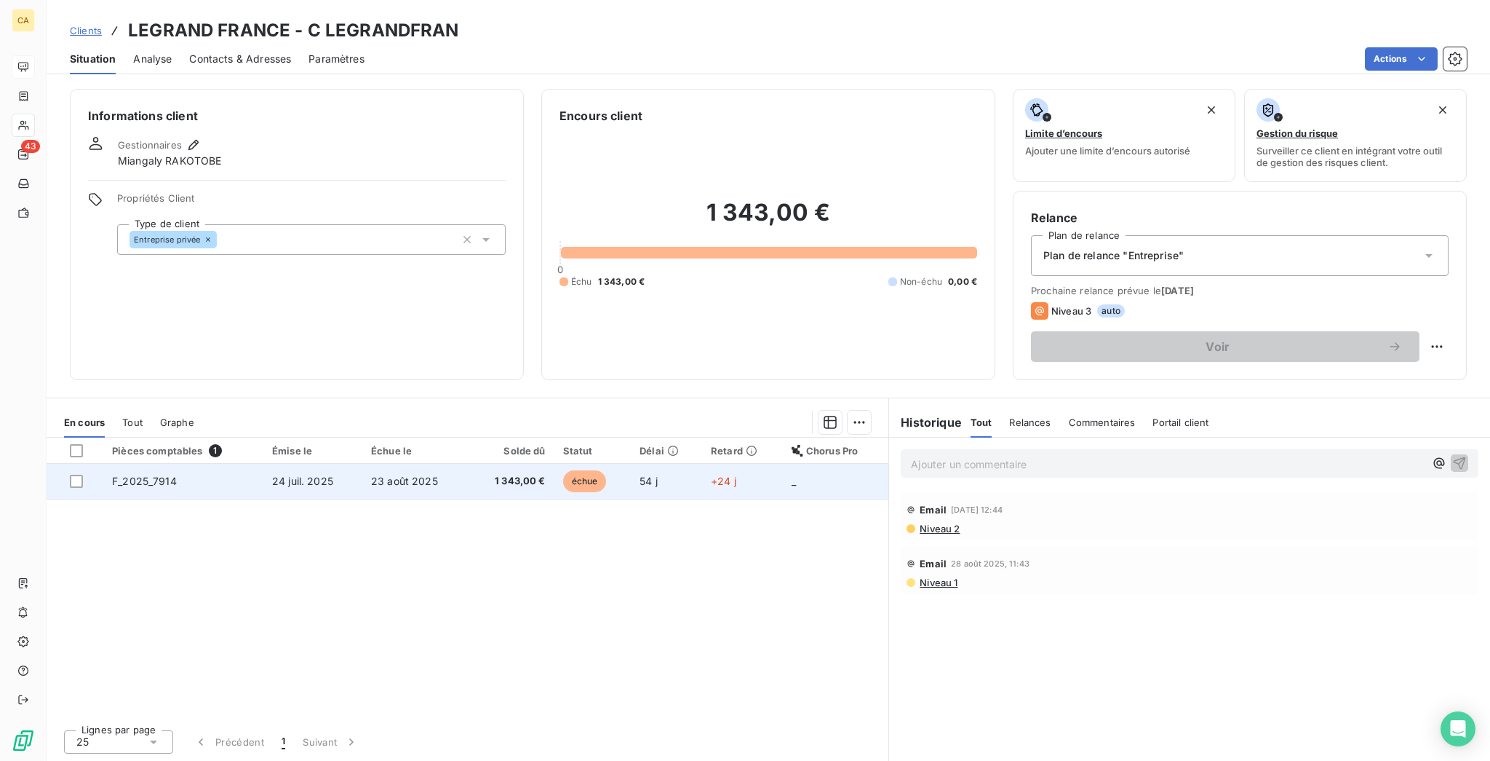
click at [294, 474] on span "24 juil. 2025" at bounding box center [302, 480] width 61 height 12
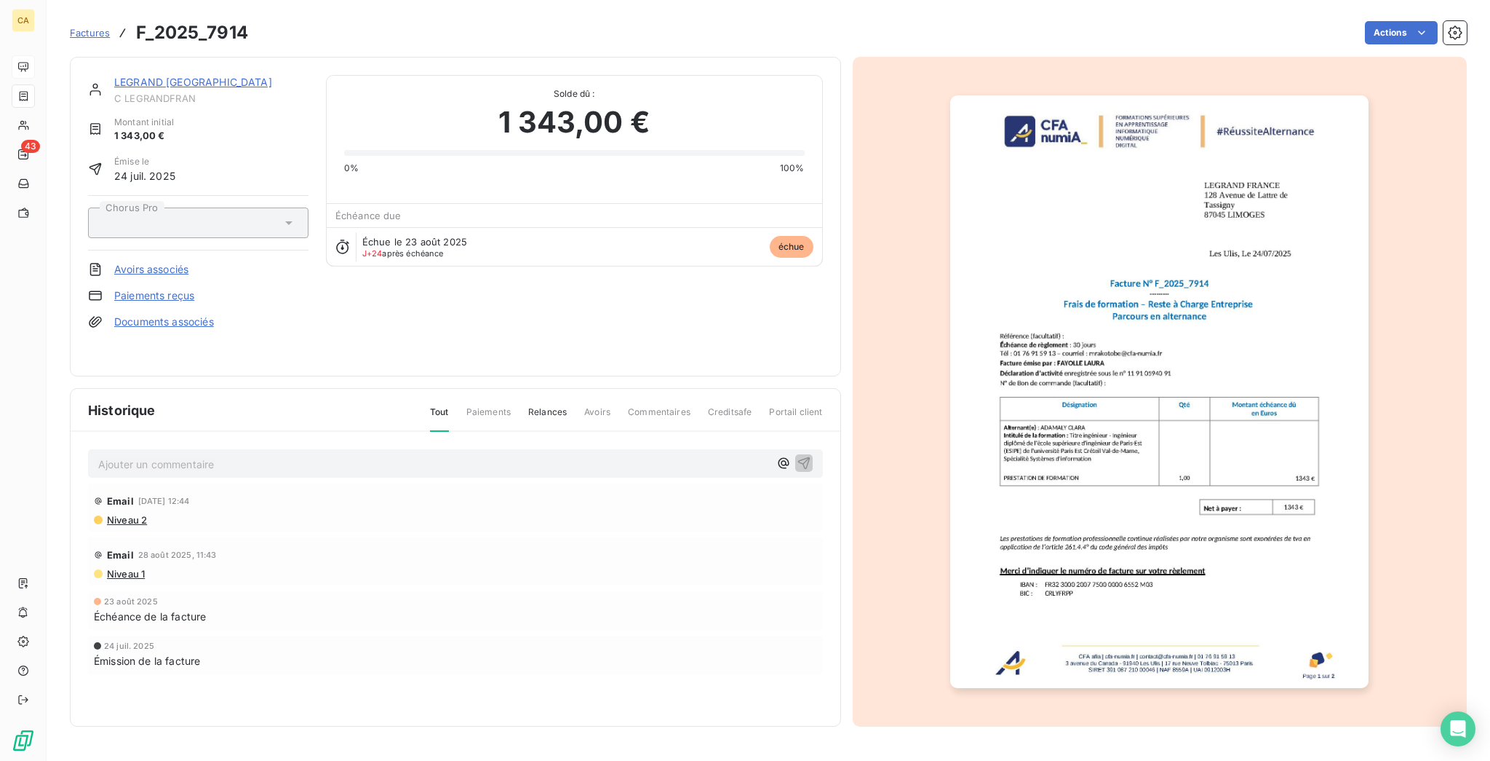
click at [156, 455] on p "Ajouter un commentaire ﻿" at bounding box center [433, 464] width 671 height 18
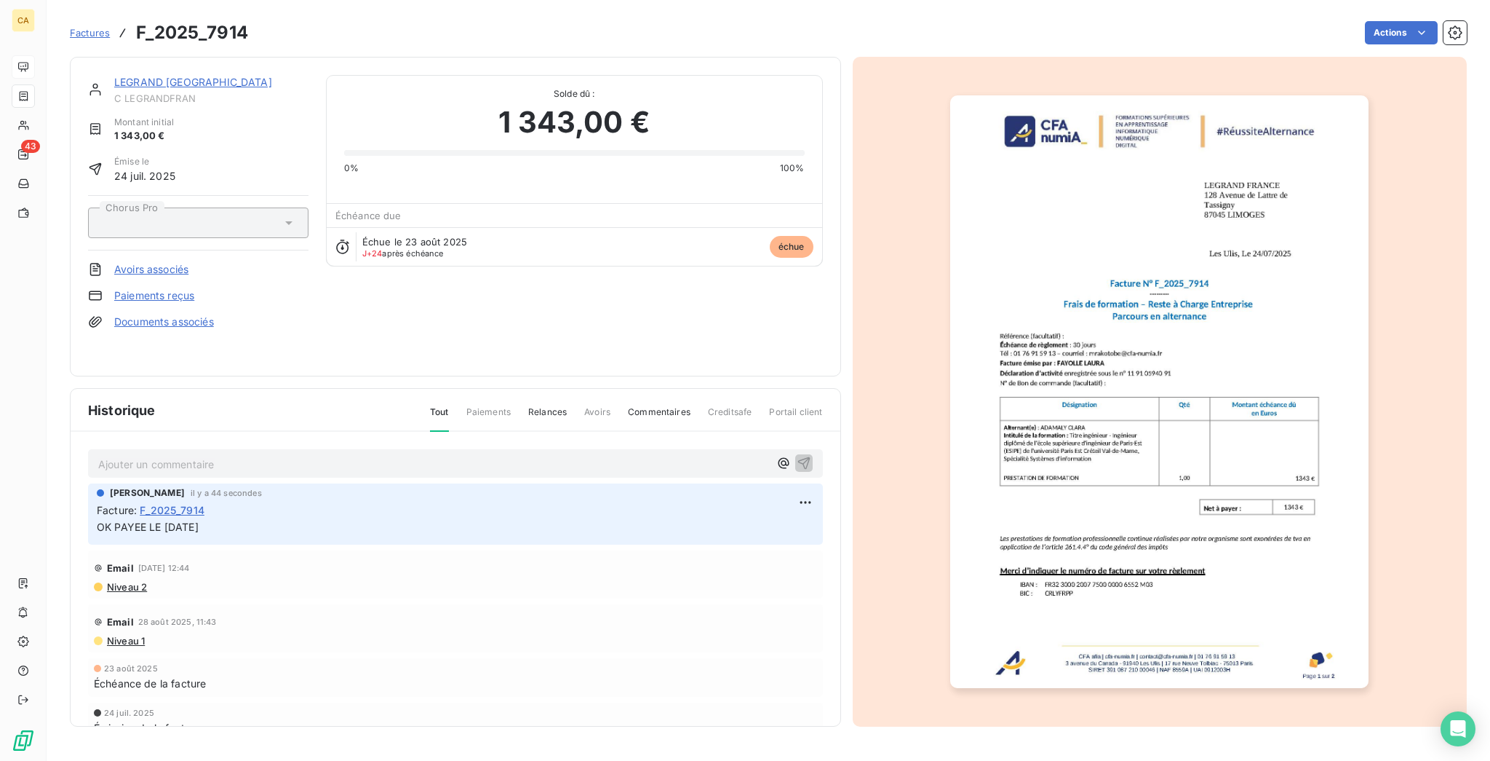
click at [1033, 460] on img "button" at bounding box center [1159, 391] width 418 height 592
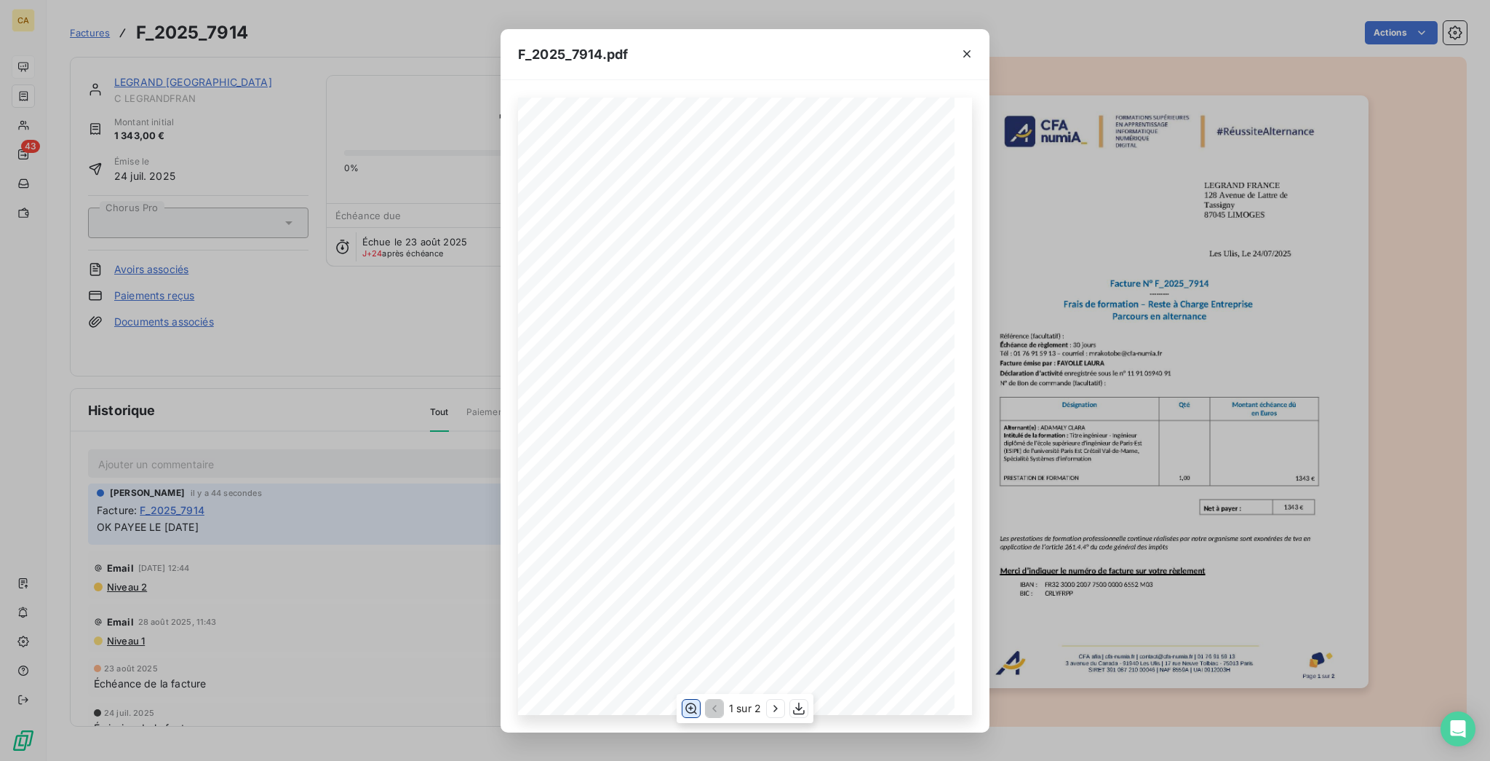
click at [691, 705] on icon "button" at bounding box center [692, 707] width 12 height 11
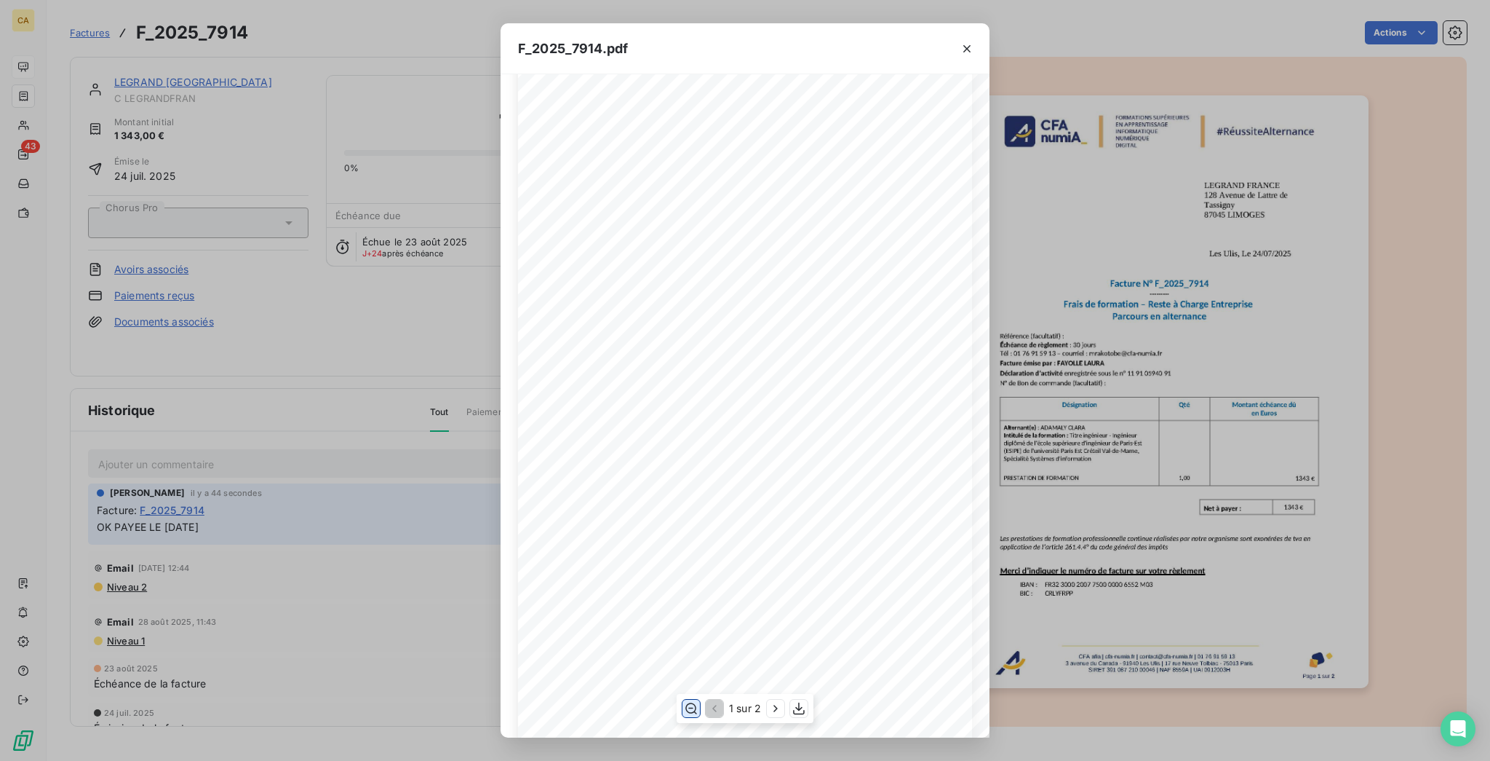
scroll to position [194, 0]
click at [55, 200] on div "F_2025_7914.pdf CFA afia | [DOMAIN_NAME] | [EMAIL_ADDRESS][DOMAIN_NAME] | 01 76…" at bounding box center [745, 380] width 1490 height 761
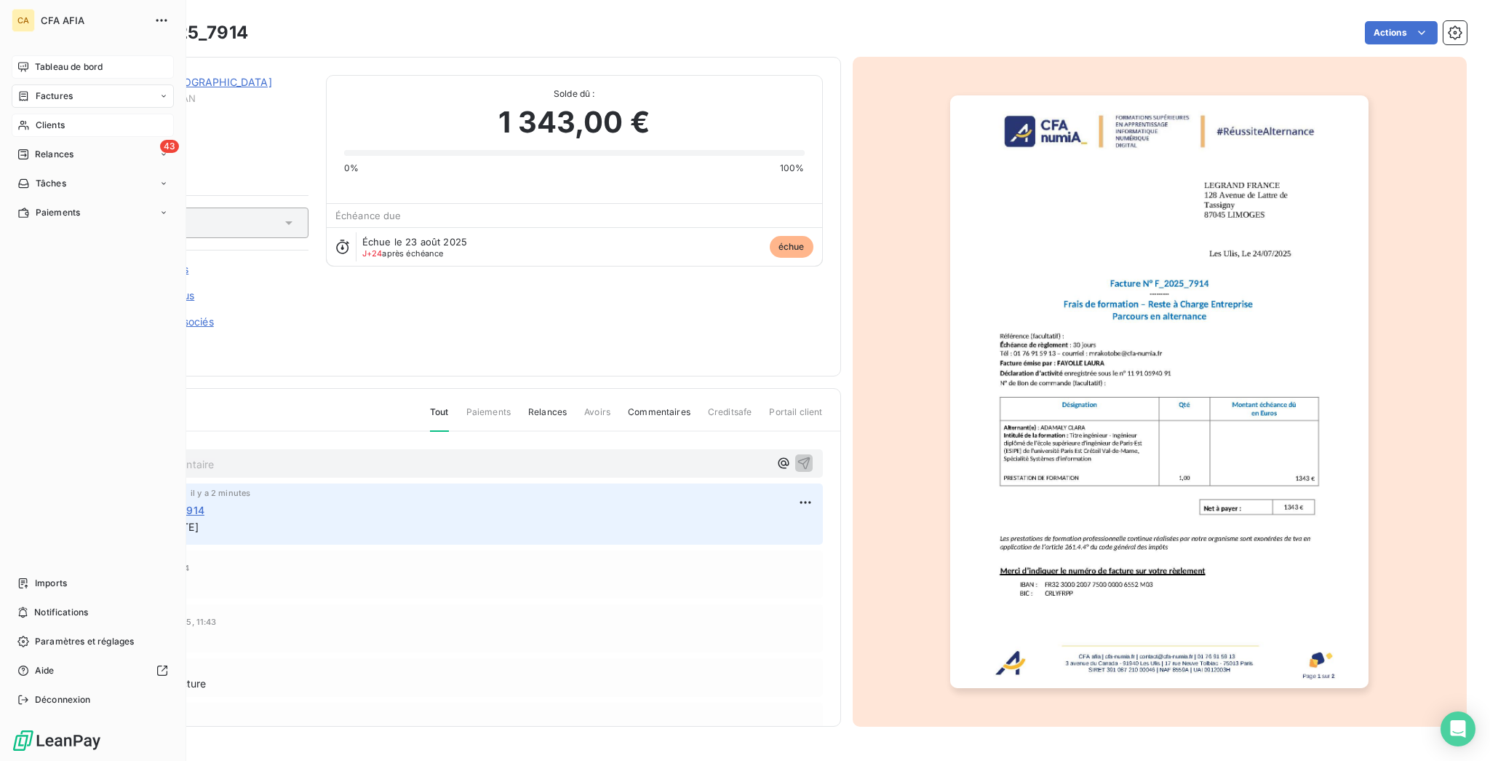
click at [36, 119] on span "Clients" at bounding box center [50, 125] width 29 height 13
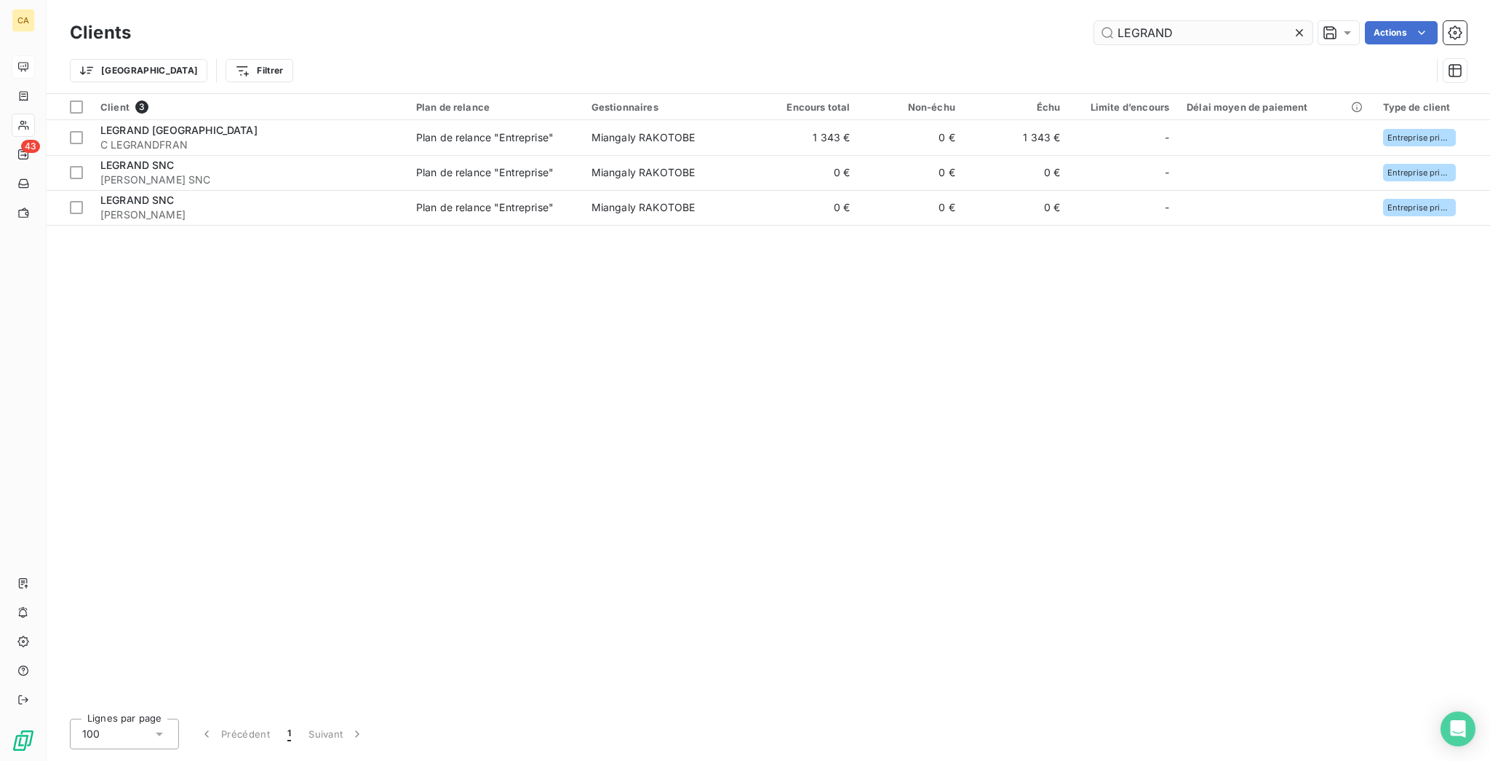
click at [1233, 36] on input "LEGRAND" at bounding box center [1204, 32] width 218 height 23
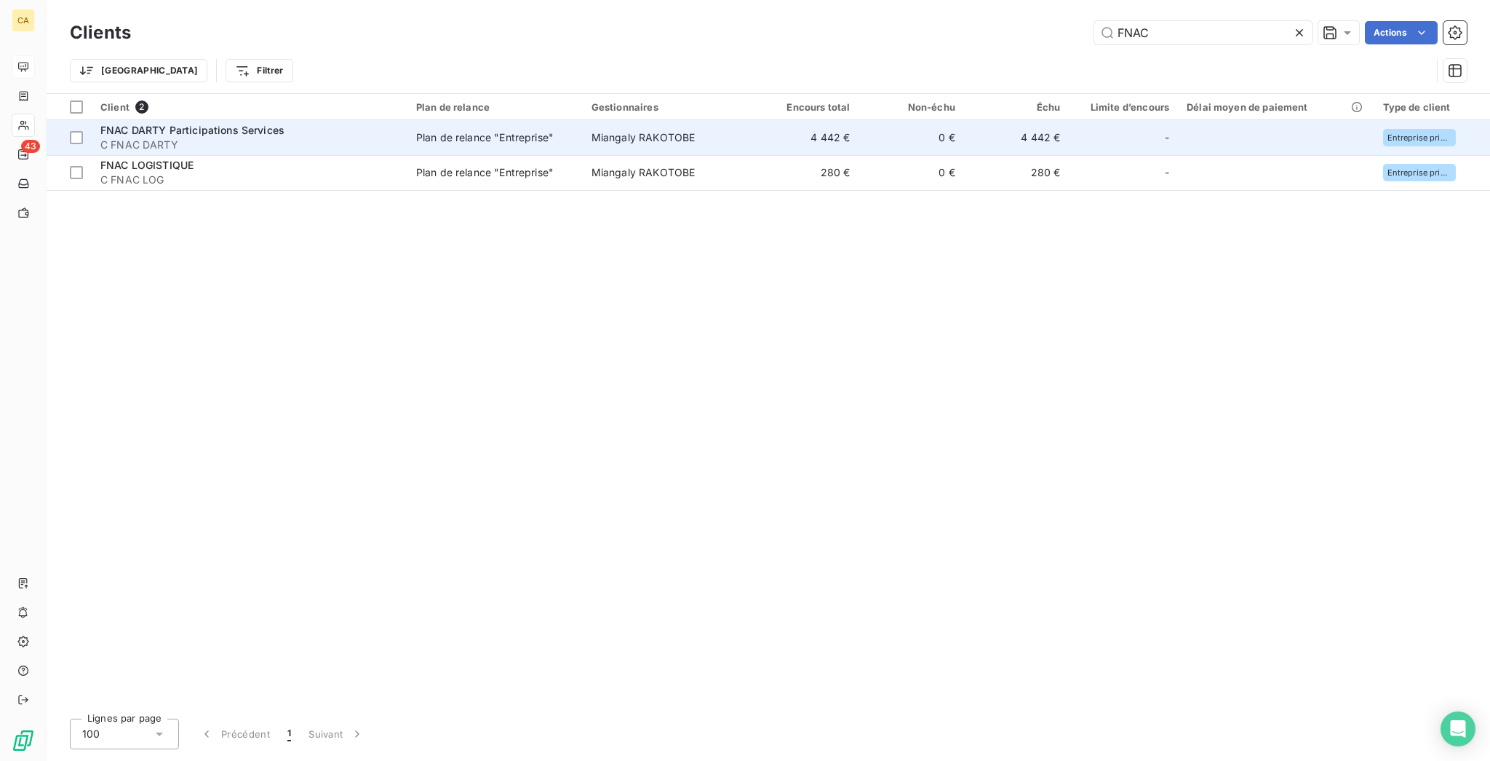
type input "FNAC"
click at [964, 120] on td "4 442 €" at bounding box center [1017, 137] width 106 height 35
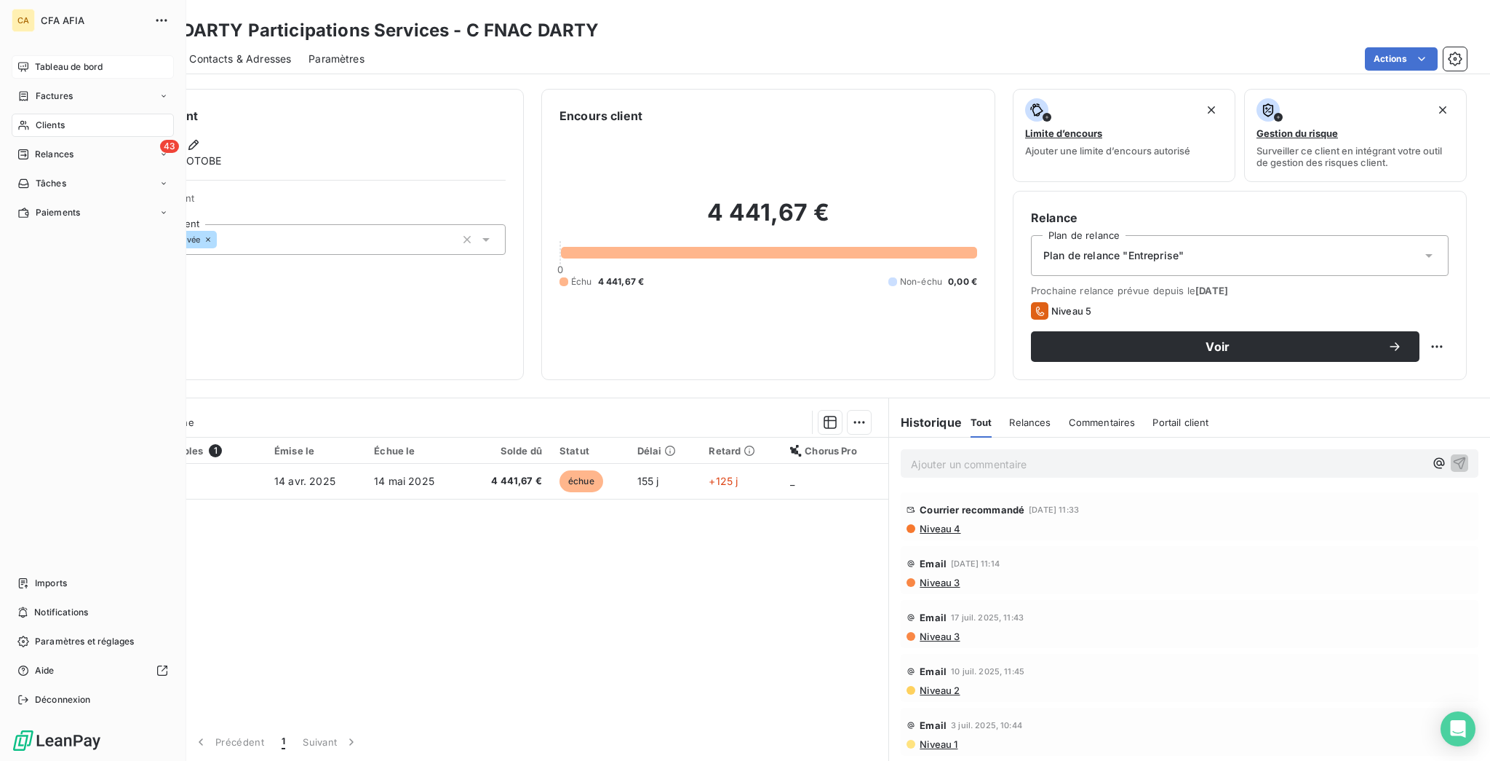
click at [39, 119] on span "Clients" at bounding box center [50, 125] width 29 height 13
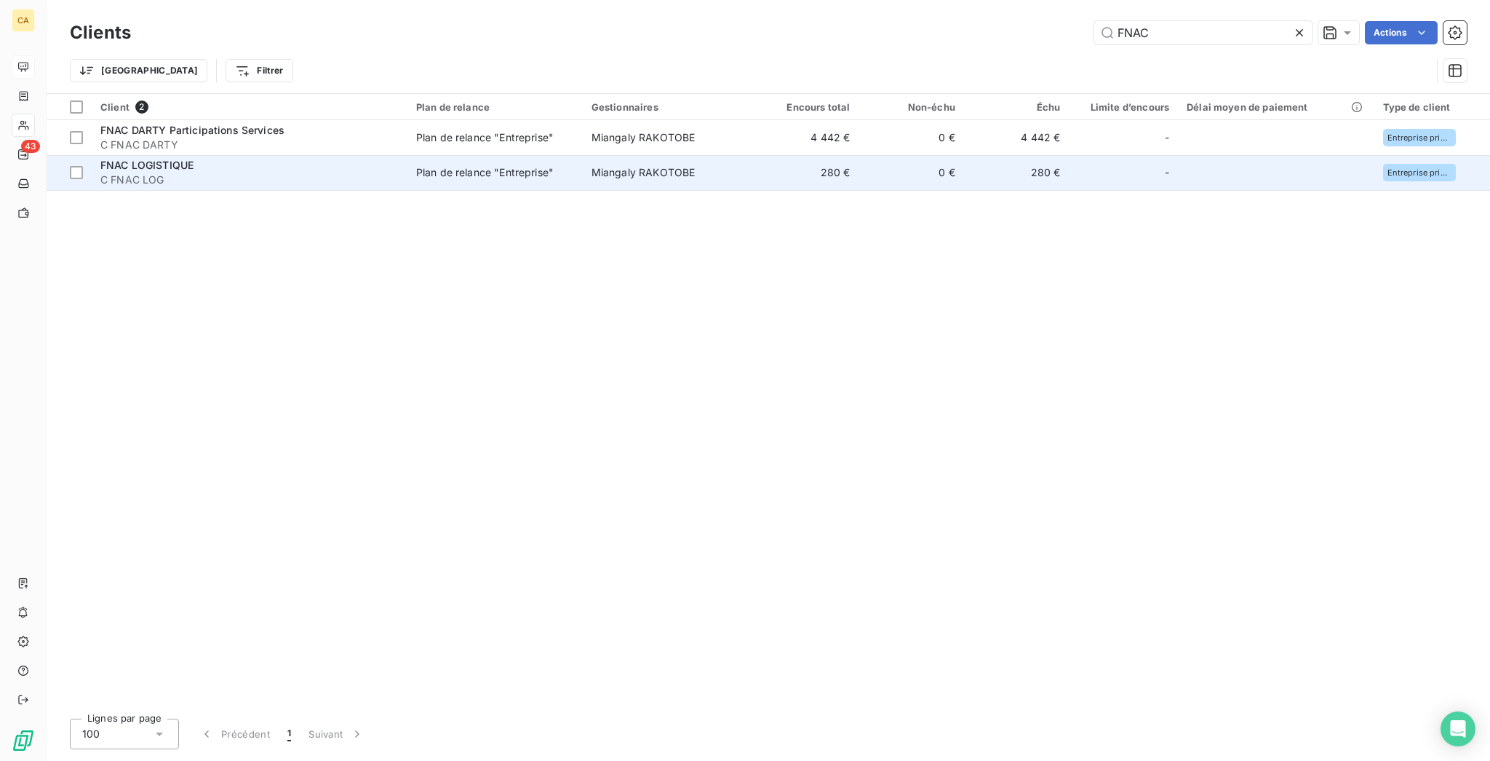
click at [236, 172] on span "C FNAC LOG" at bounding box center [249, 179] width 298 height 15
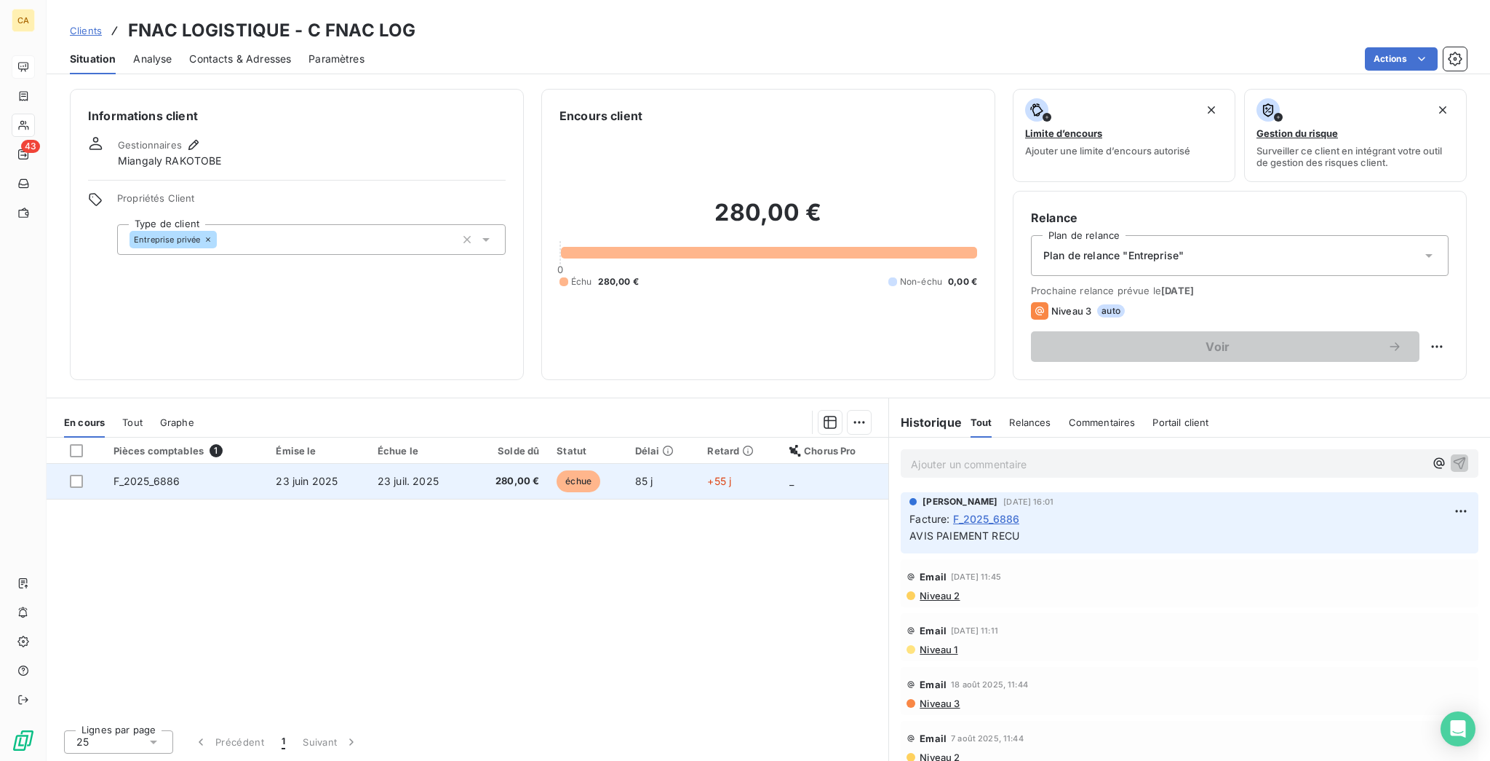
click at [662, 464] on td "85 j" at bounding box center [663, 481] width 73 height 35
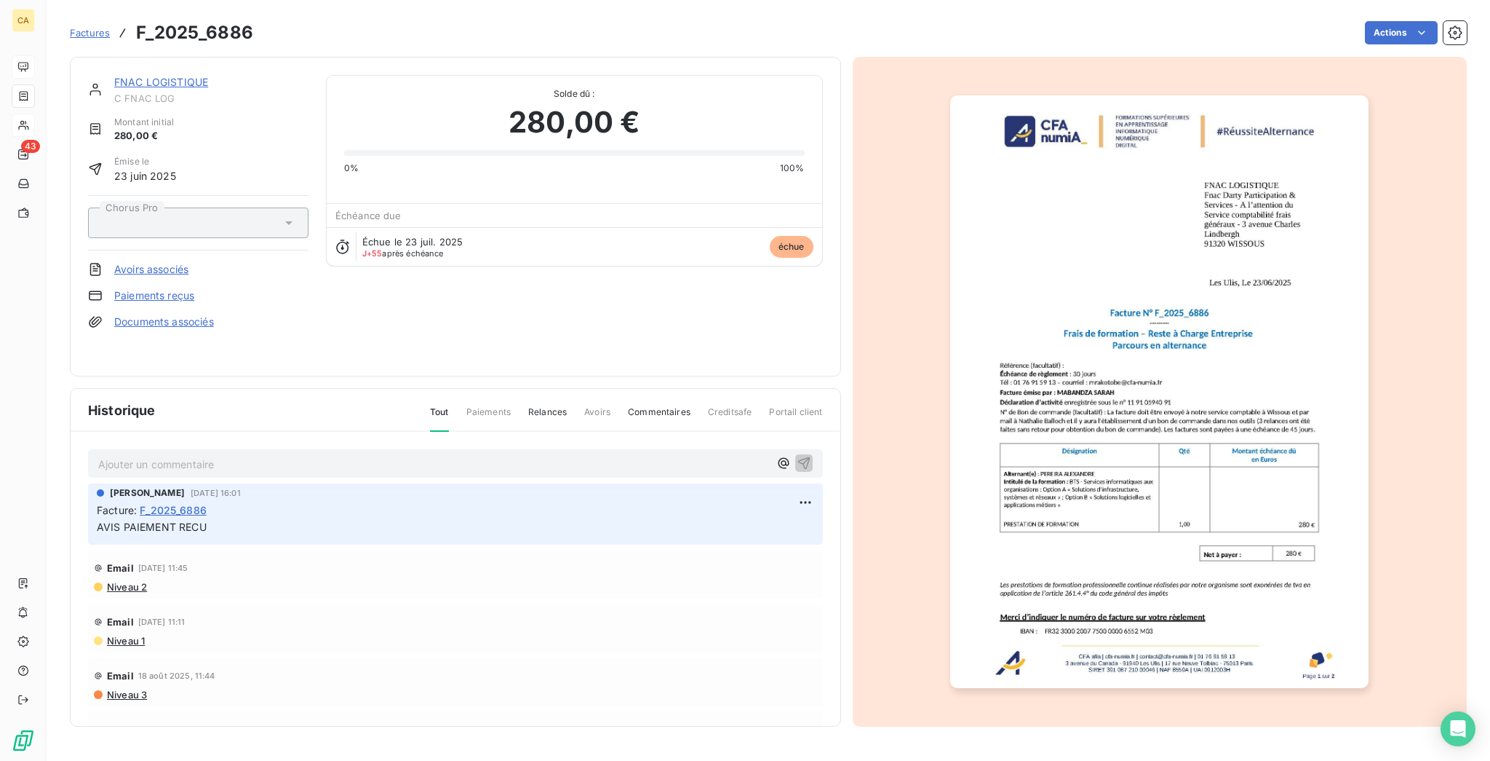
click at [207, 455] on p "Ajouter un commentaire ﻿" at bounding box center [433, 464] width 671 height 18
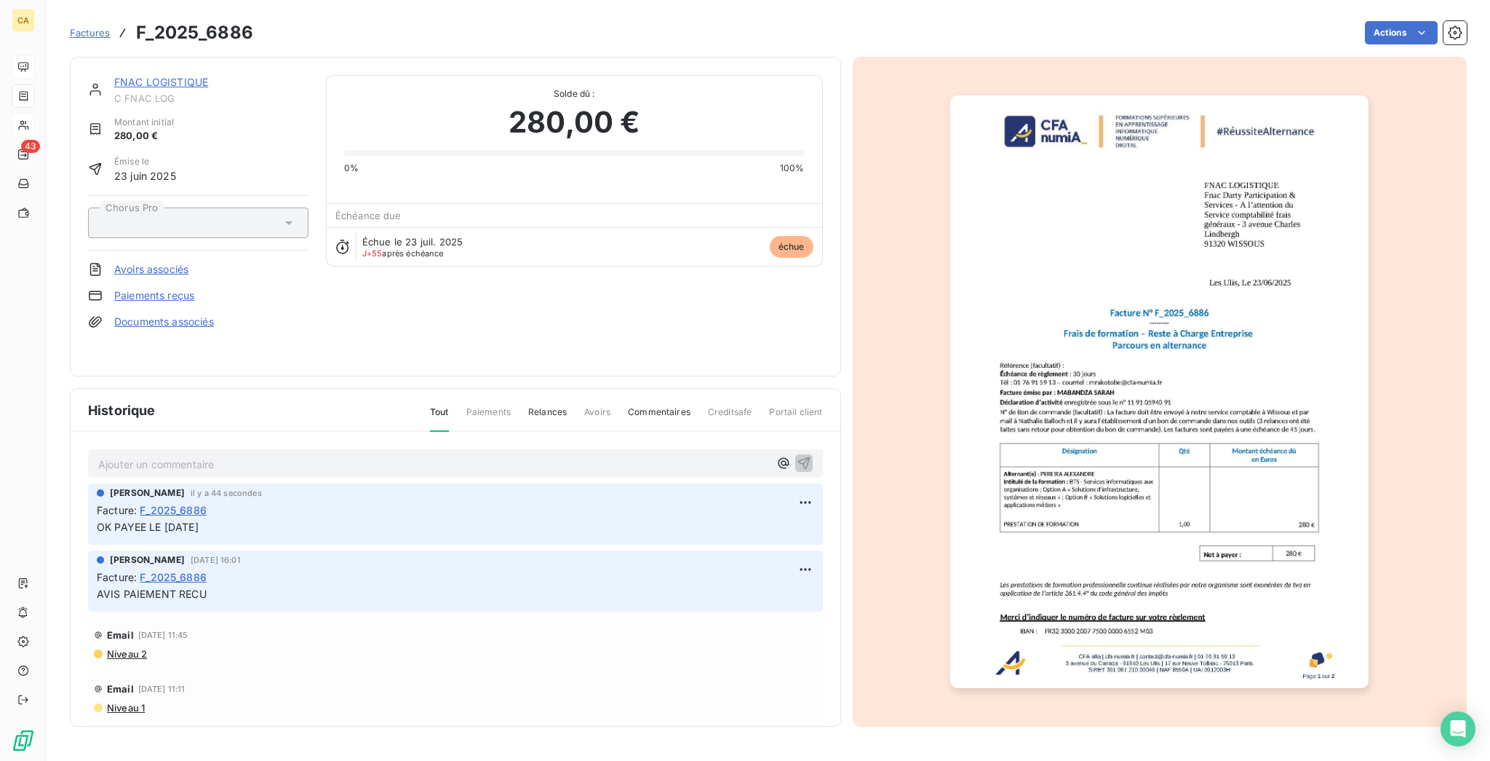
click at [1159, 417] on img "button" at bounding box center [1159, 391] width 418 height 592
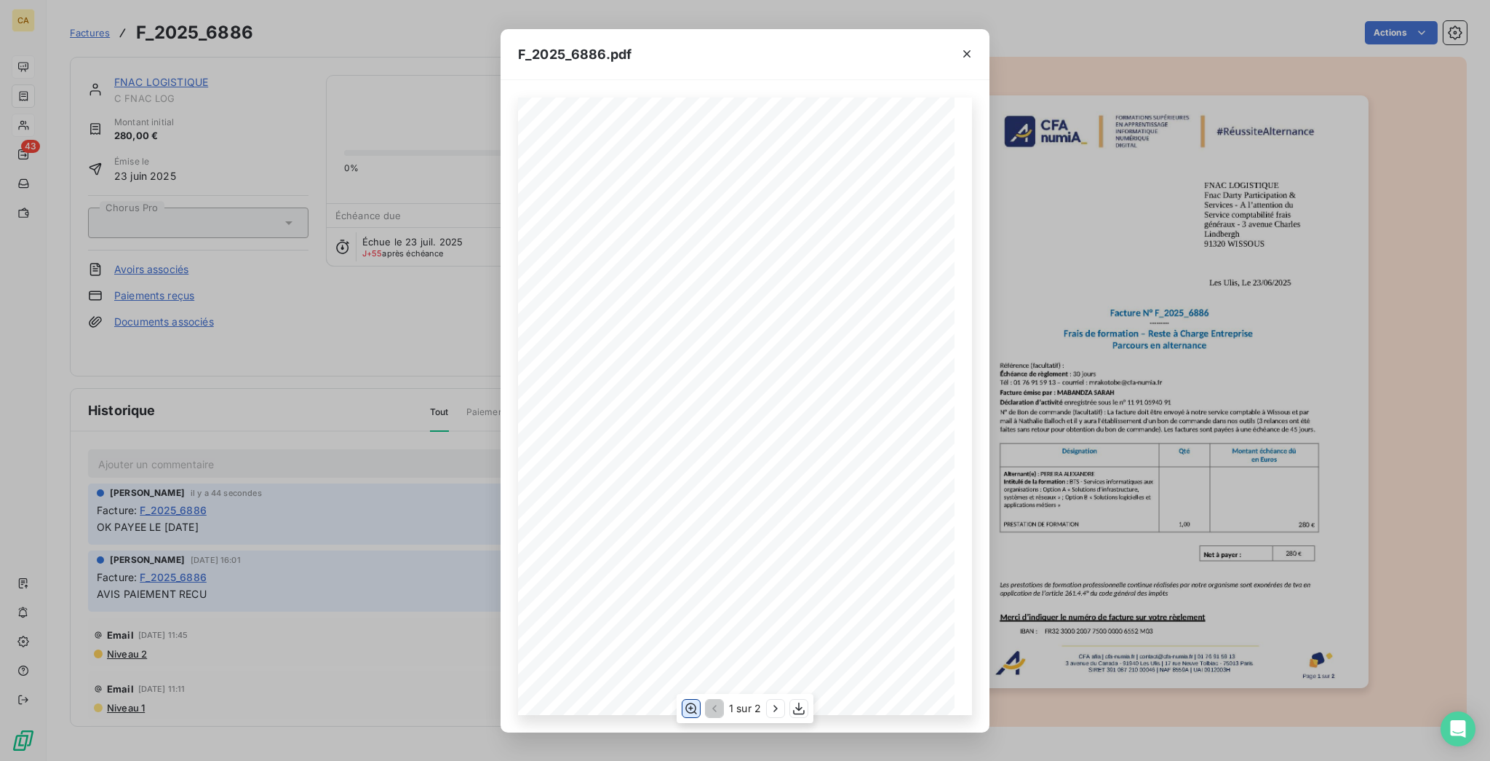
click at [687, 712] on button "button" at bounding box center [691, 707] width 17 height 17
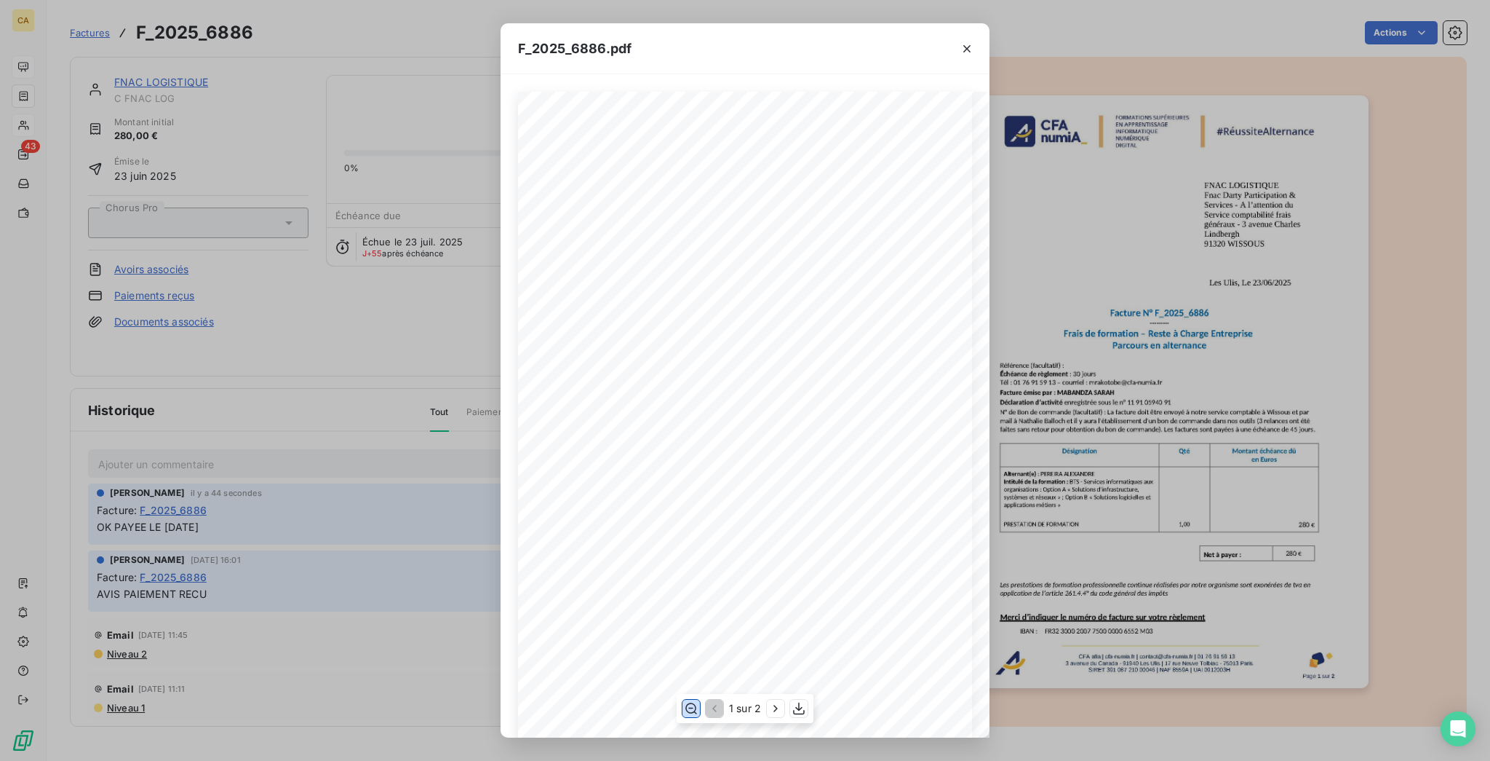
scroll to position [194, 0]
click at [333, 346] on div "F_2025_6886.pdf CFA afia | [DOMAIN_NAME] | [EMAIL_ADDRESS][DOMAIN_NAME] | 01 76…" at bounding box center [745, 380] width 1490 height 761
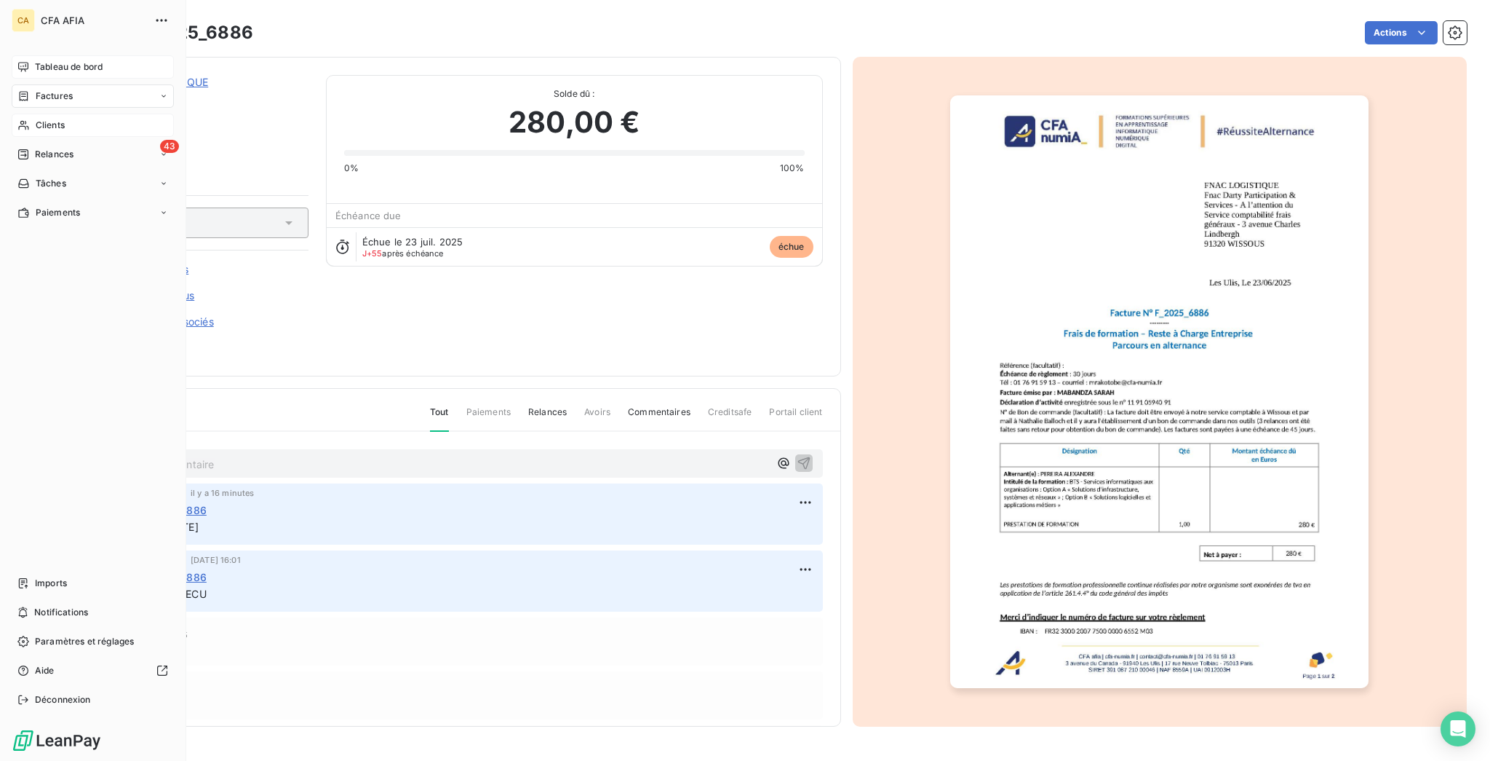
click at [36, 119] on span "Clients" at bounding box center [50, 125] width 29 height 13
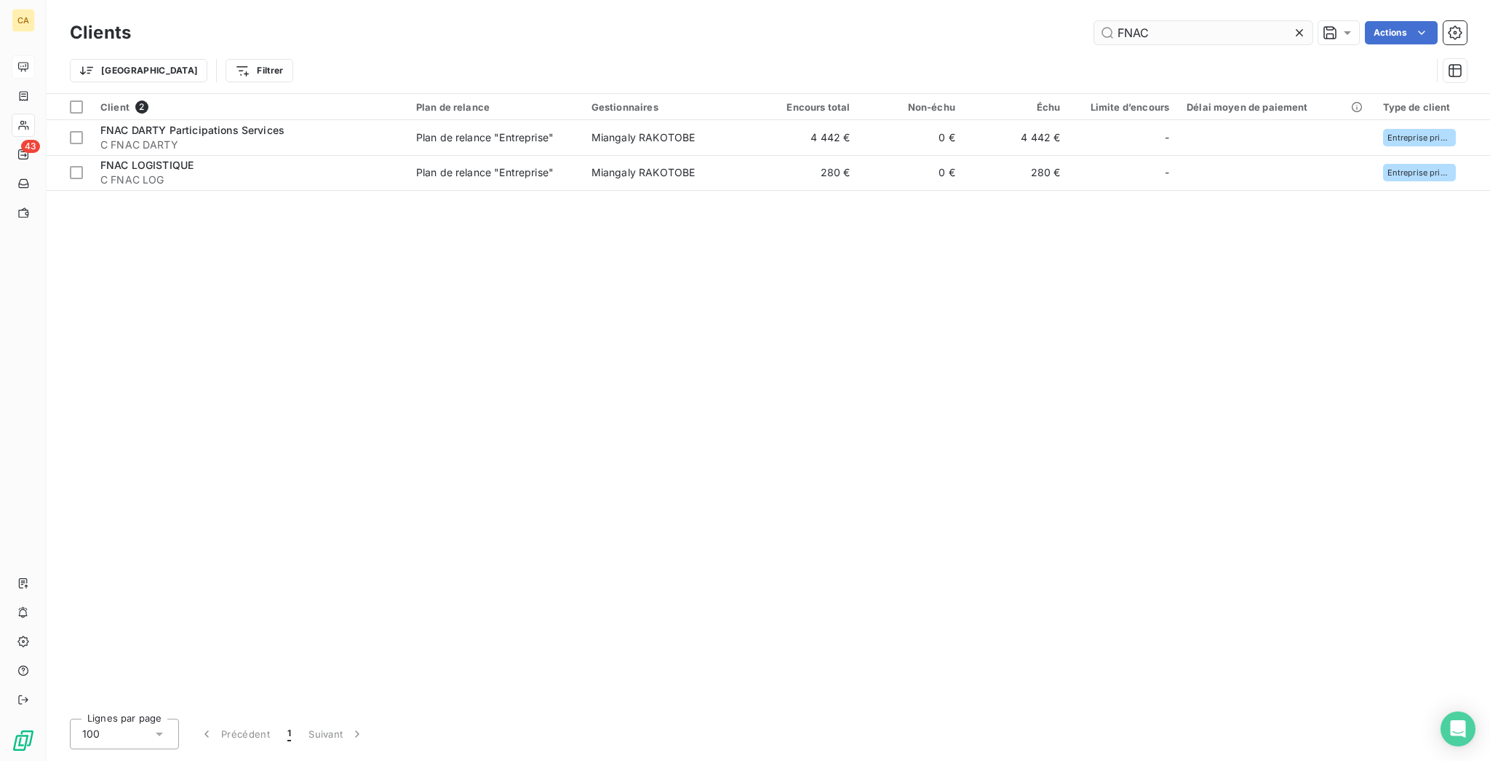
click at [1186, 25] on input "FNAC" at bounding box center [1204, 32] width 218 height 23
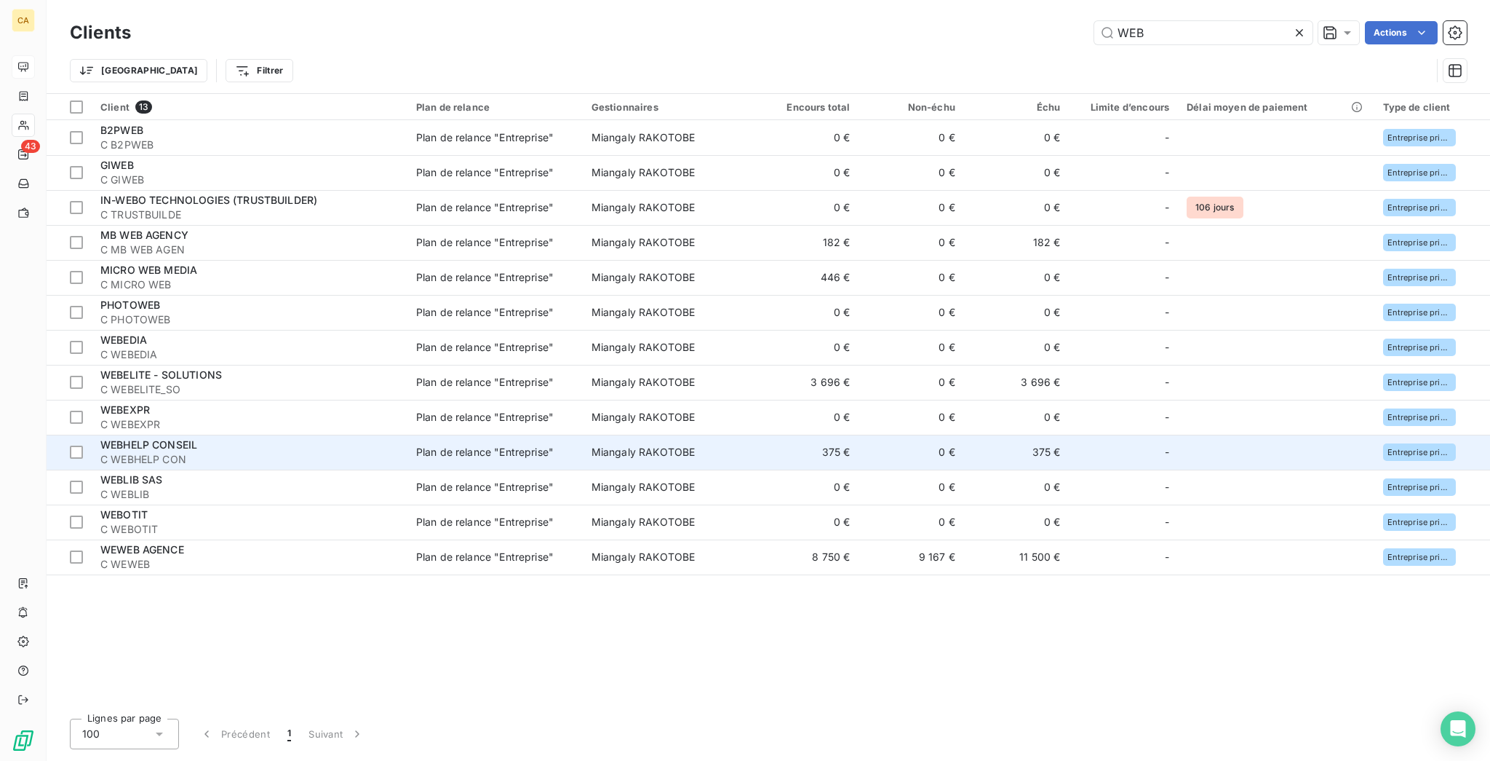
type input "WEB"
click at [130, 438] on span "WEBHELP CONSEIL" at bounding box center [148, 444] width 97 height 12
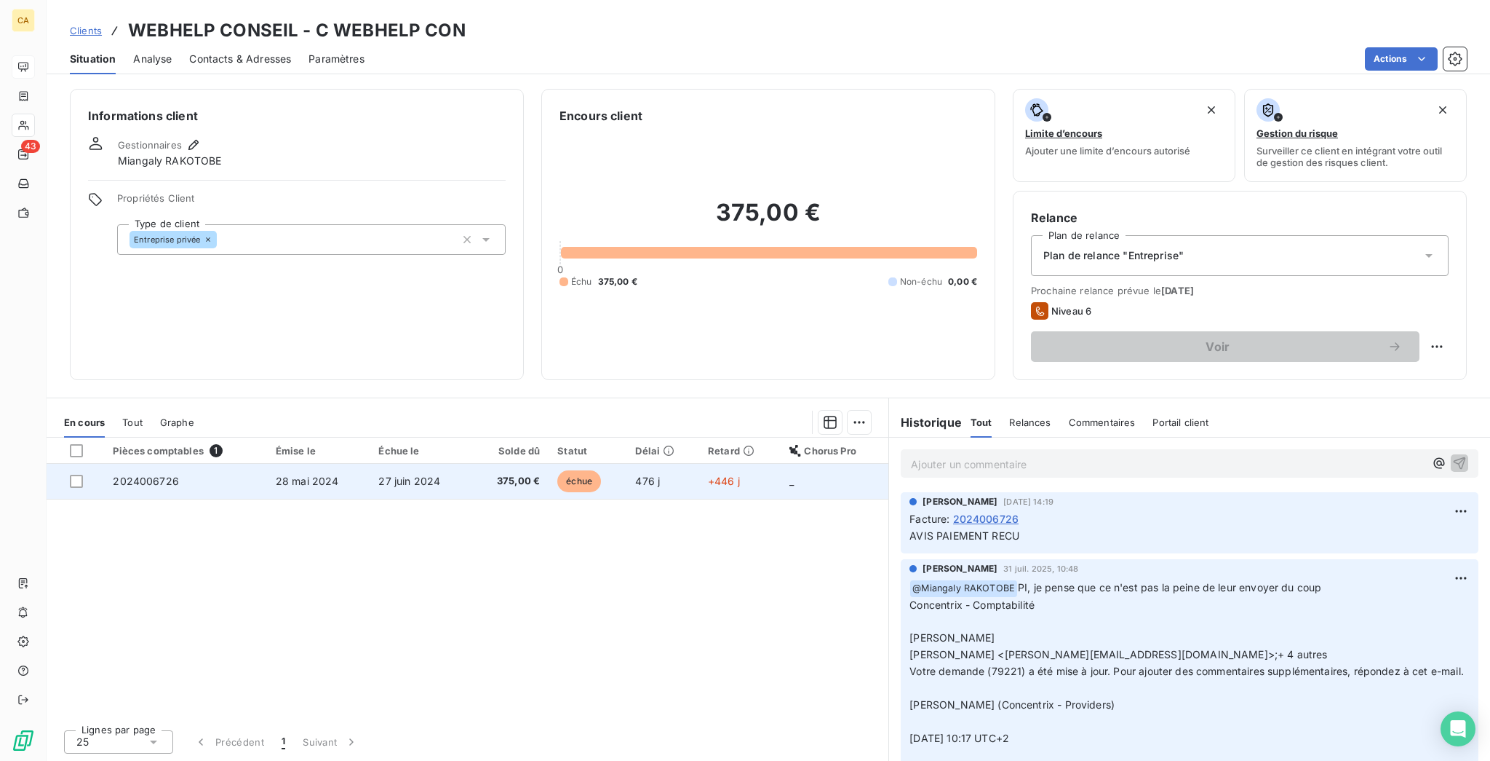
click at [370, 464] on td "27 juin 2024" at bounding box center [420, 481] width 101 height 35
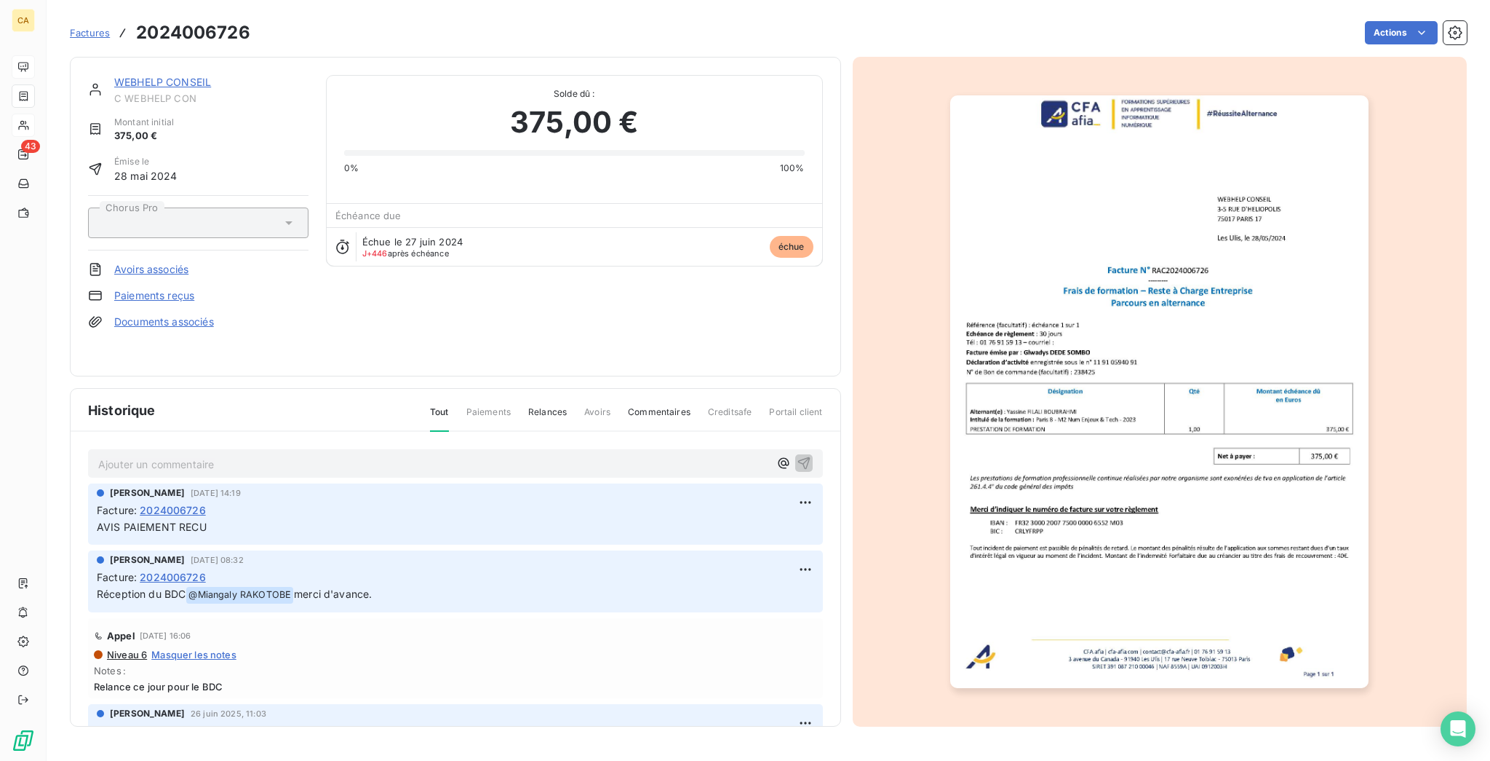
click at [128, 455] on p "Ajouter un commentaire ﻿" at bounding box center [433, 464] width 671 height 18
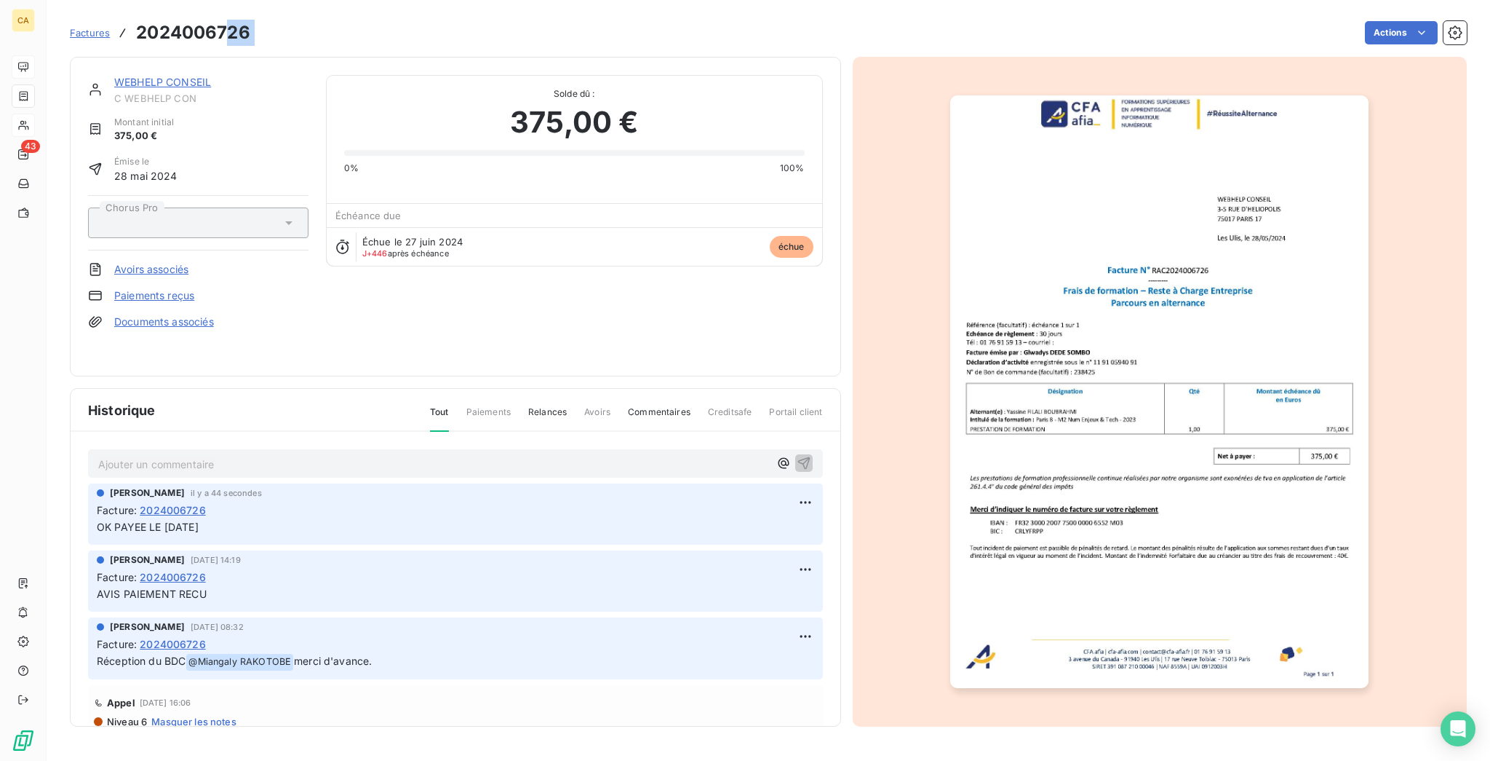
drag, startPoint x: 231, startPoint y: 31, endPoint x: 199, endPoint y: 31, distance: 32.0
click at [199, 31] on div "Factures 2024006726 Actions" at bounding box center [768, 32] width 1397 height 31
click at [198, 31] on h3 "2024006726" at bounding box center [193, 33] width 114 height 26
click at [144, 26] on h3 "2024006726" at bounding box center [193, 33] width 114 height 26
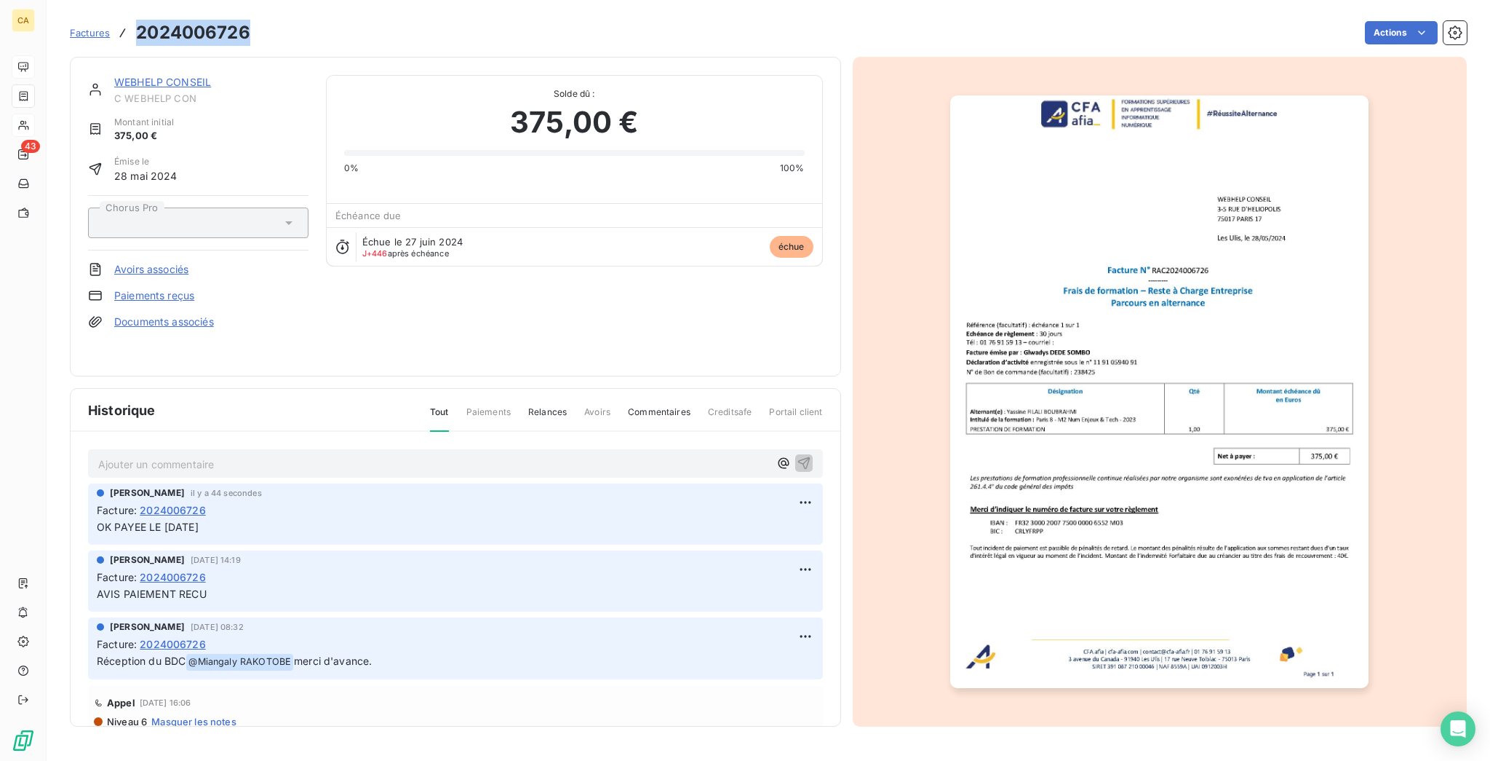
copy h3 "2024006726"
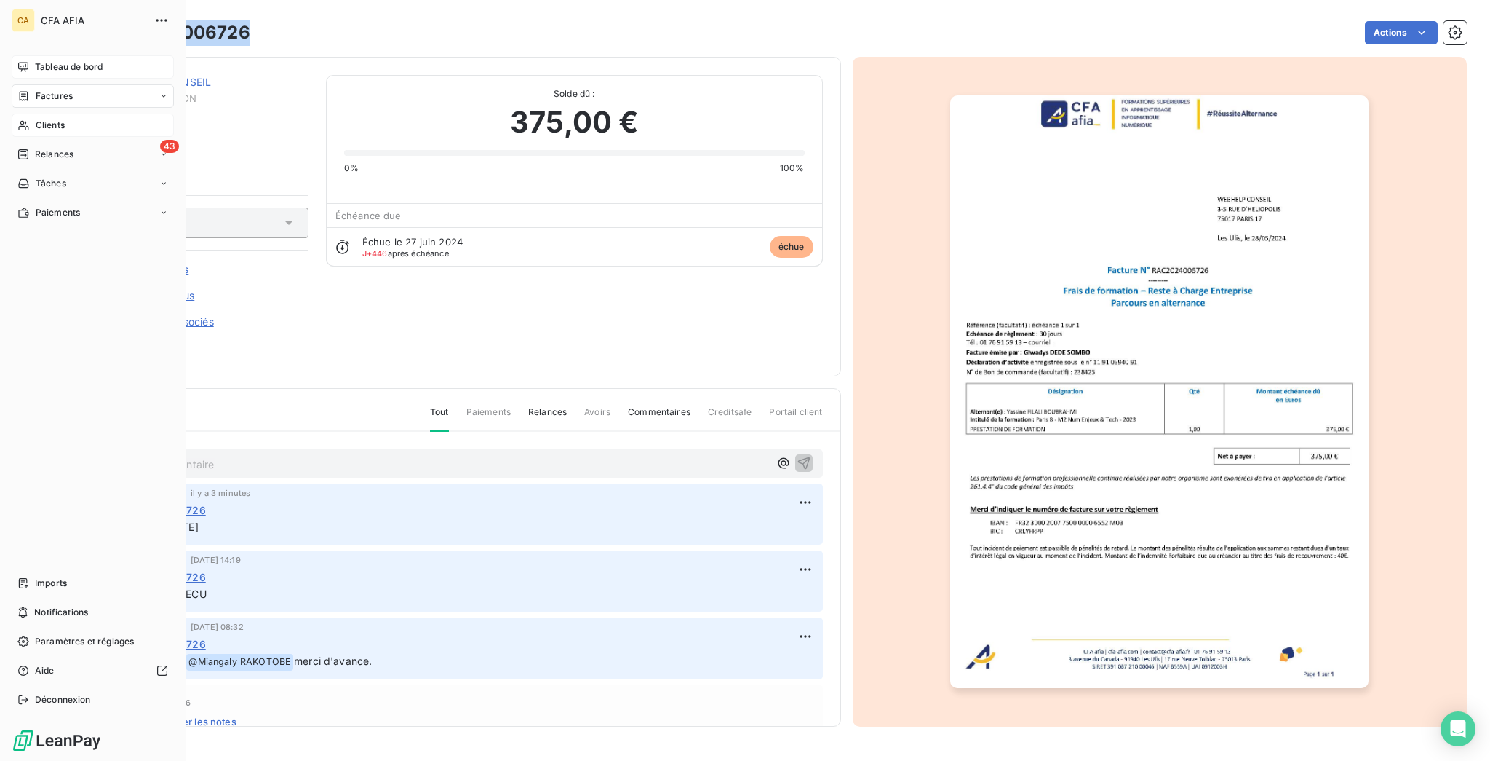
click at [23, 90] on icon at bounding box center [23, 96] width 12 height 12
click at [62, 90] on span "Factures" at bounding box center [54, 96] width 37 height 13
click at [60, 119] on span "Factures" at bounding box center [53, 125] width 37 height 13
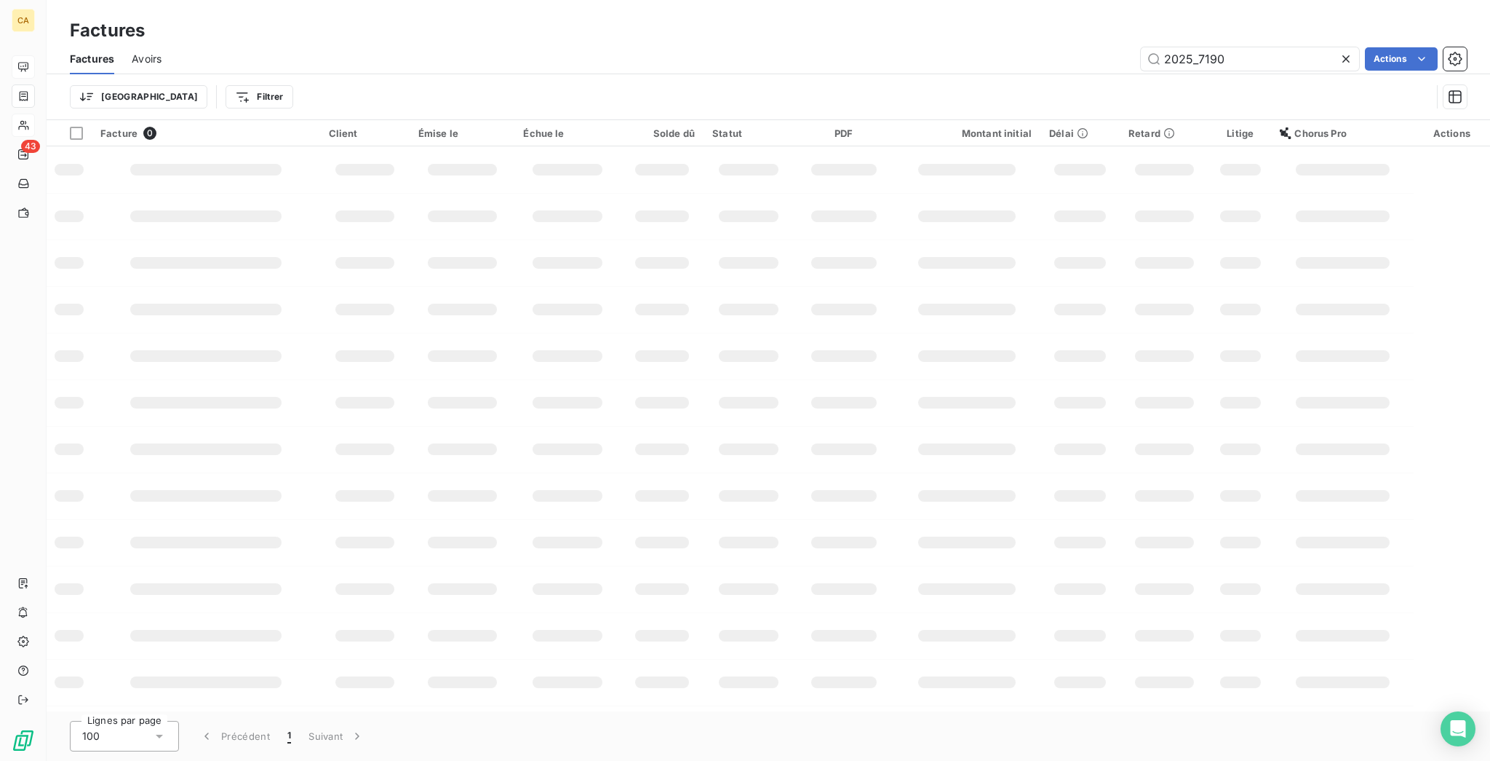
drag, startPoint x: 1212, startPoint y: 52, endPoint x: 1382, endPoint y: 71, distance: 171.3
click at [1382, 71] on div "Factures Avoirs 2025_7190 Actions Trier Filtrer" at bounding box center [769, 82] width 1444 height 76
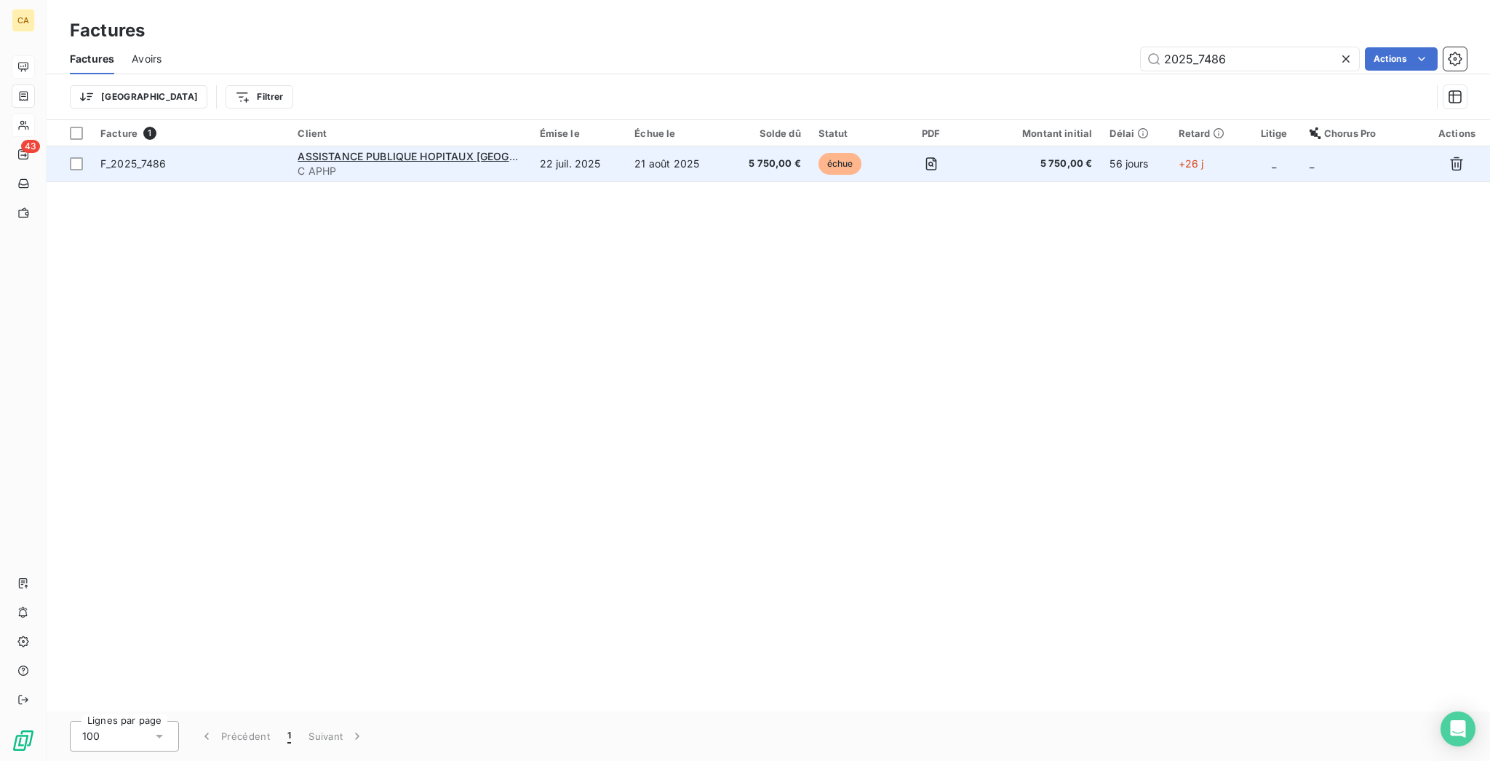
type input "2025_7486"
click at [599, 146] on td "22 juil. 2025" at bounding box center [578, 163] width 95 height 35
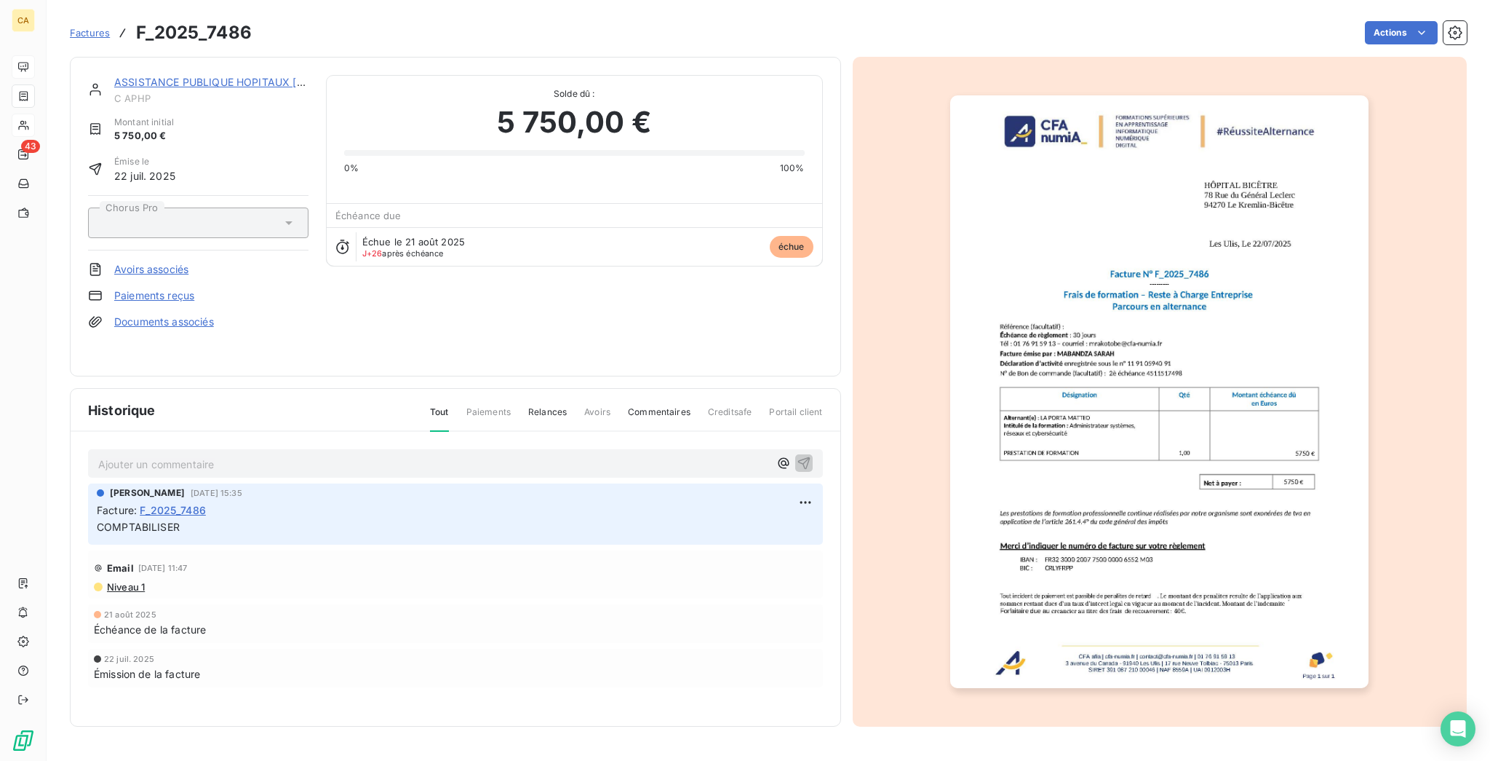
drag, startPoint x: 428, startPoint y: 422, endPoint x: 424, endPoint y: 446, distance: 24.3
click at [426, 440] on div "Ajouter un commentaire ﻿ [PERSON_NAME] [DATE] 15:35 Facture : F_2025_7486 COMPT…" at bounding box center [456, 589] width 770 height 314
click at [424, 455] on p "Ajouter un commentaire ﻿" at bounding box center [433, 464] width 671 height 18
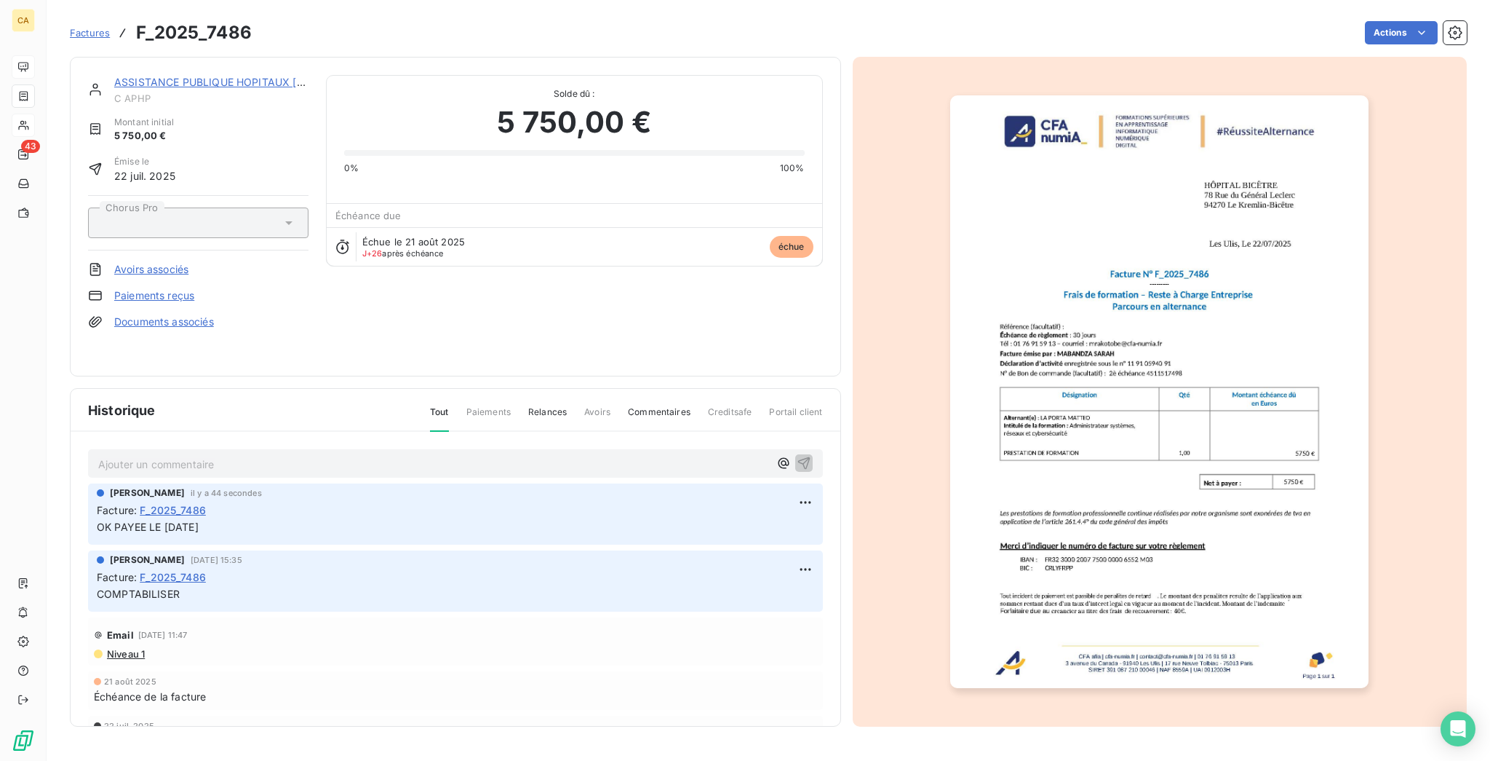
click at [1135, 345] on img "button" at bounding box center [1159, 391] width 418 height 592
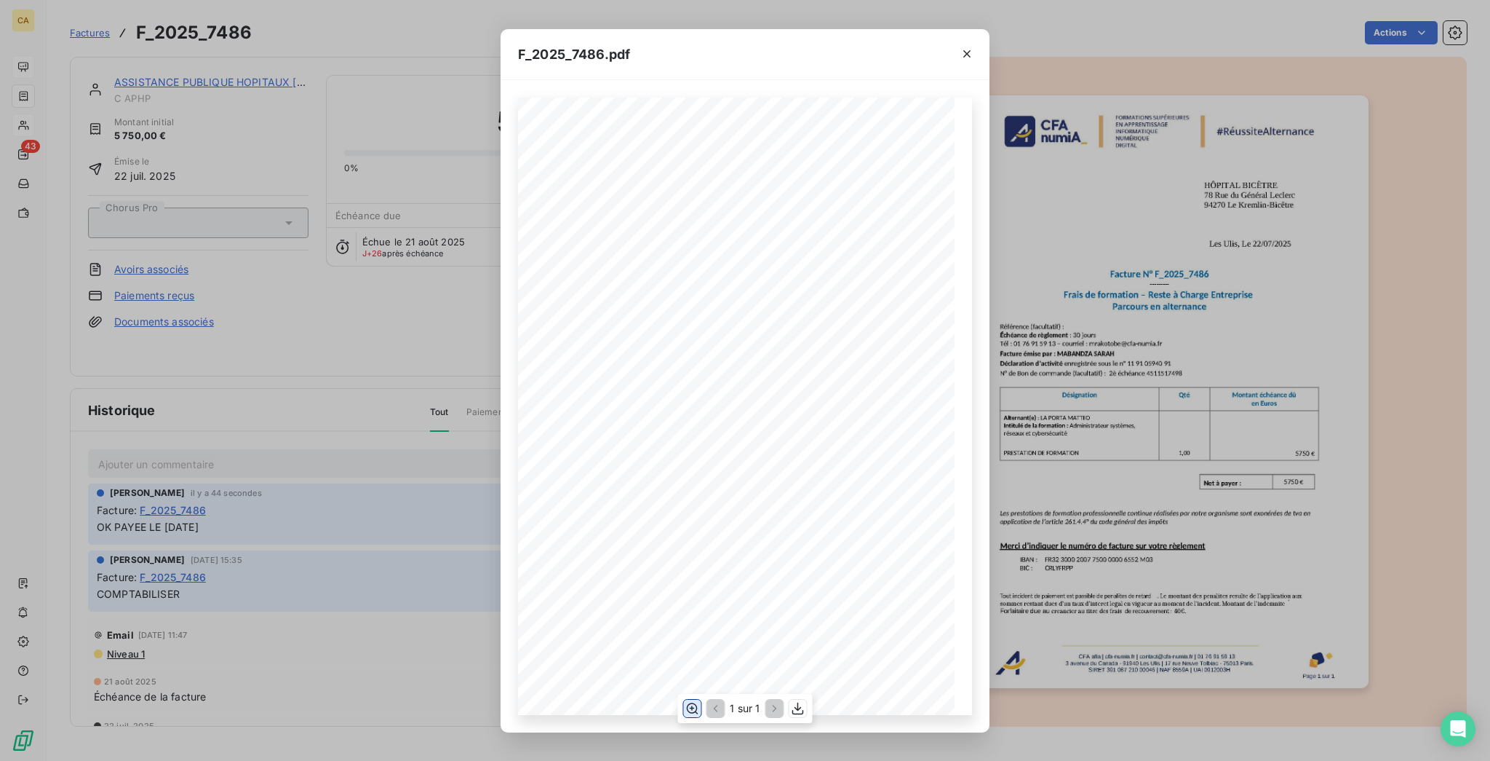
click at [696, 714] on button "button" at bounding box center [691, 707] width 17 height 17
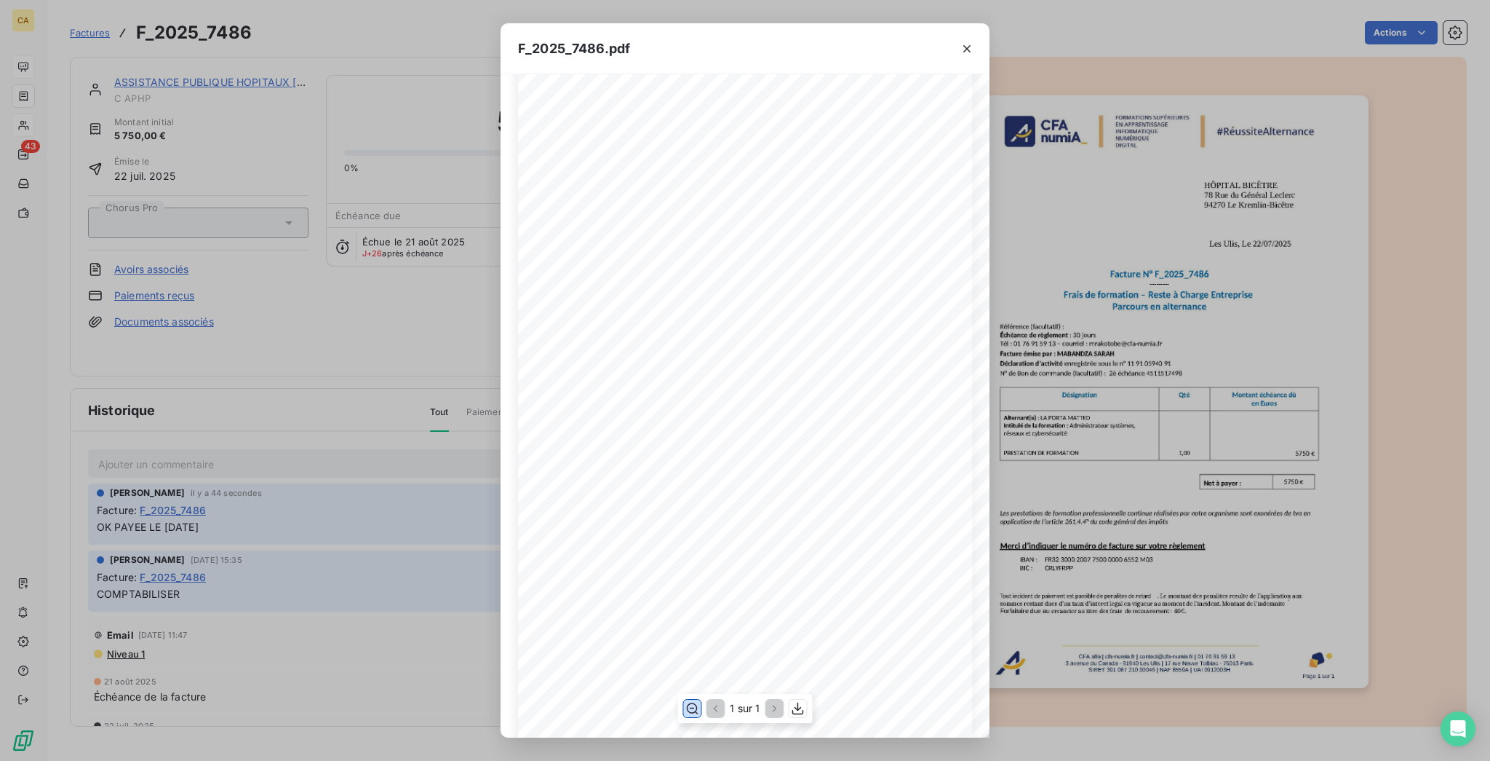
scroll to position [388, 0]
click at [214, 341] on div "F_2025_7486.pdf CFA afia | [DOMAIN_NAME] | [EMAIL_ADDRESS][DOMAIN_NAME] | 01 76…" at bounding box center [745, 380] width 1490 height 761
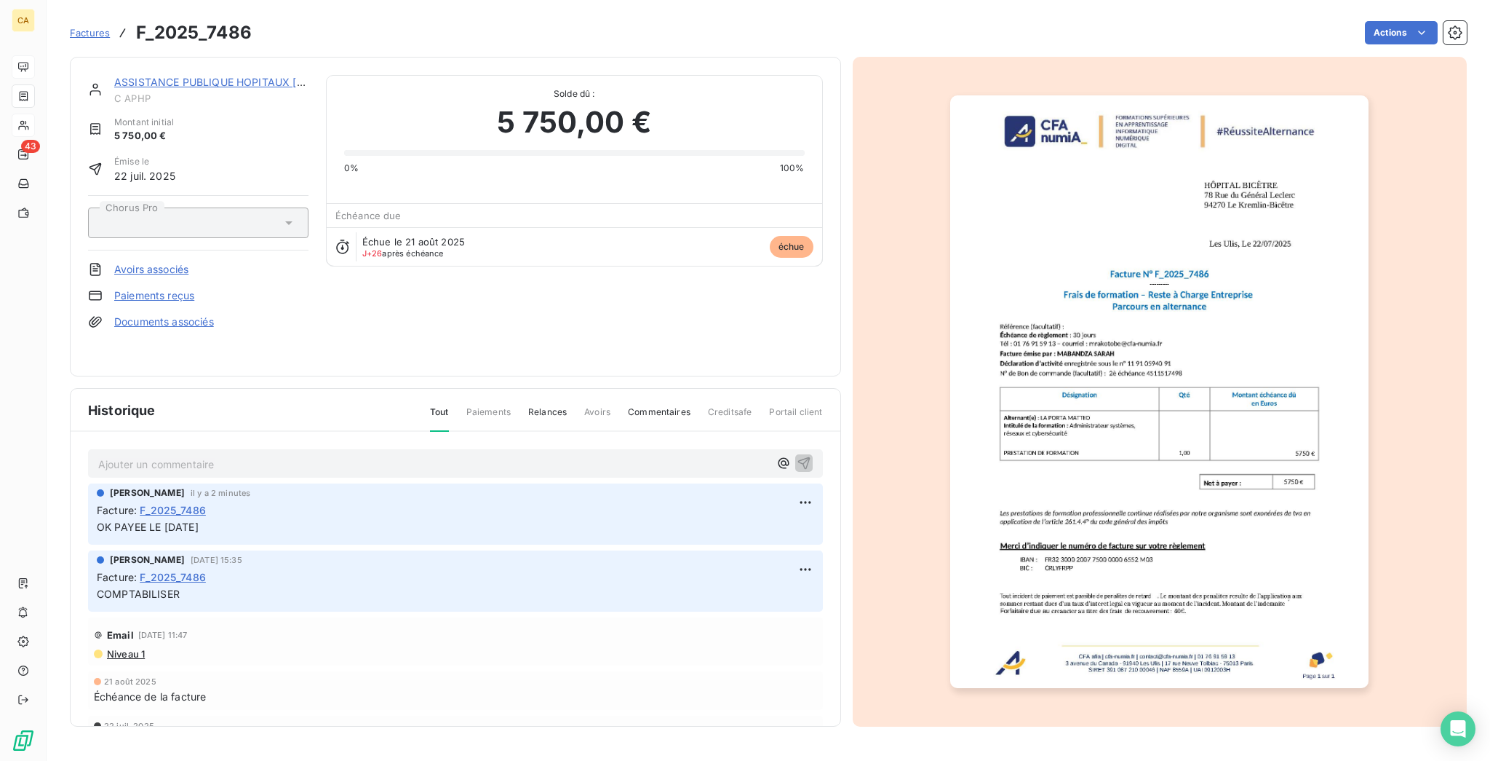
click at [160, 92] on span "C APHP" at bounding box center [211, 98] width 194 height 12
click at [162, 92] on span "C APHP" at bounding box center [211, 98] width 194 height 12
click at [167, 76] on link "ASSISTANCE PUBLIQUE HOPITAUX [GEOGRAPHIC_DATA]" at bounding box center [256, 82] width 285 height 12
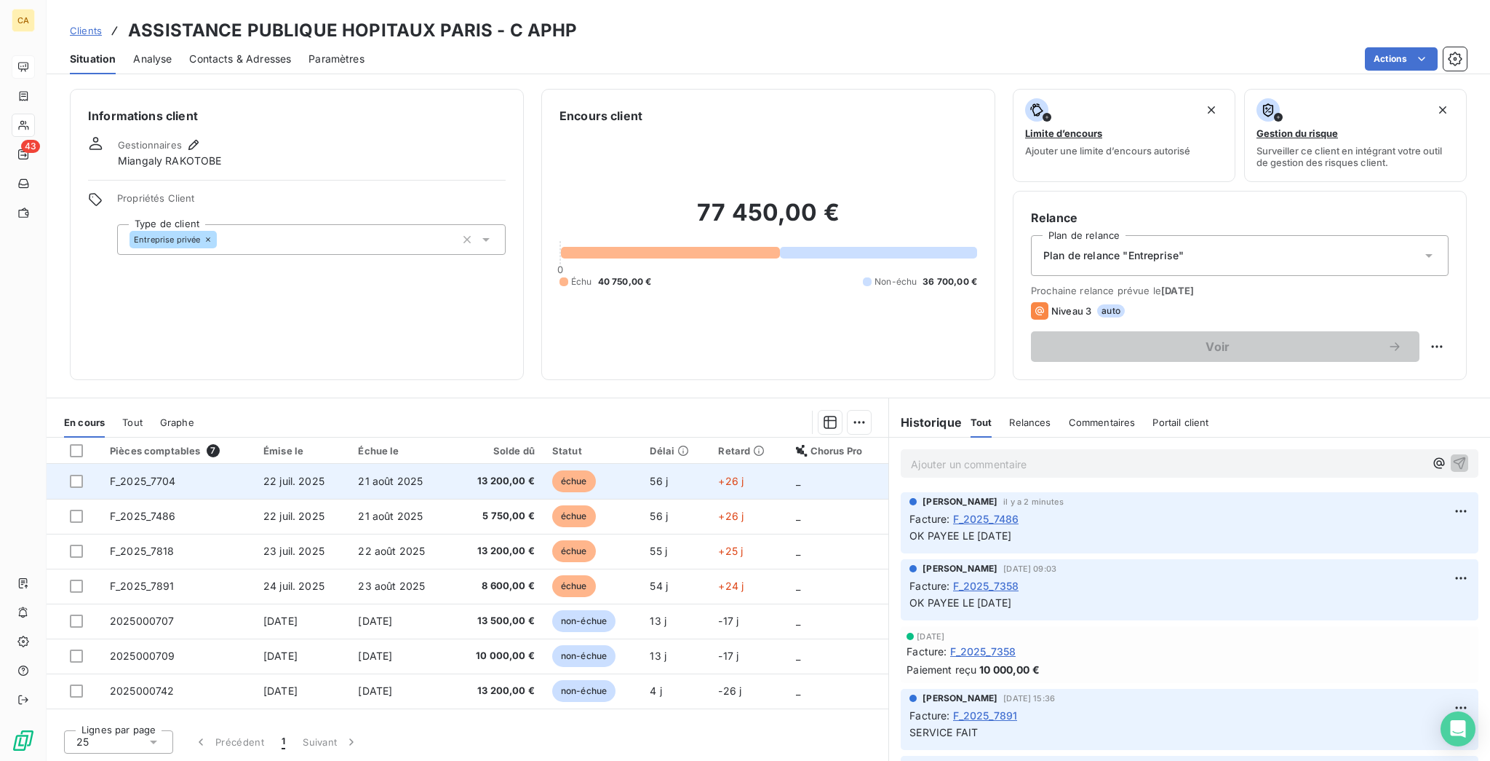
click at [160, 464] on td "F_2025_7704" at bounding box center [178, 481] width 154 height 35
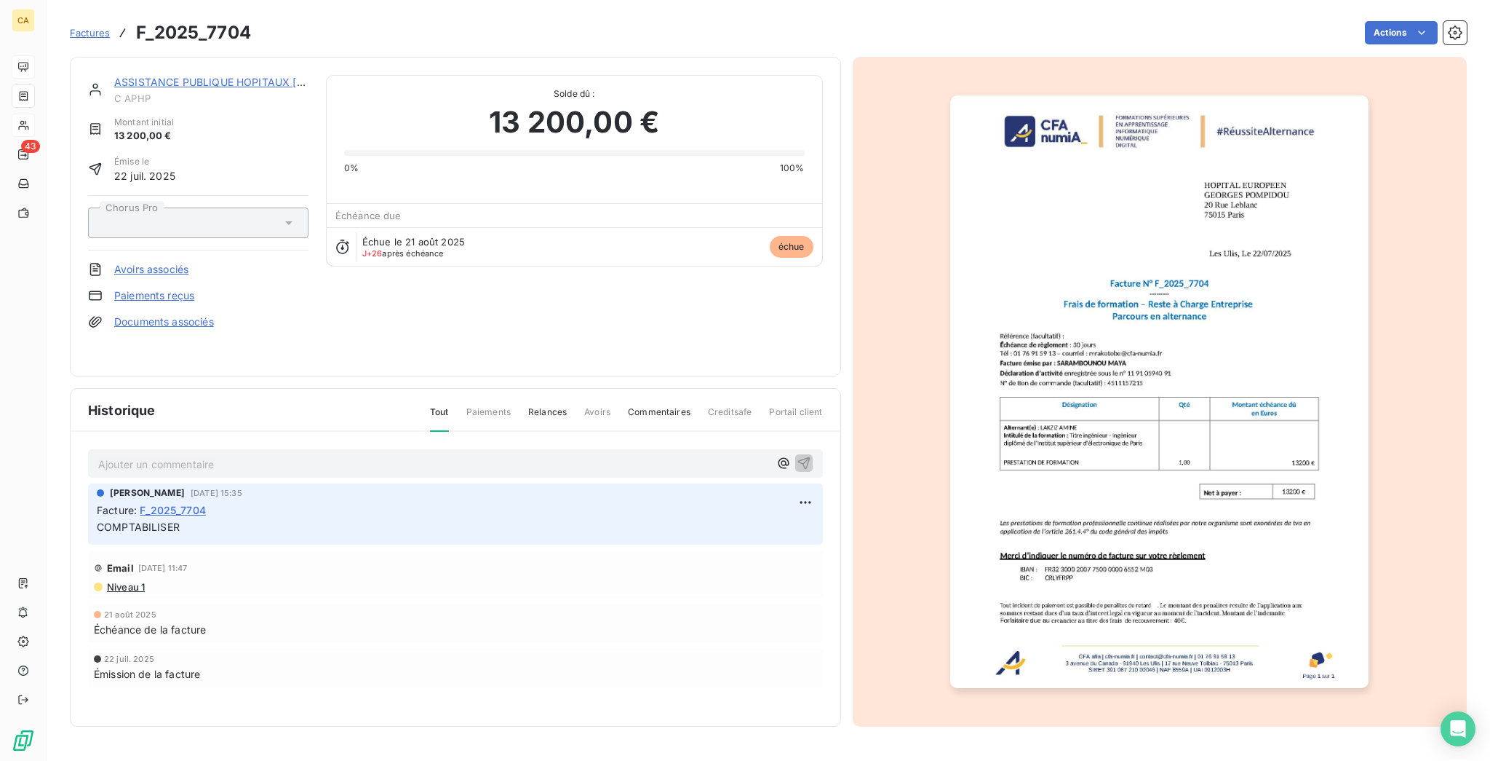
click at [135, 455] on p "Ajouter un commentaire ﻿" at bounding box center [433, 464] width 671 height 18
click at [137, 455] on p "Ajouter un commentaire ﻿" at bounding box center [433, 464] width 671 height 18
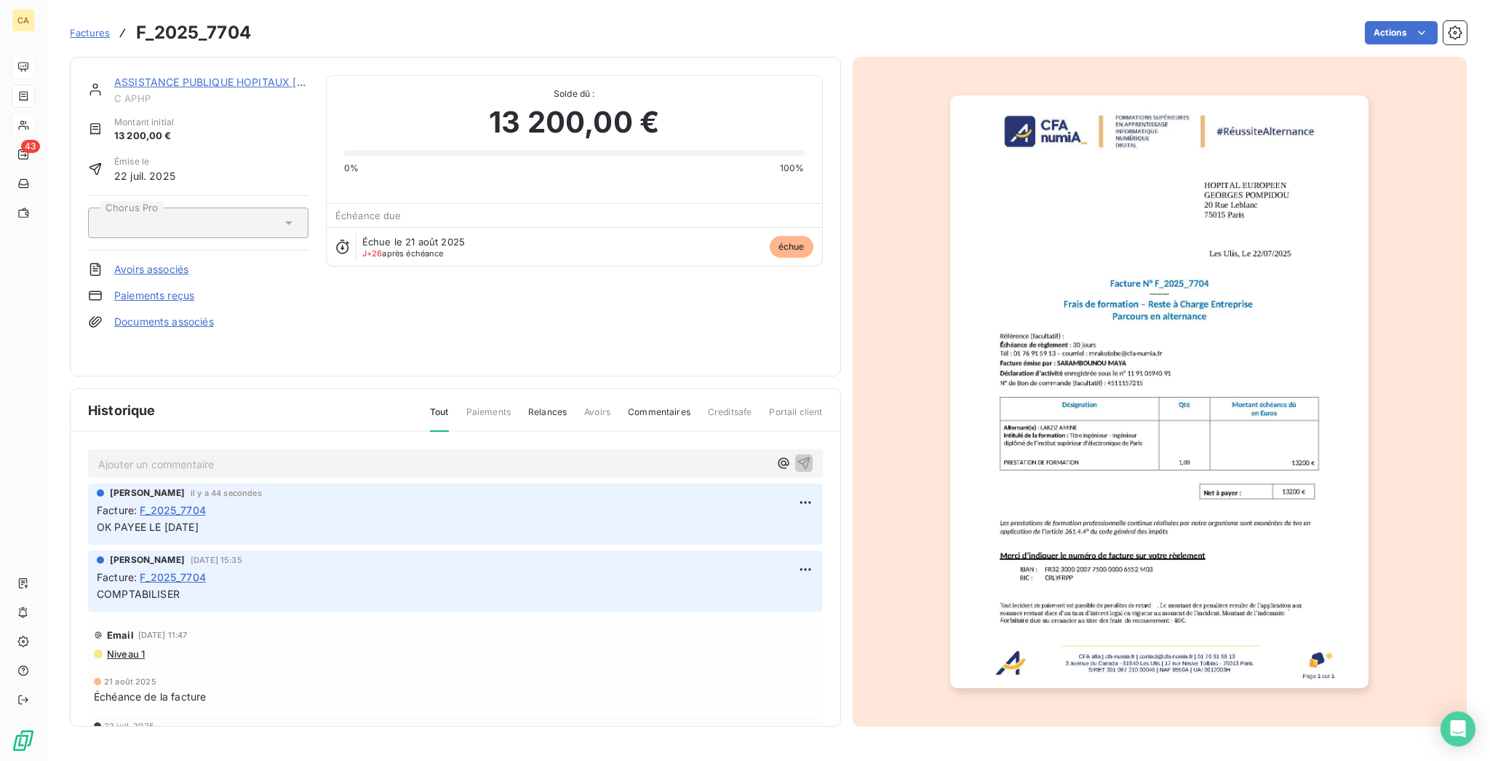
click at [1145, 473] on img "button" at bounding box center [1159, 391] width 418 height 592
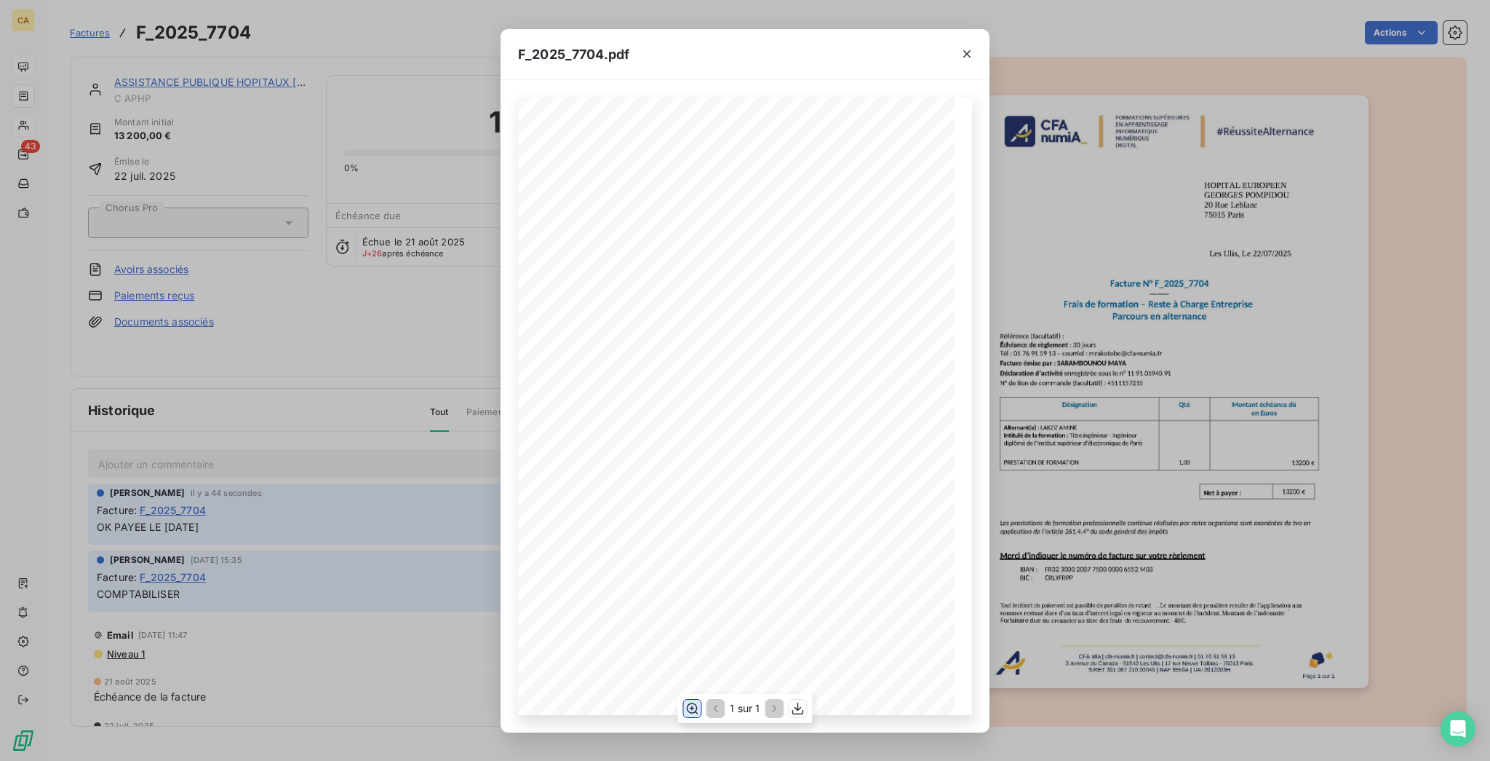
click at [695, 702] on icon "button" at bounding box center [692, 708] width 15 height 15
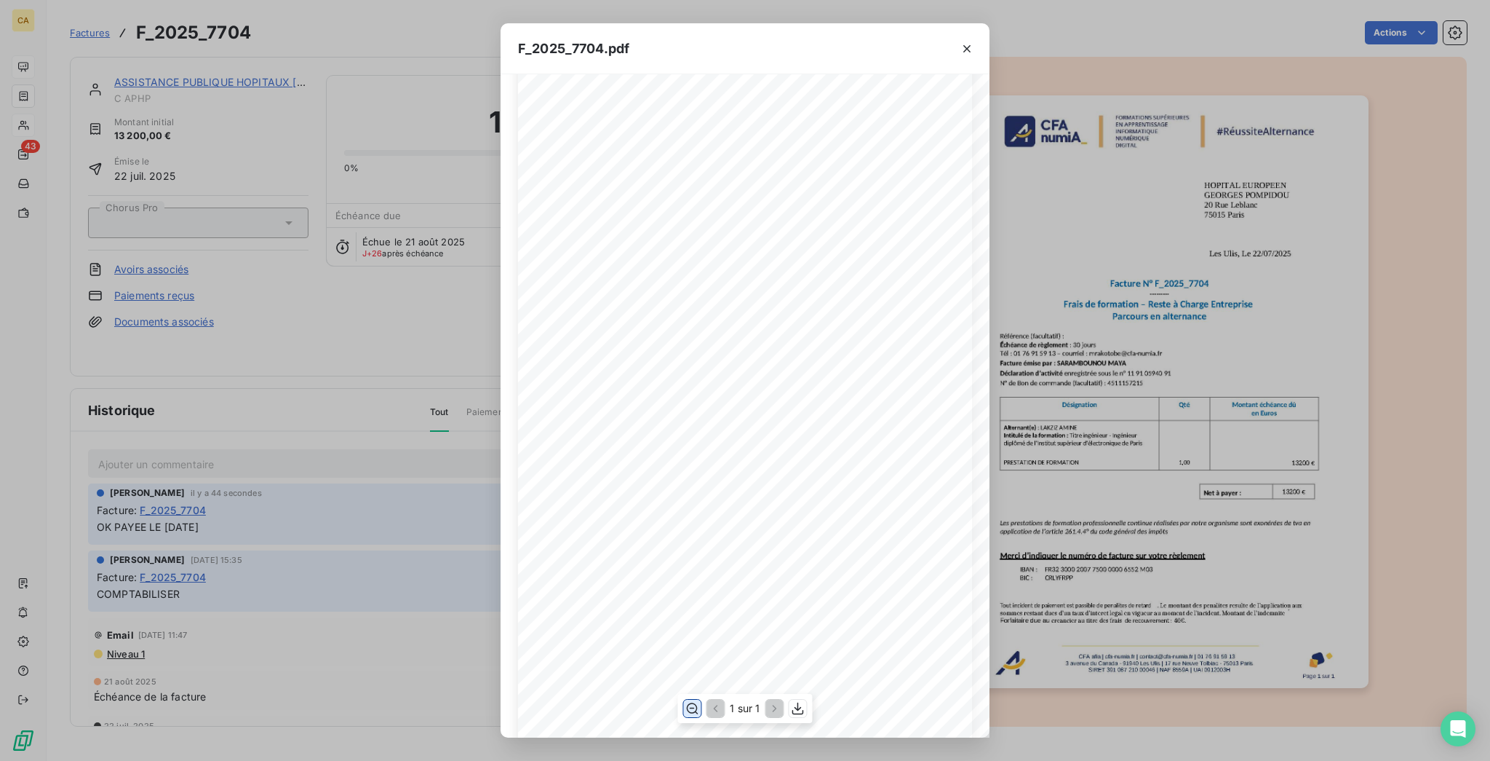
scroll to position [388, 0]
click at [16, 84] on div "F_2025_7704.pdf CFA afia | [DOMAIN_NAME] | [EMAIL_ADDRESS][DOMAIN_NAME] | 01 76…" at bounding box center [745, 380] width 1490 height 761
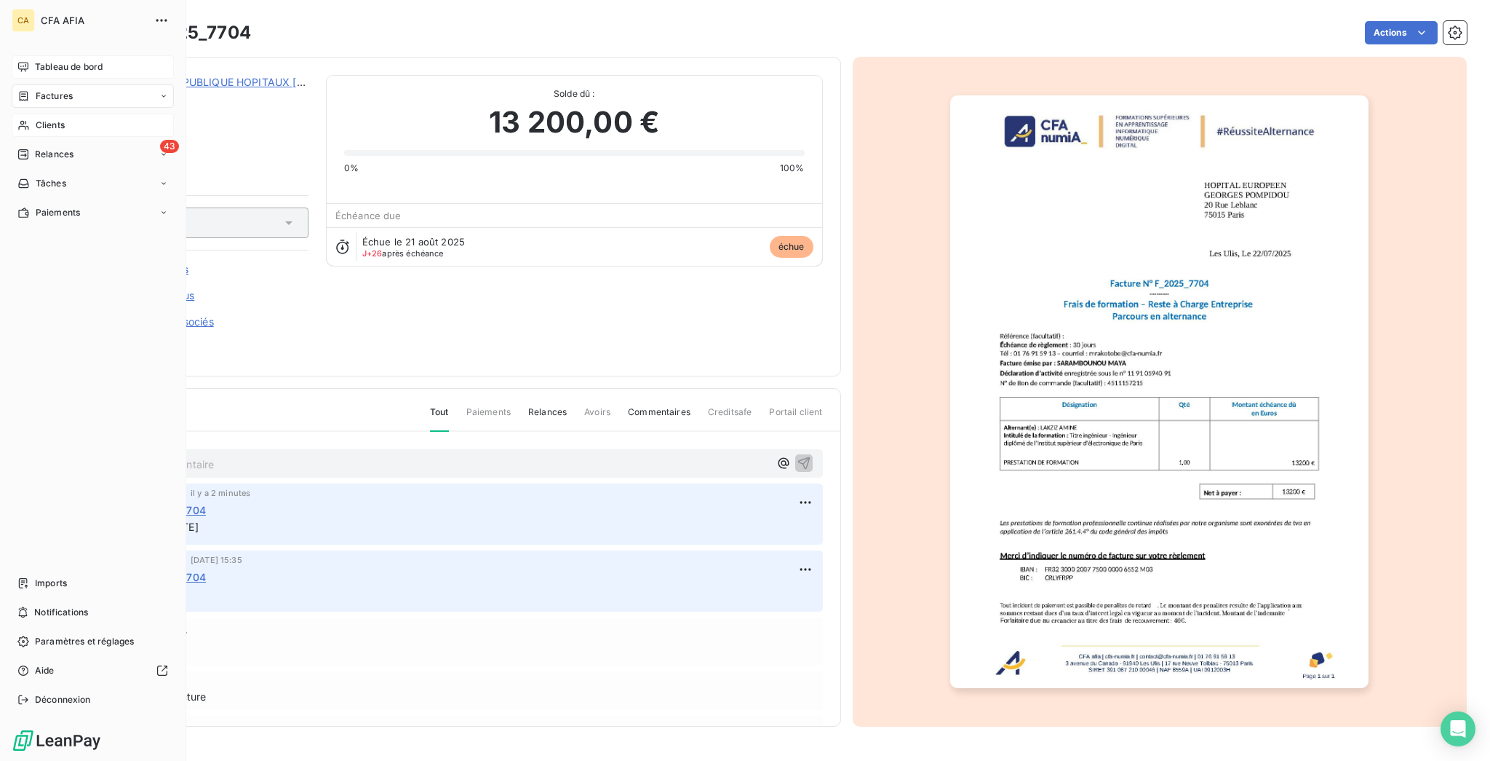
click at [23, 114] on div "Clients" at bounding box center [93, 125] width 162 height 23
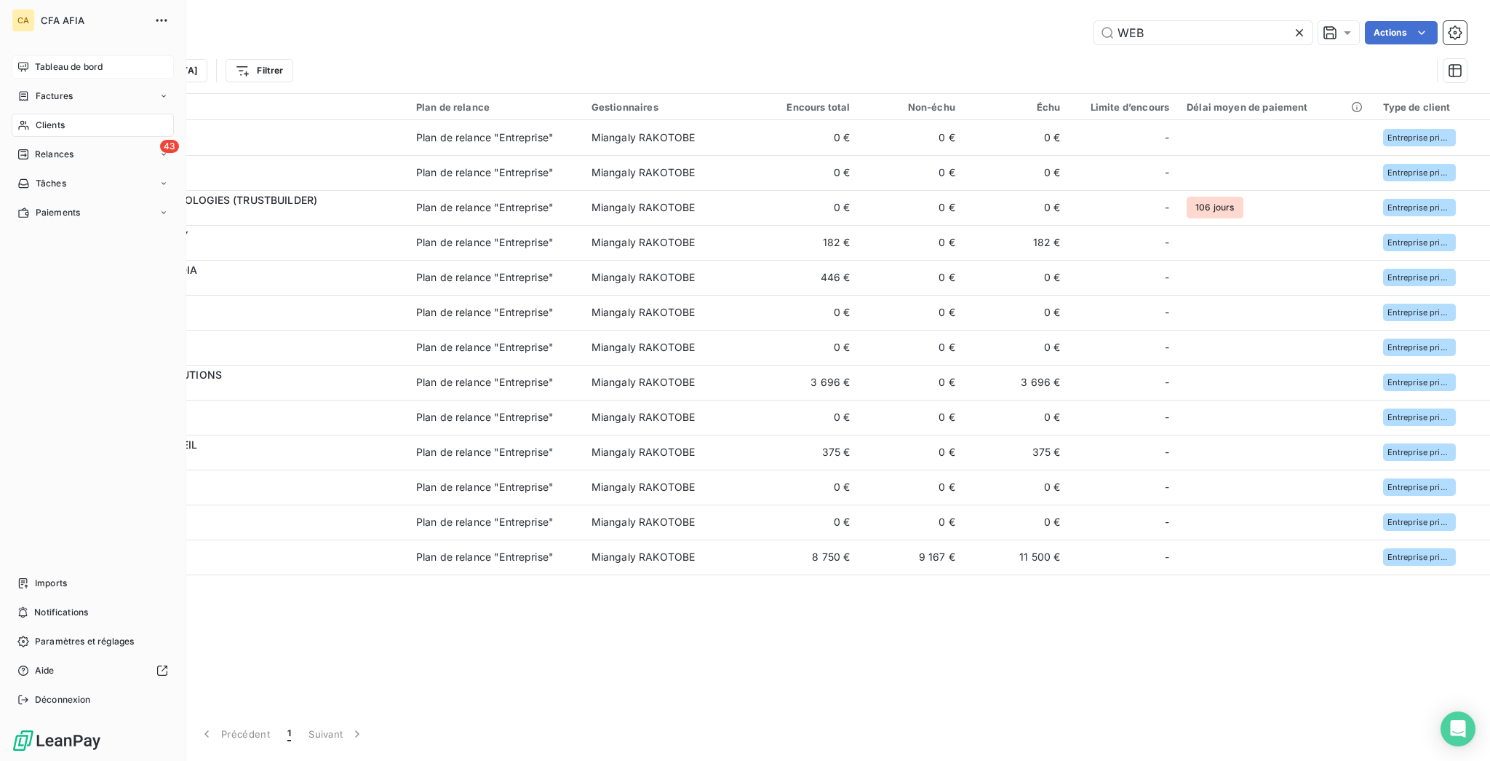
click at [23, 119] on icon at bounding box center [23, 125] width 12 height 12
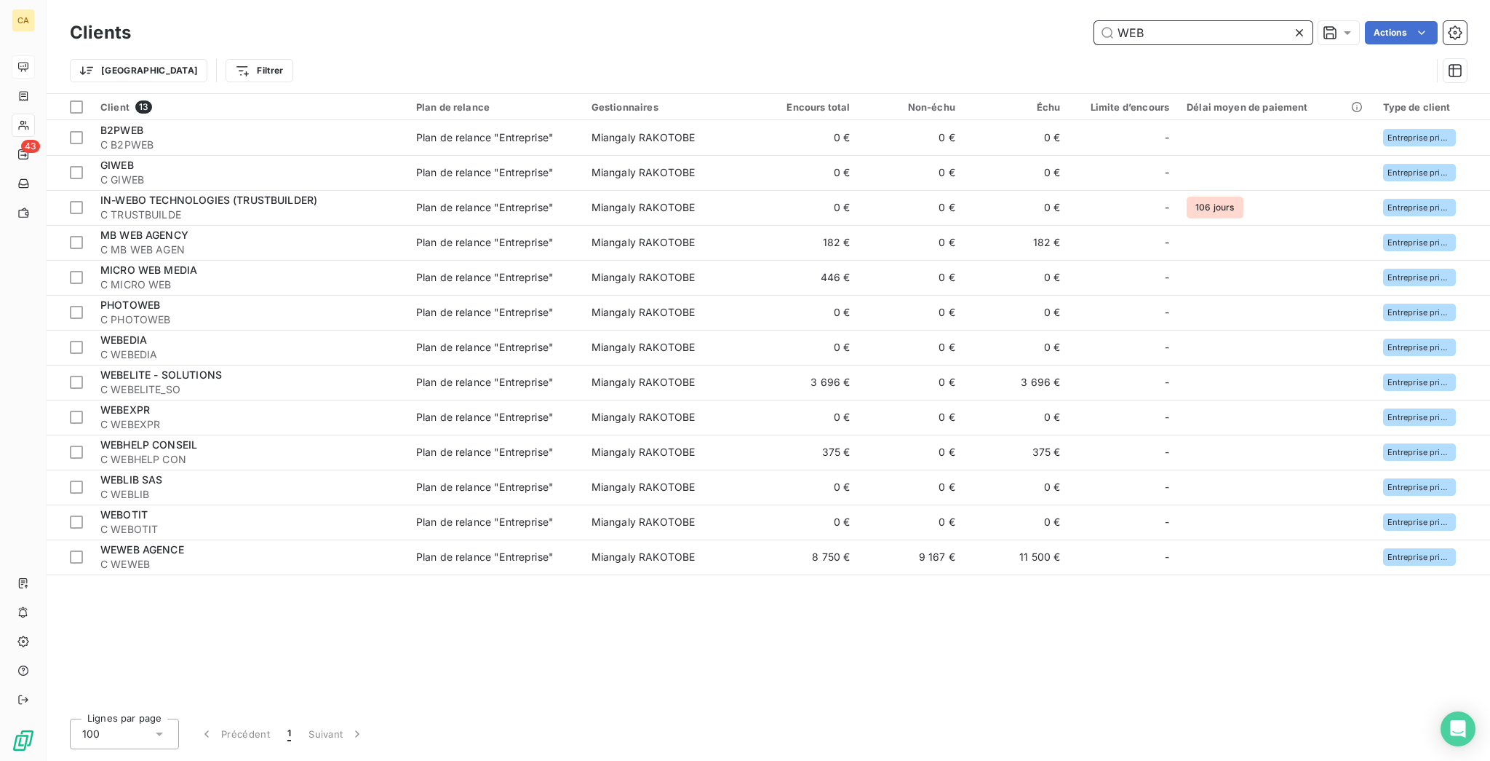
click at [1160, 32] on input "WEB" at bounding box center [1204, 32] width 218 height 23
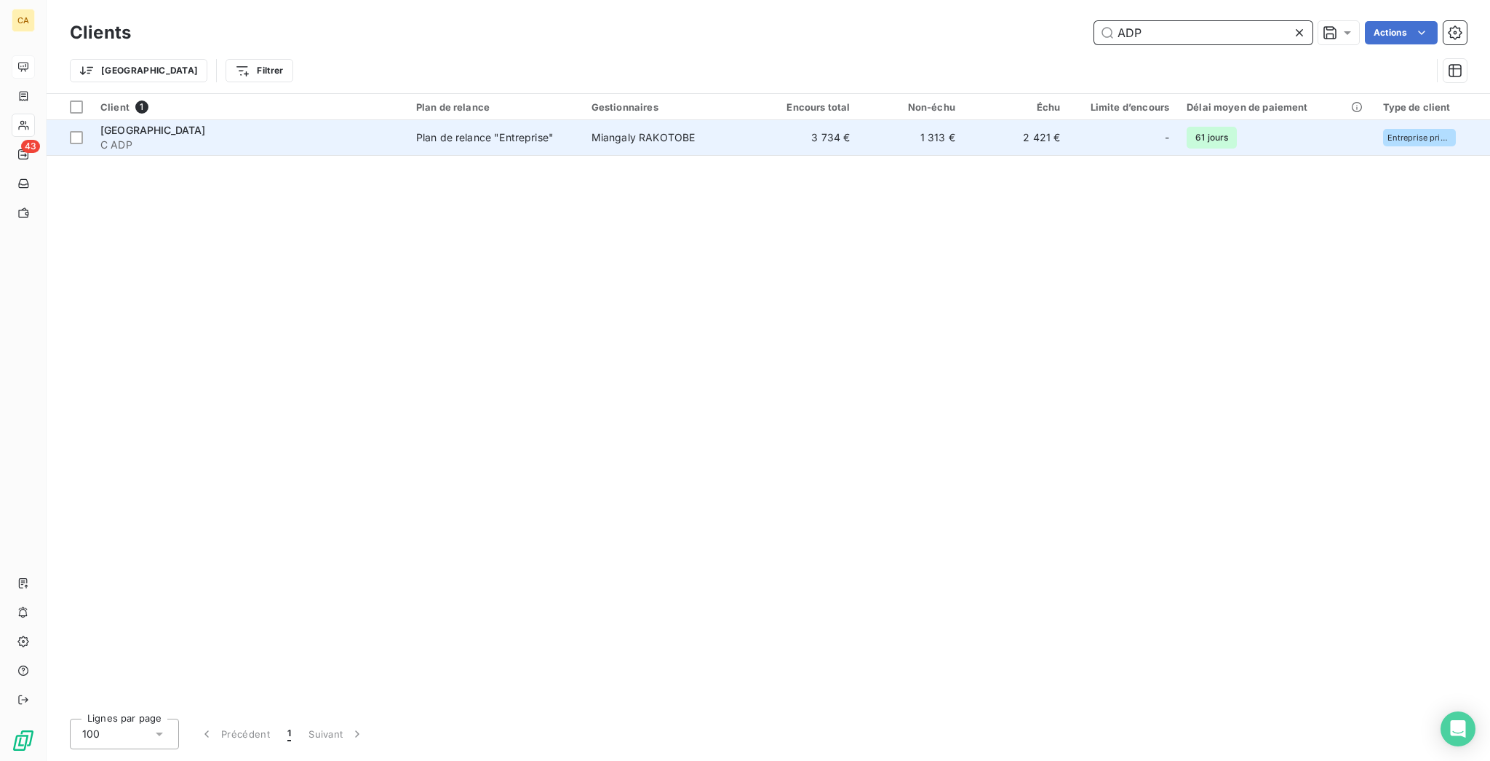
type input "ADP"
click at [1081, 126] on div "-" at bounding box center [1125, 137] width 92 height 23
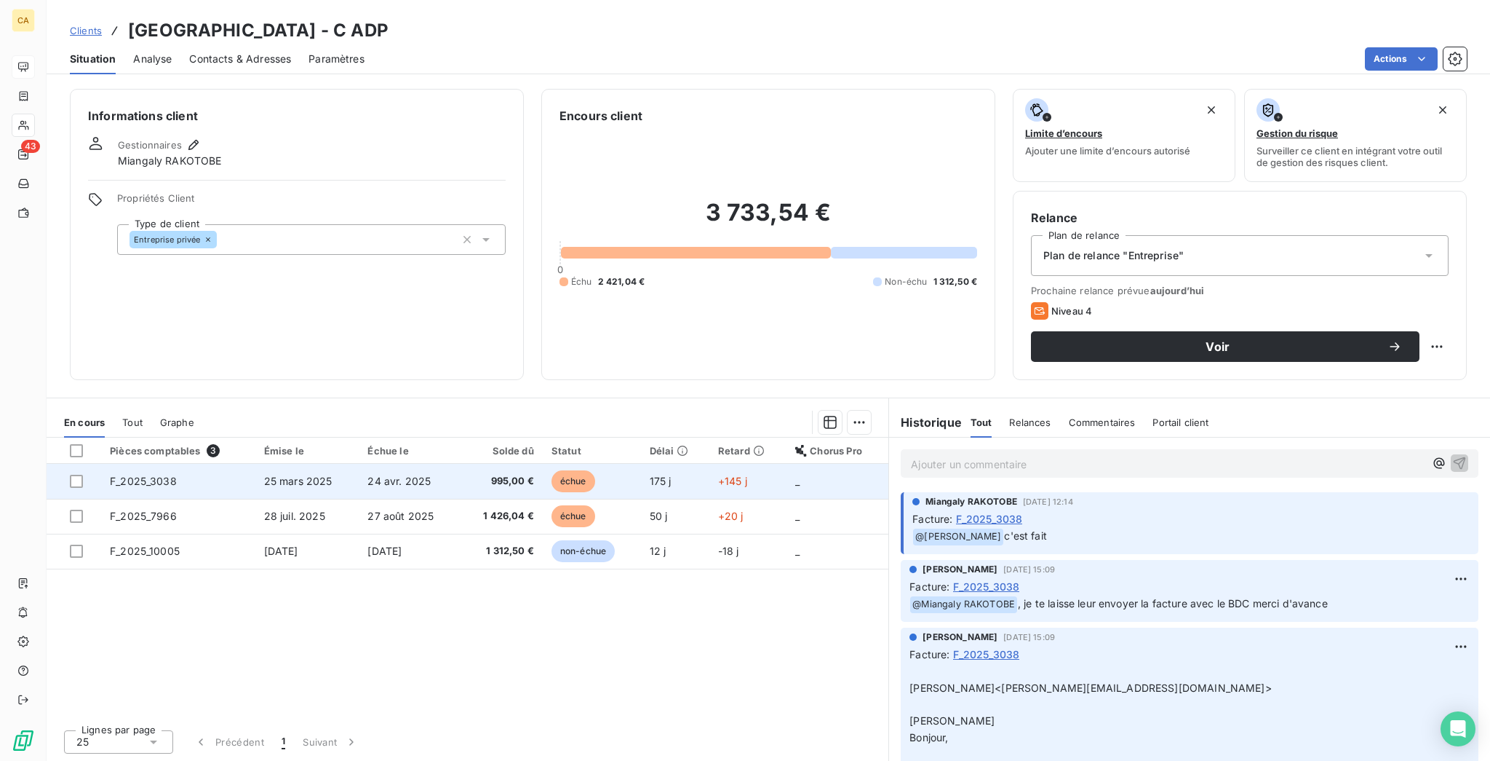
click at [461, 464] on td "995,00 €" at bounding box center [502, 481] width 82 height 35
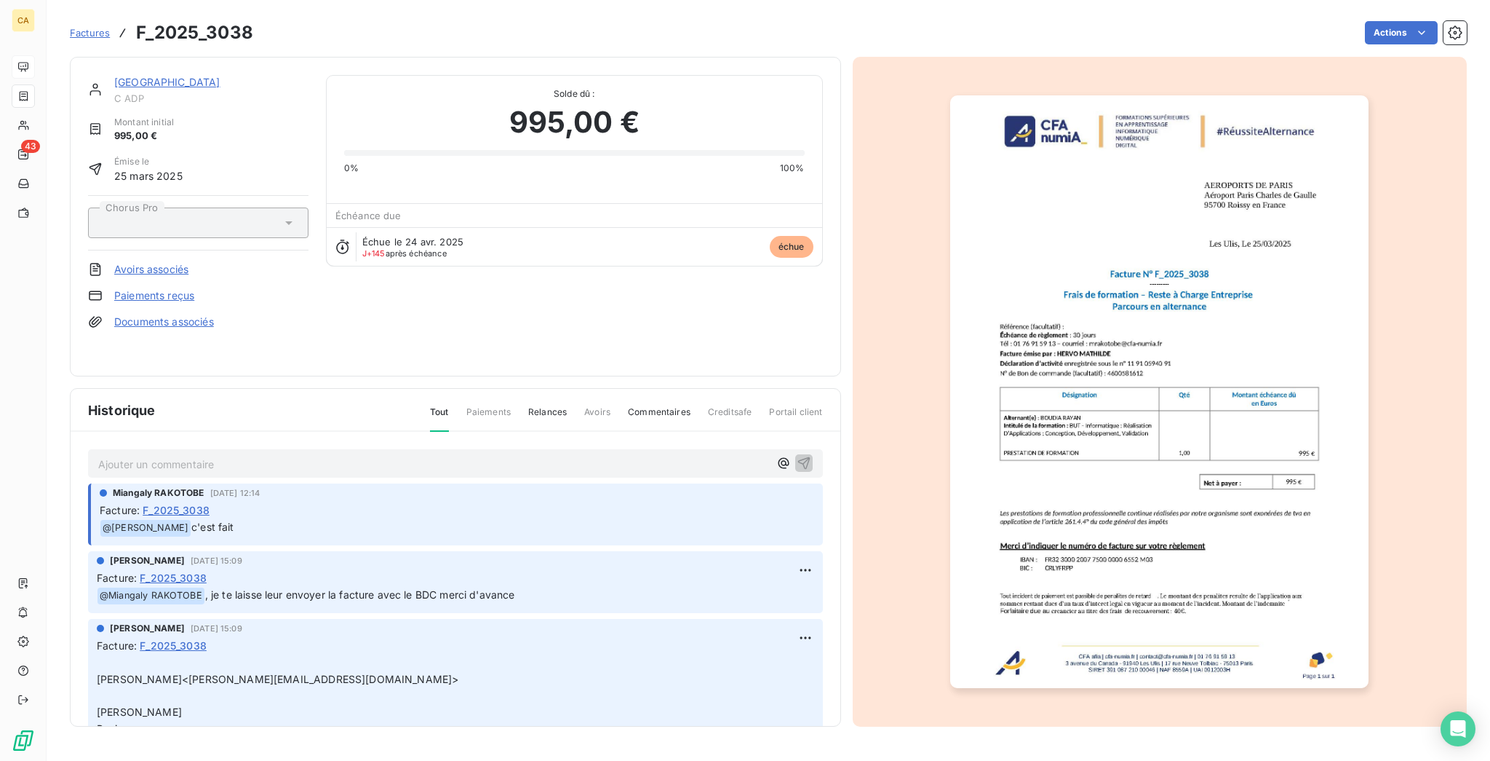
click at [188, 455] on p "Ajouter un commentaire ﻿" at bounding box center [433, 464] width 671 height 18
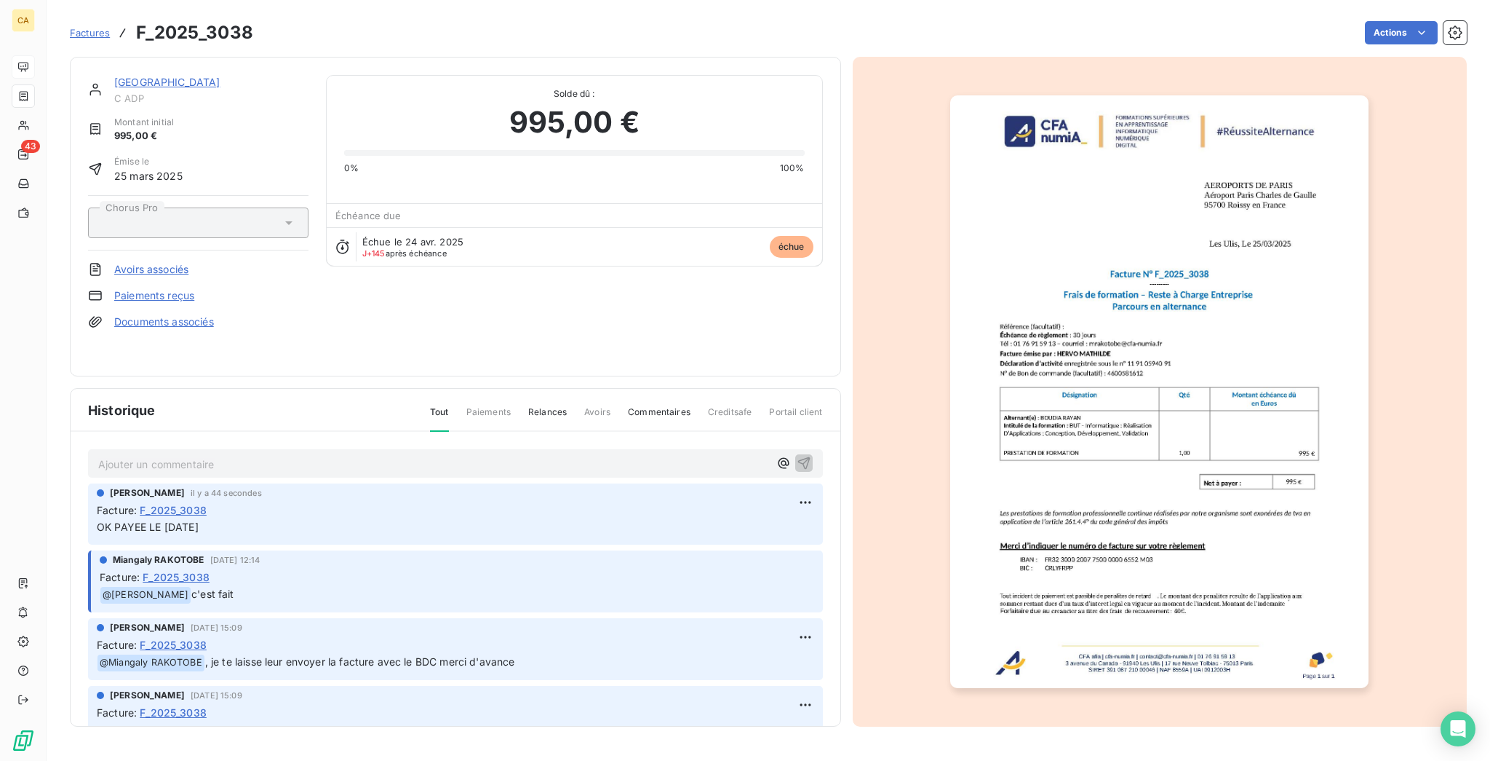
click at [1151, 467] on img "button" at bounding box center [1159, 391] width 418 height 592
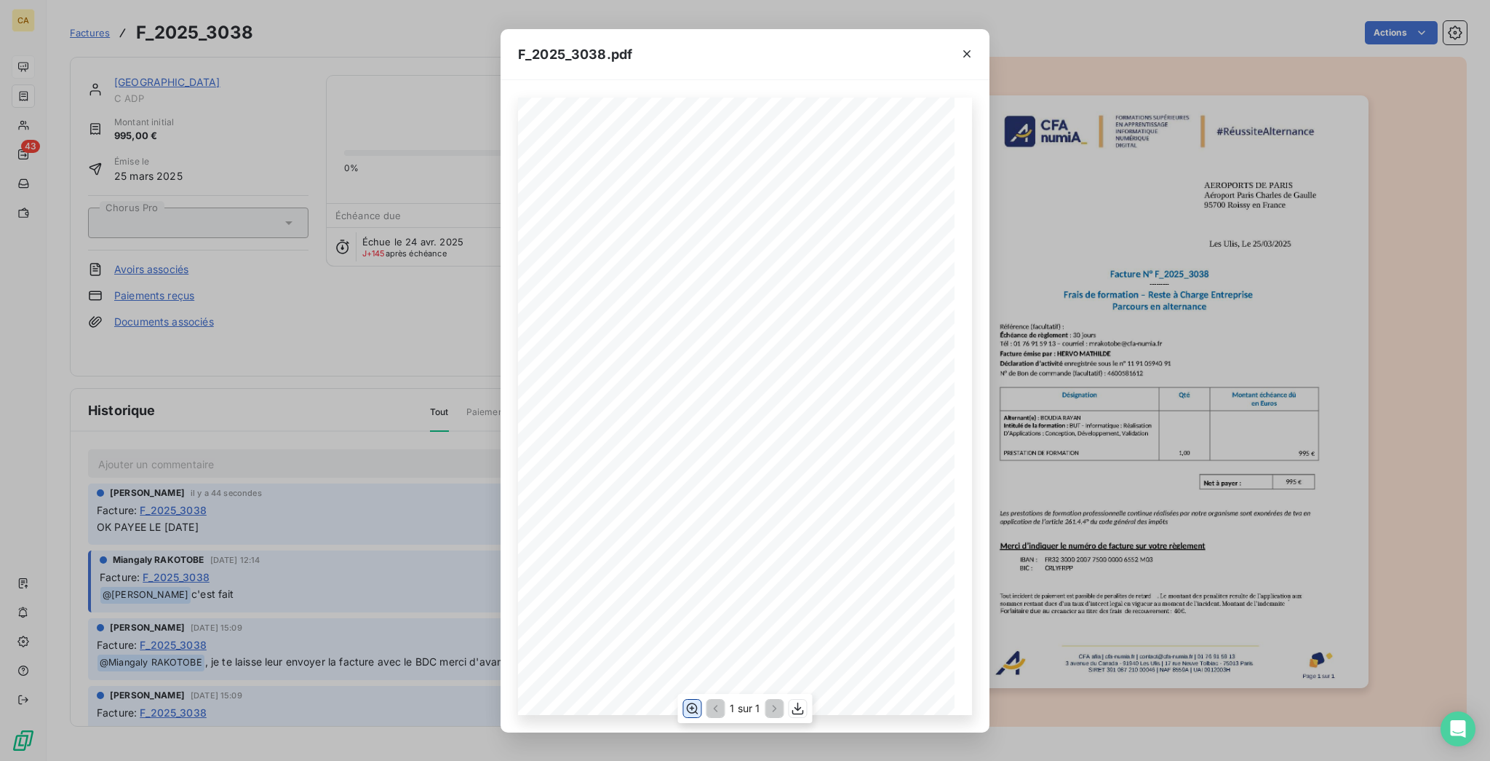
click at [701, 702] on button "button" at bounding box center [691, 707] width 17 height 17
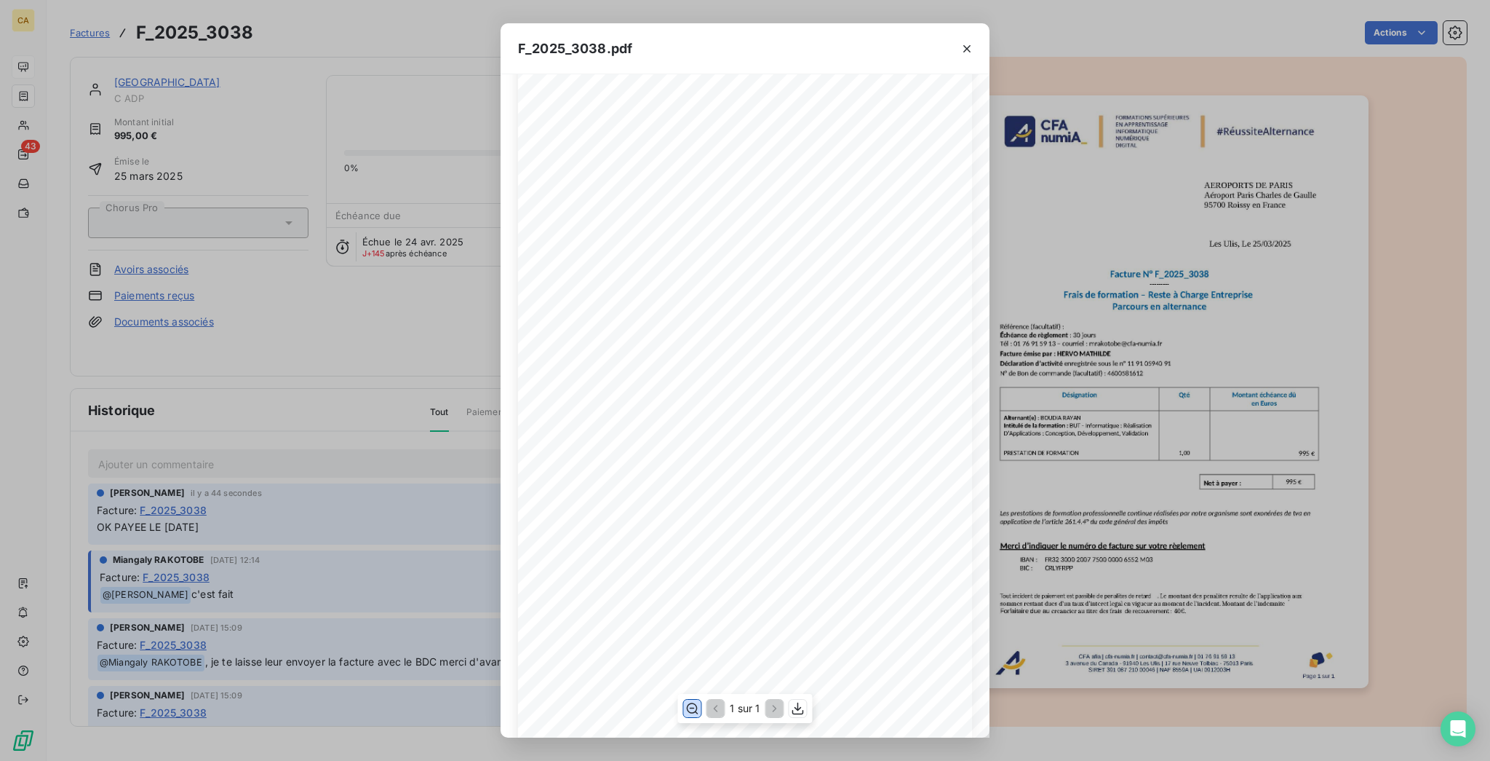
scroll to position [388, 0]
